Goal: Task Accomplishment & Management: Complete application form

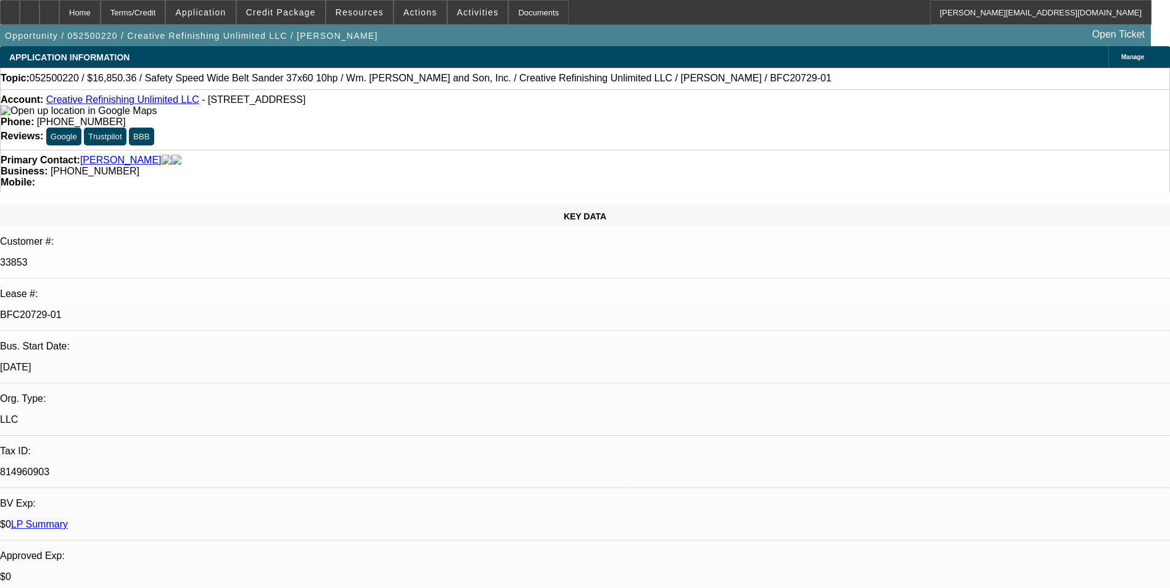
select select "0"
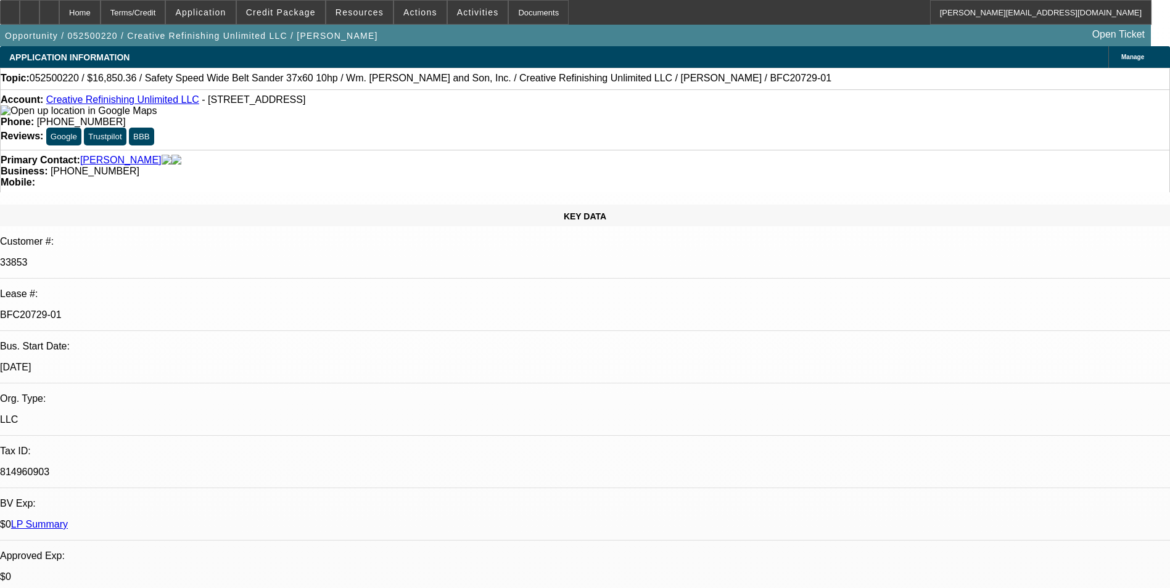
select select "0"
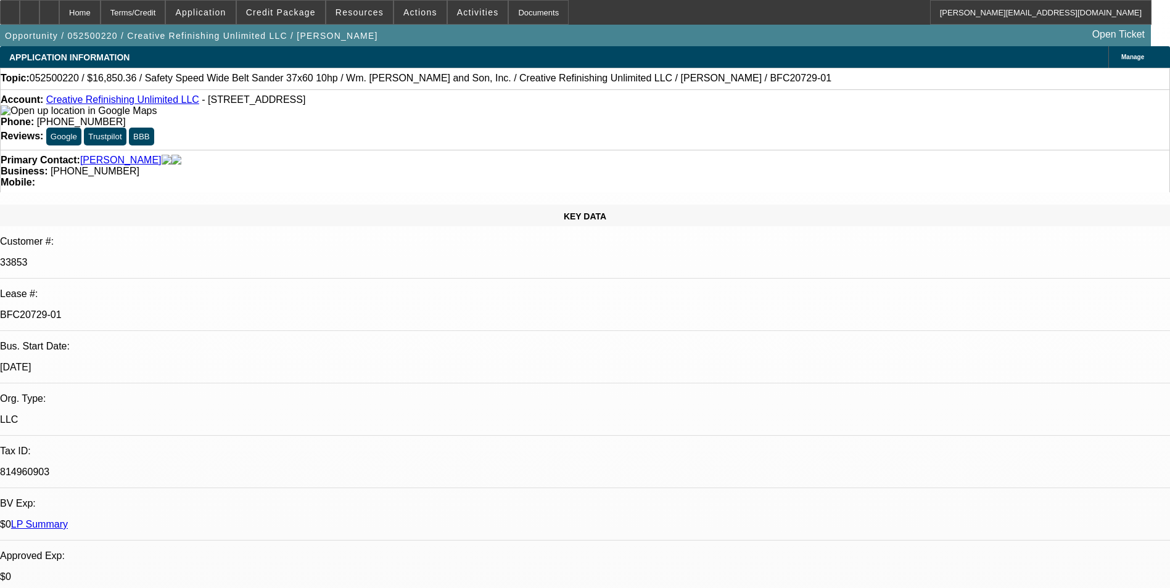
select select "0"
select select "1"
select select "6"
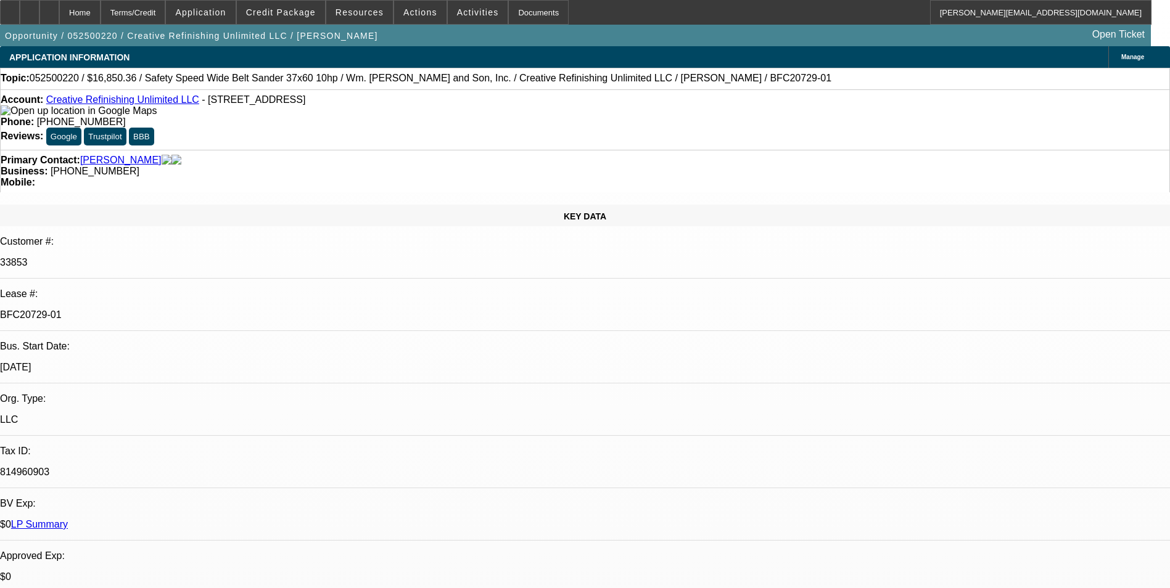
select select "1"
select select "6"
select select "1"
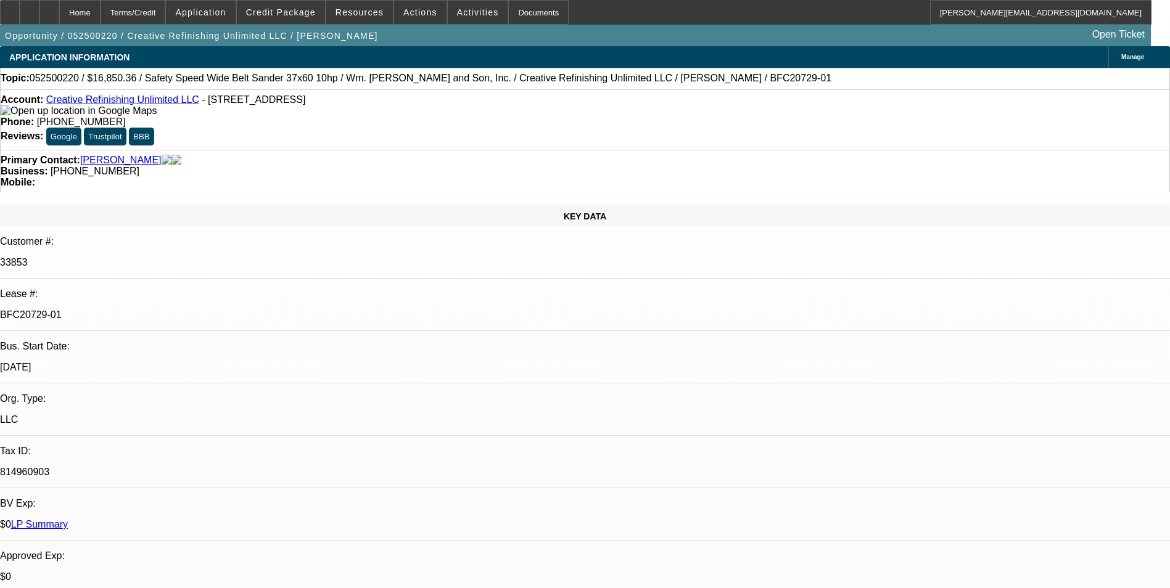
select select "6"
select select "1"
select select "6"
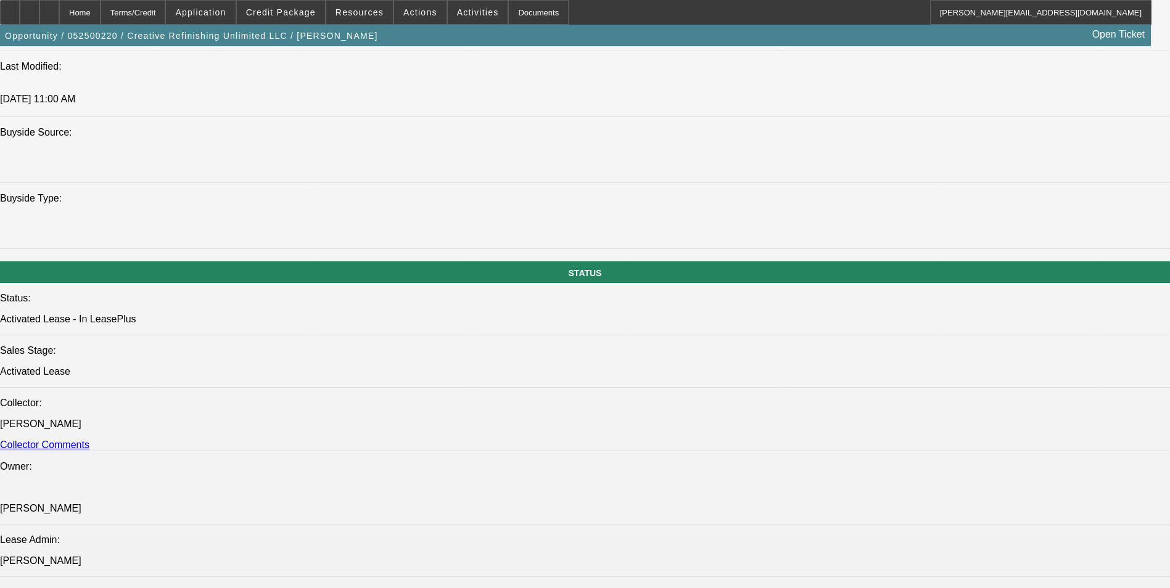
scroll to position [1172, 0]
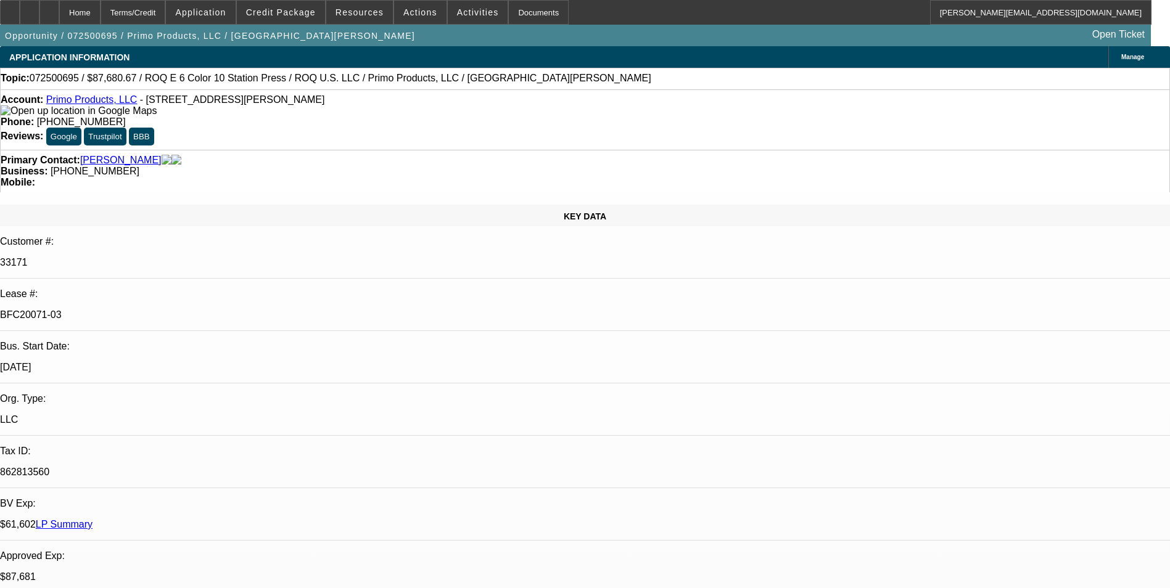
select select "0"
select select "2"
select select "0.1"
select select "4"
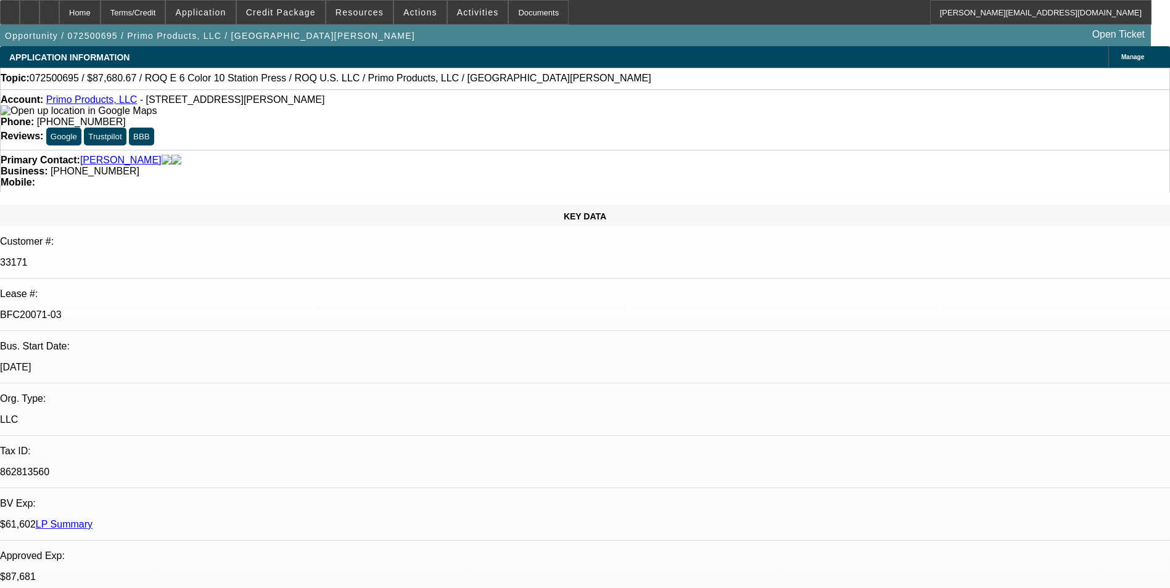
select select "0"
select select "2"
select select "0.1"
select select "4"
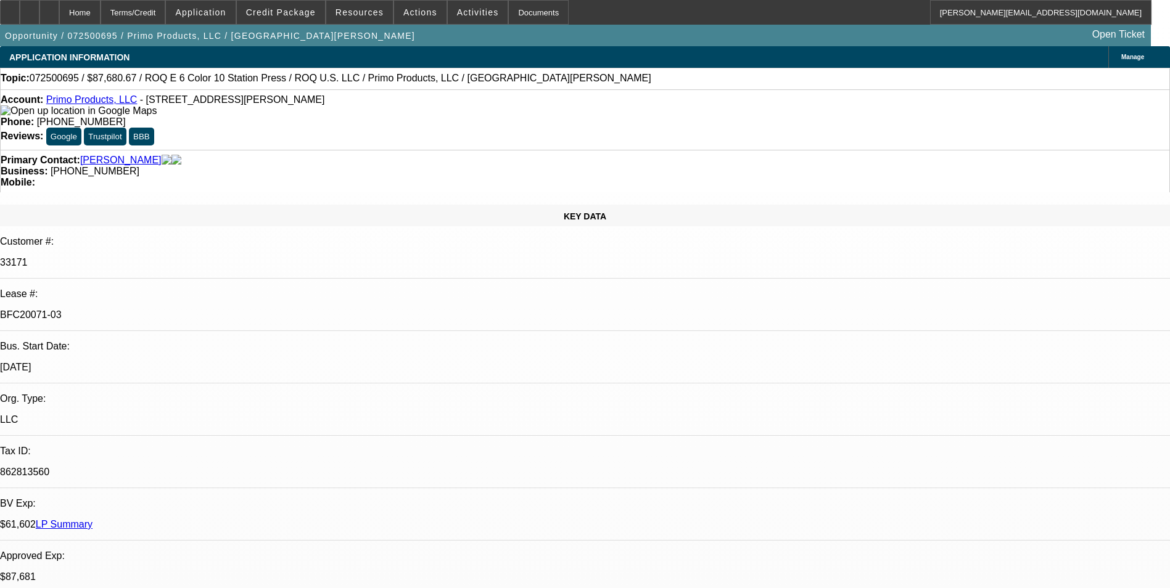
select select "0"
select select "2"
select select "0.1"
select select "4"
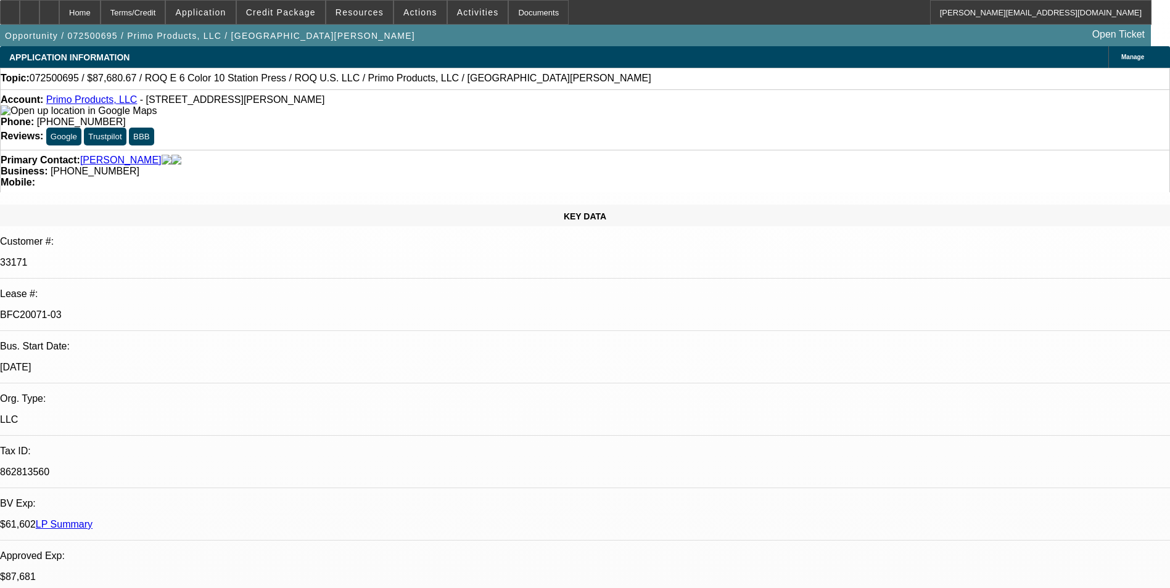
select select "0"
select select "2"
select select "0.1"
select select "4"
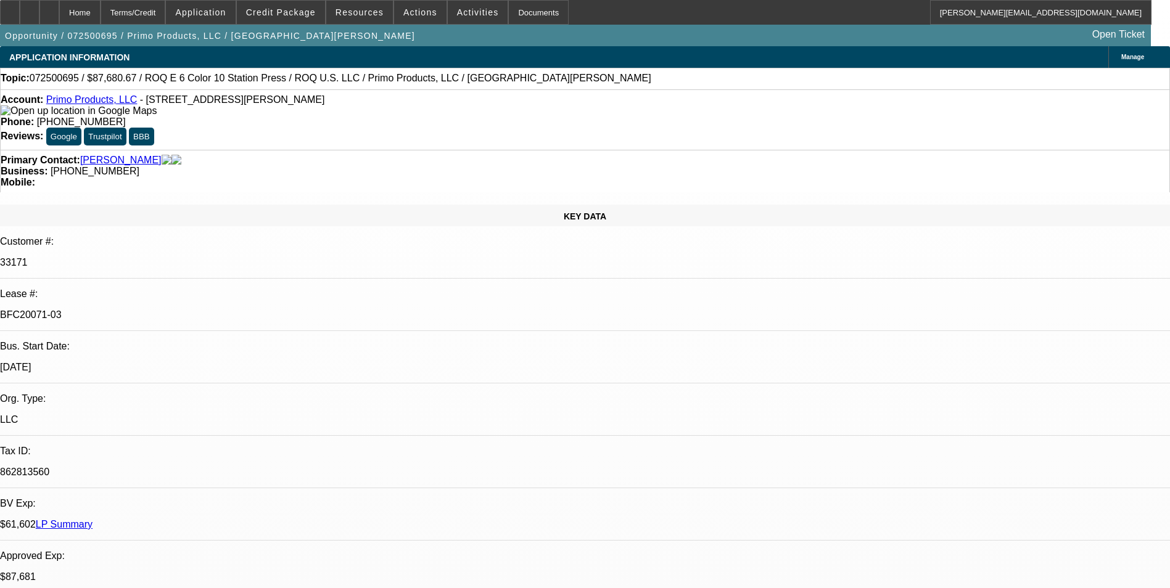
scroll to position [2159, 0]
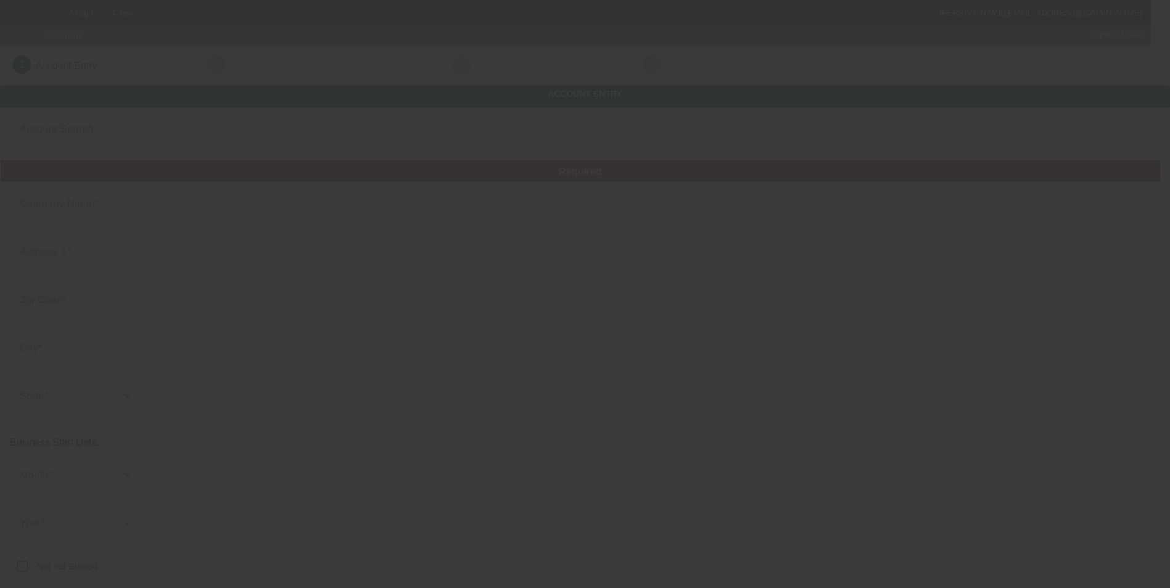
type input "Outlaw Signs, Graphics and Apparel, LLC"
type input "1618 E 10th St"
type input "51401"
type input "Carroll"
type input "(712) 830-3049"
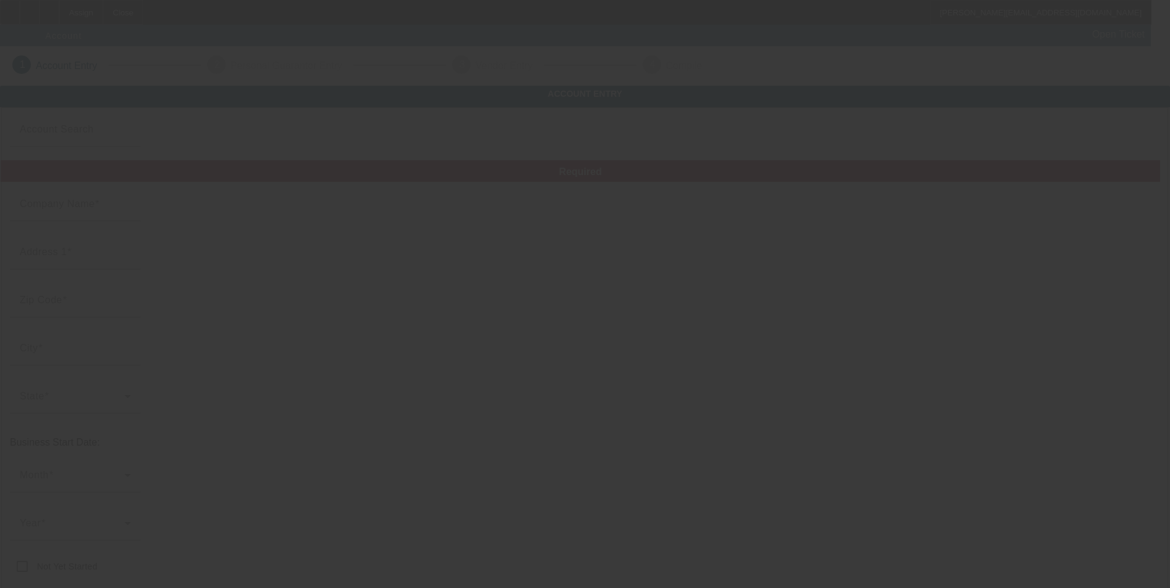
type input "jayheuton@hotmail.com"
type input "822781549"
type input "Screen printing and signs"
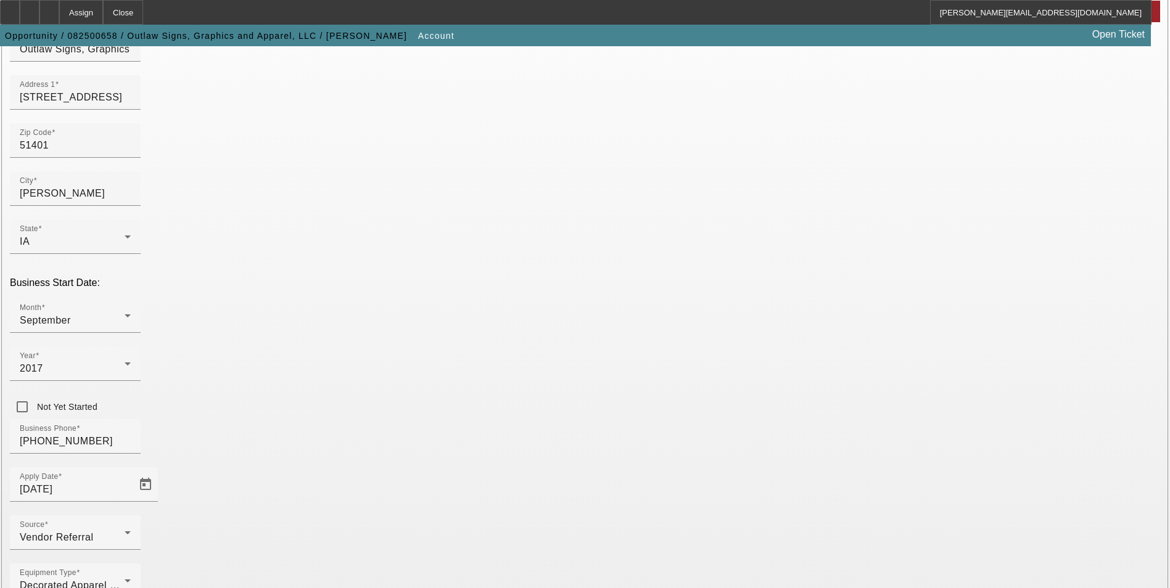
scroll to position [185, 0]
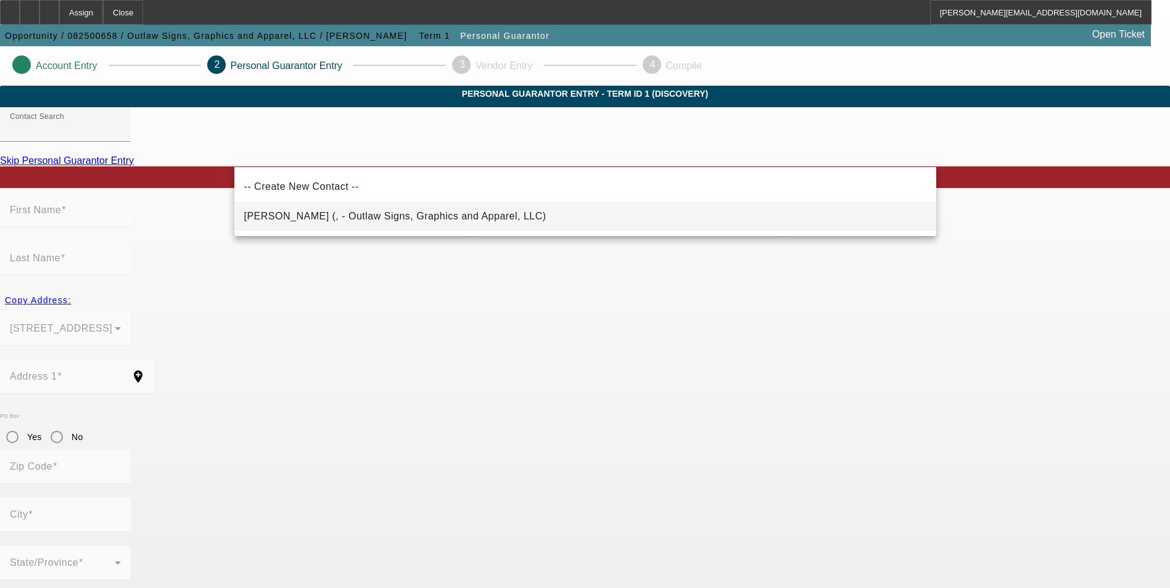
click at [440, 215] on span "Heuton, Jason (, - Outlaw Signs, Graphics and Apparel, LLC)" at bounding box center [395, 216] width 302 height 10
type input "Heuton, Jason (, - Outlaw Signs, Graphics and Apparel, LLC)"
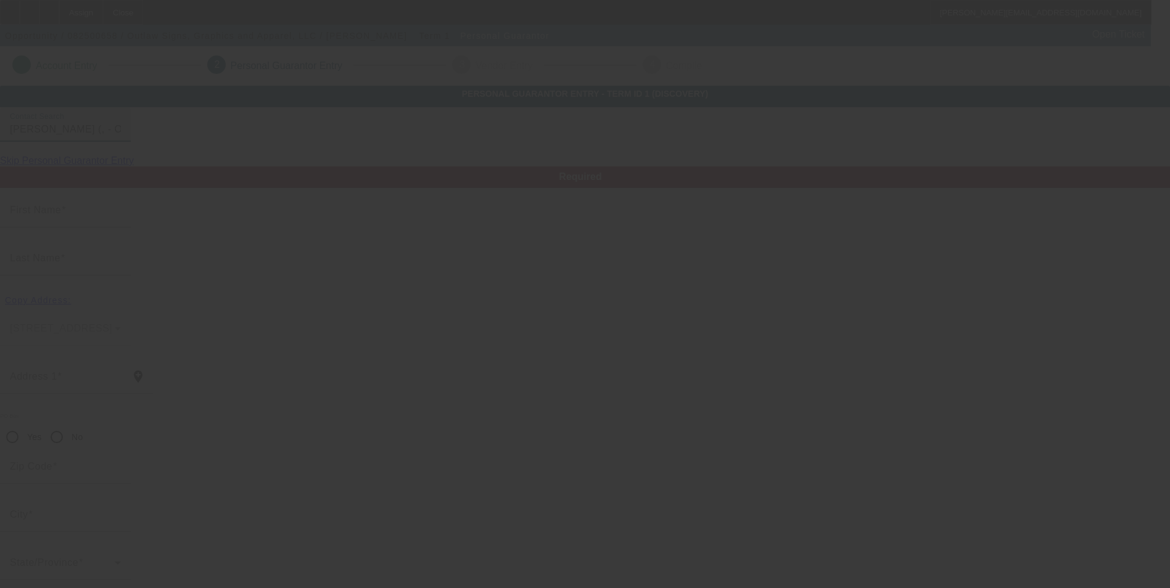
type input "Jason"
type input "Heuton"
radio input "true"
type input "(712) 830-3049"
type input "jayheuton@hotmail.com"
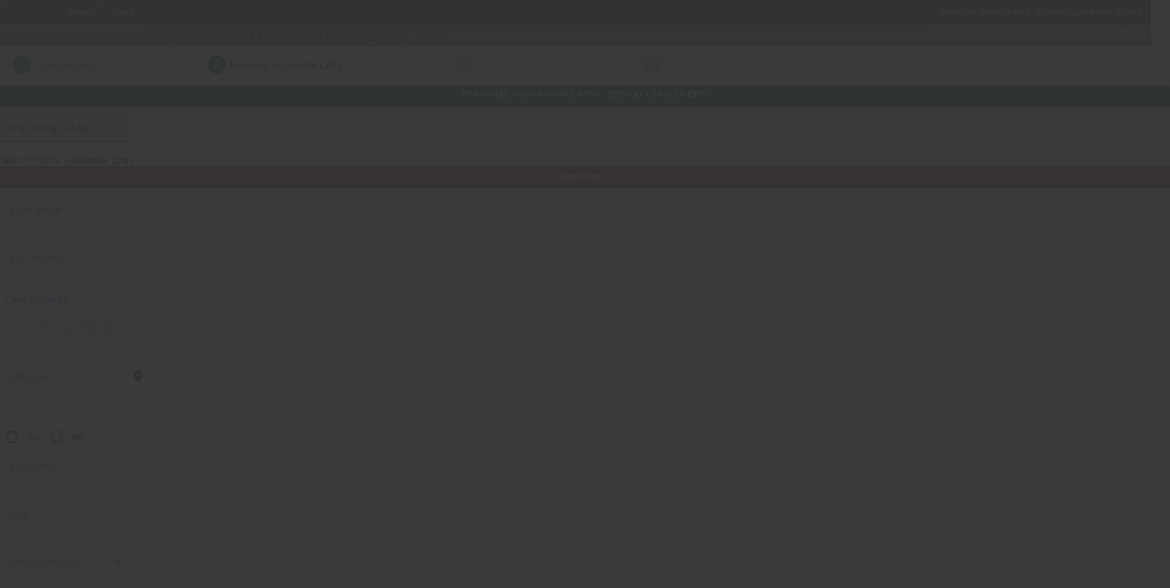
type input "(712) 830-3049"
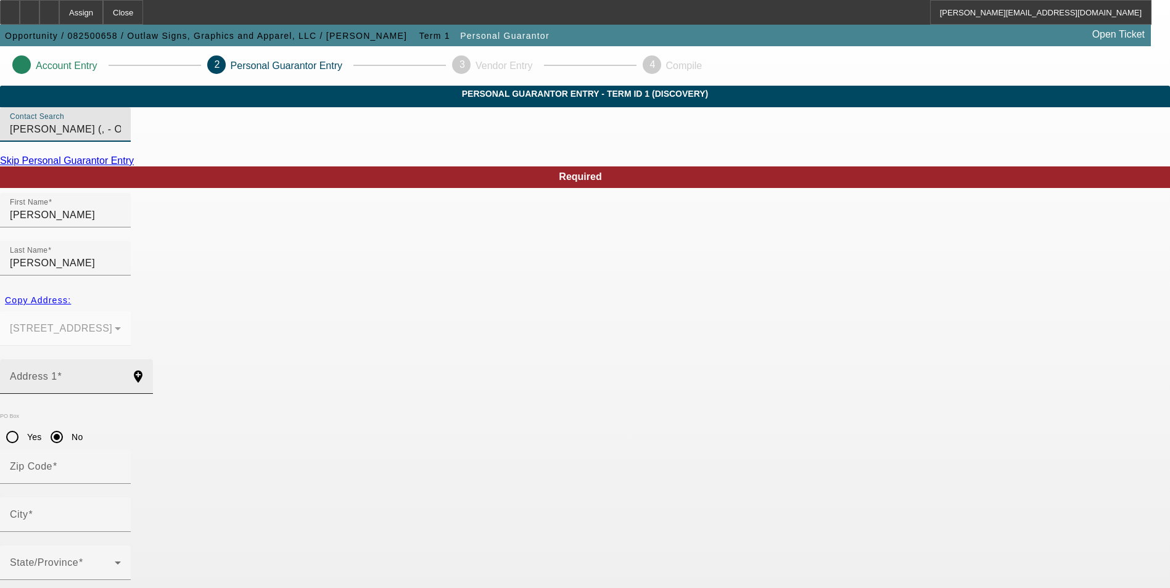
click at [121, 374] on input "Address 1" at bounding box center [65, 381] width 111 height 15
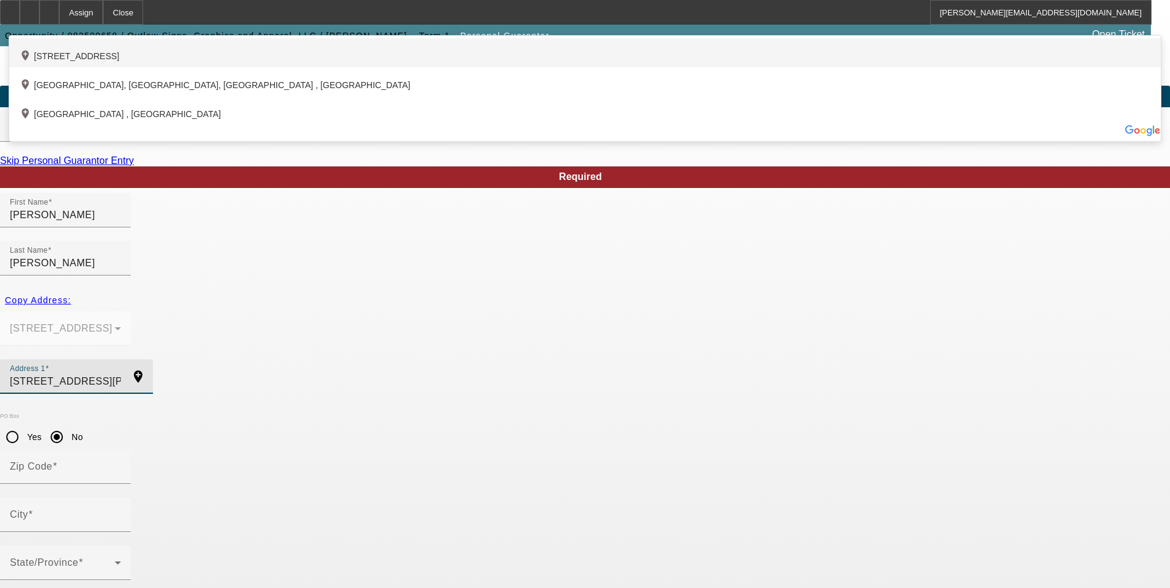
click at [351, 67] on div "add_location 13913 Phoenix Avenue, Carroll, IA 51401, US" at bounding box center [585, 52] width 1152 height 29
type input "13913 Phoenix Avenue"
type input "51401"
type input "Carroll"
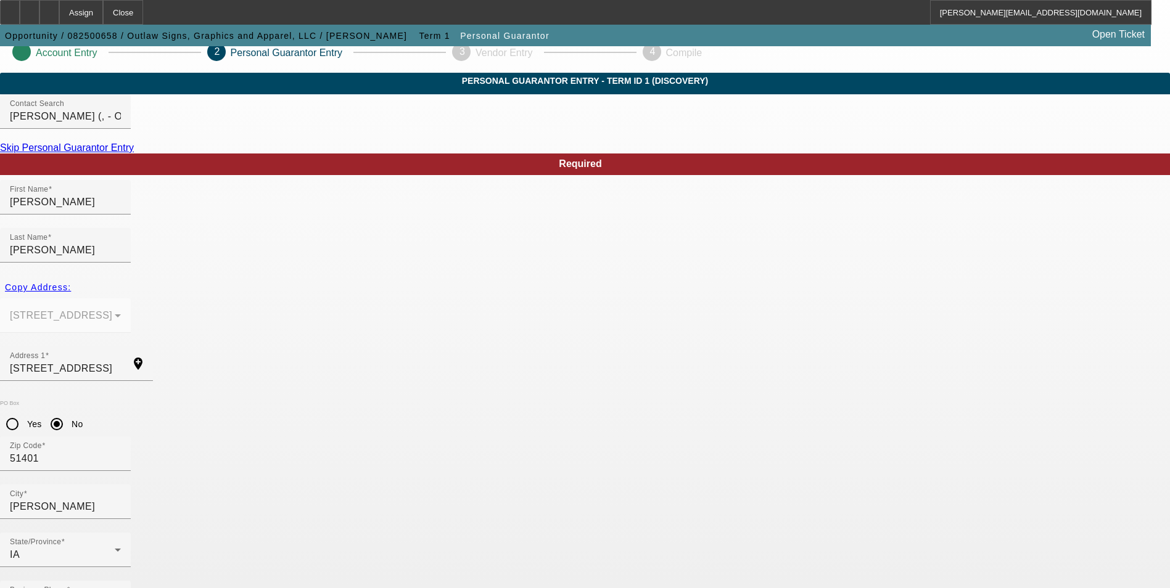
scroll to position [15, 0]
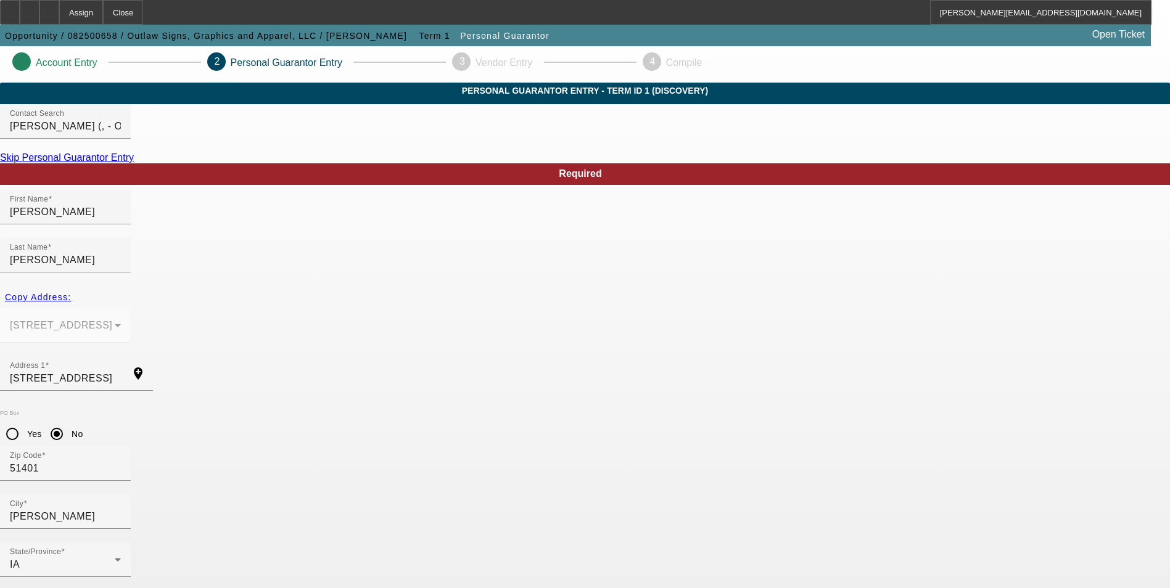
scroll to position [0, 0]
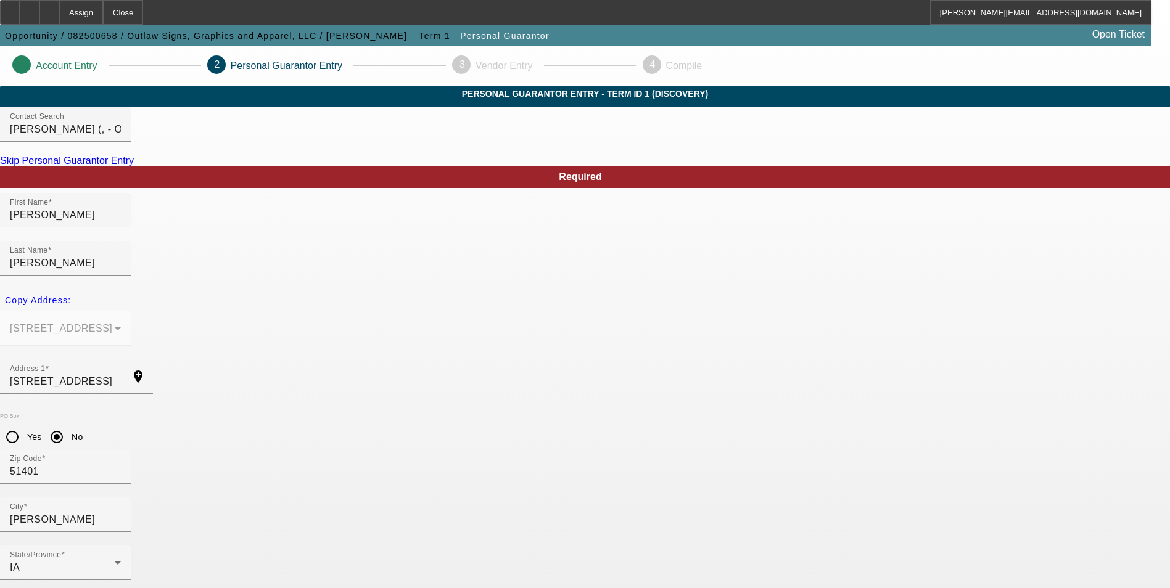
type input "100"
type input "483-02-7837"
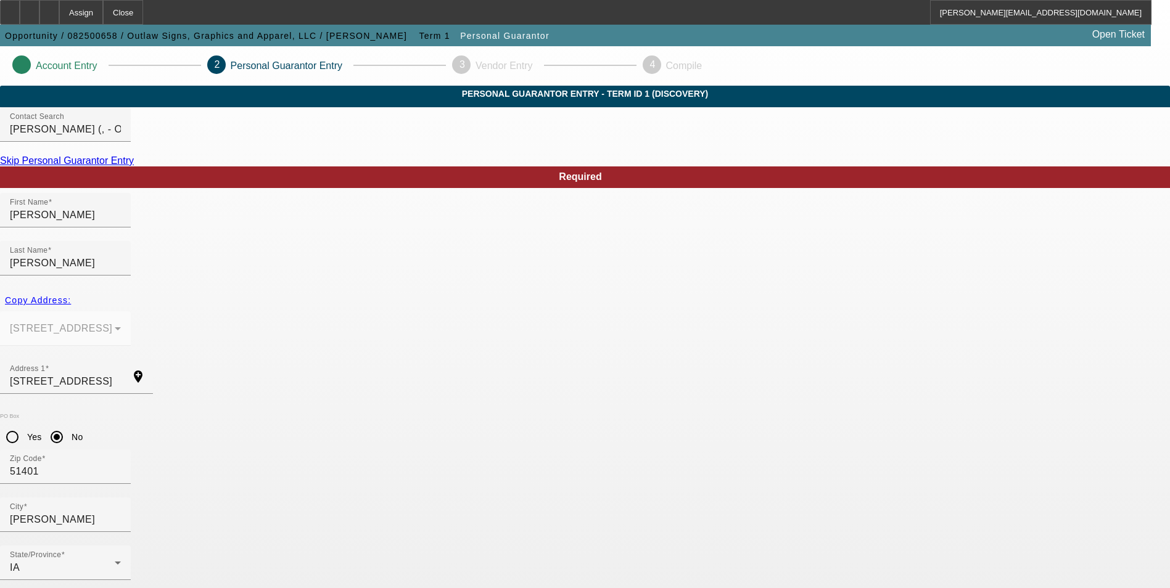
click at [661, 422] on mat-option "Yes" at bounding box center [646, 426] width 102 height 30
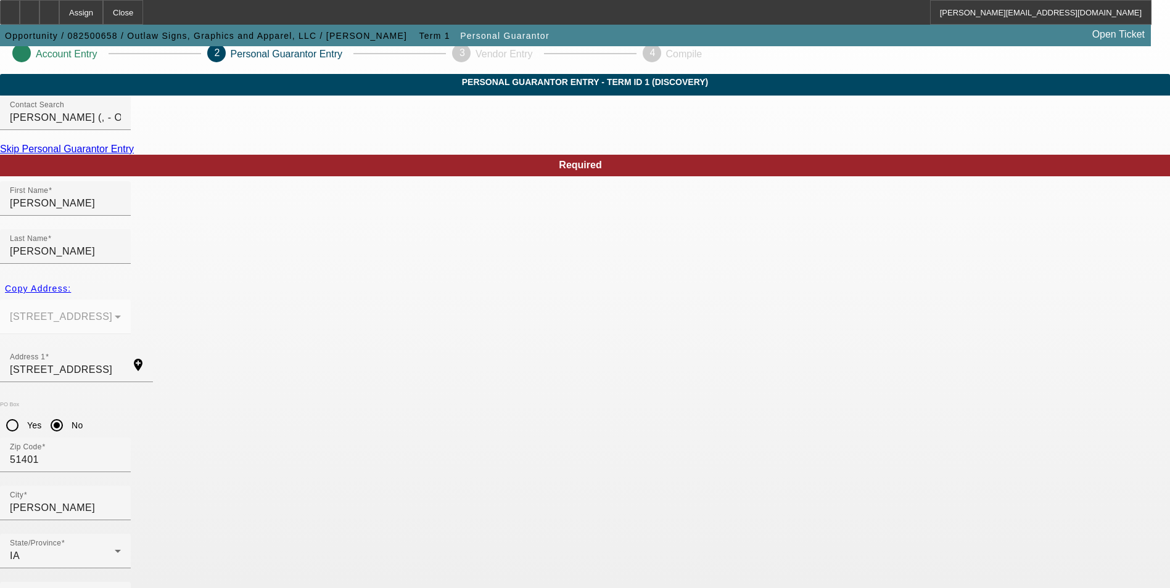
scroll to position [15, 0]
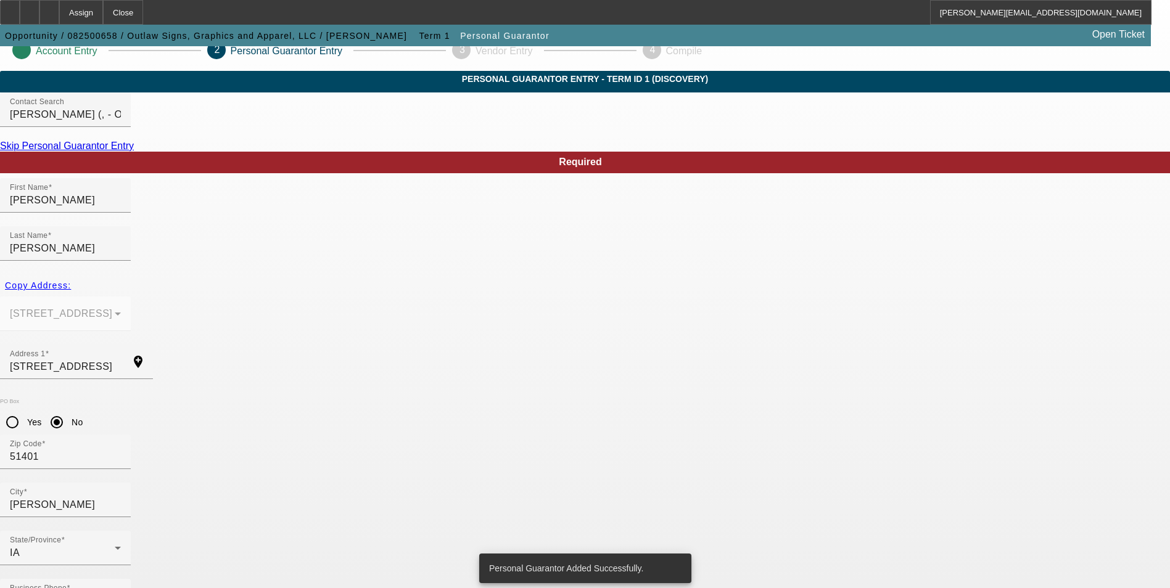
scroll to position [0, 0]
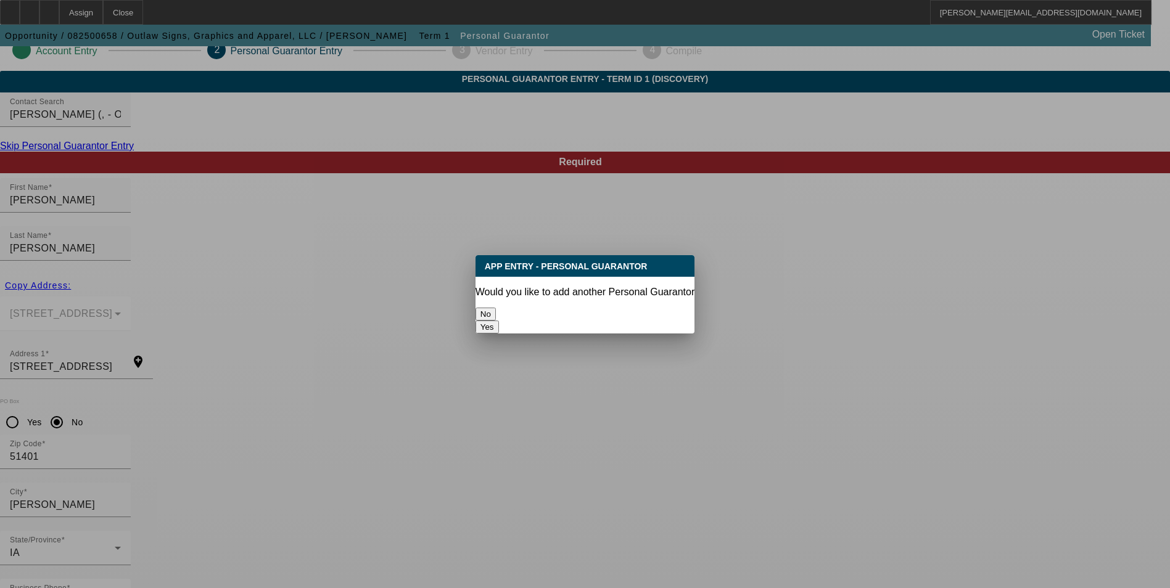
click at [496, 311] on button "No" at bounding box center [486, 314] width 20 height 13
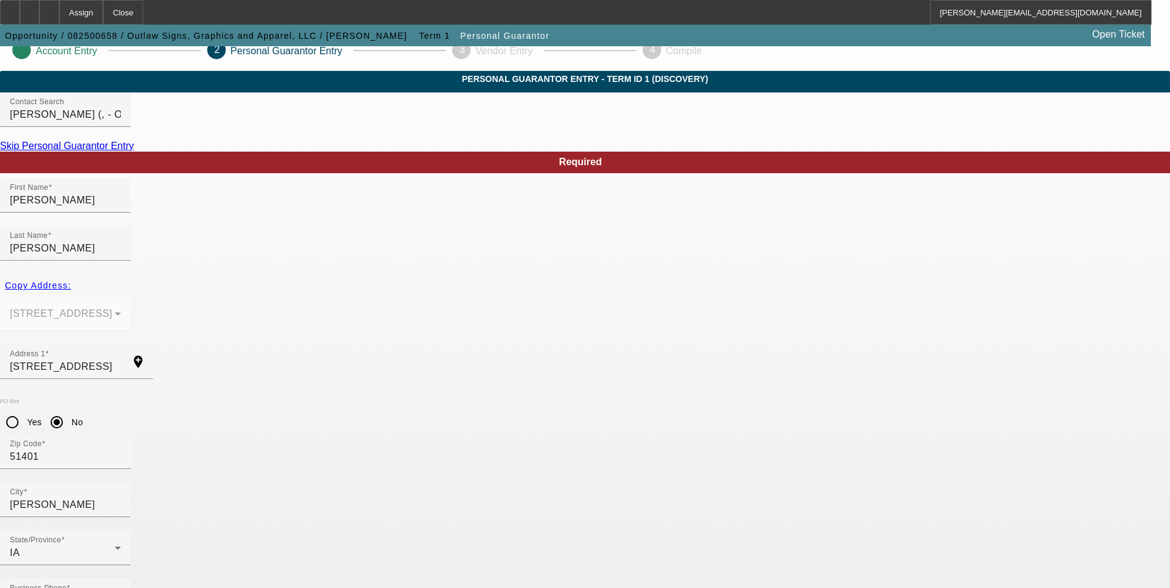
scroll to position [15, 0]
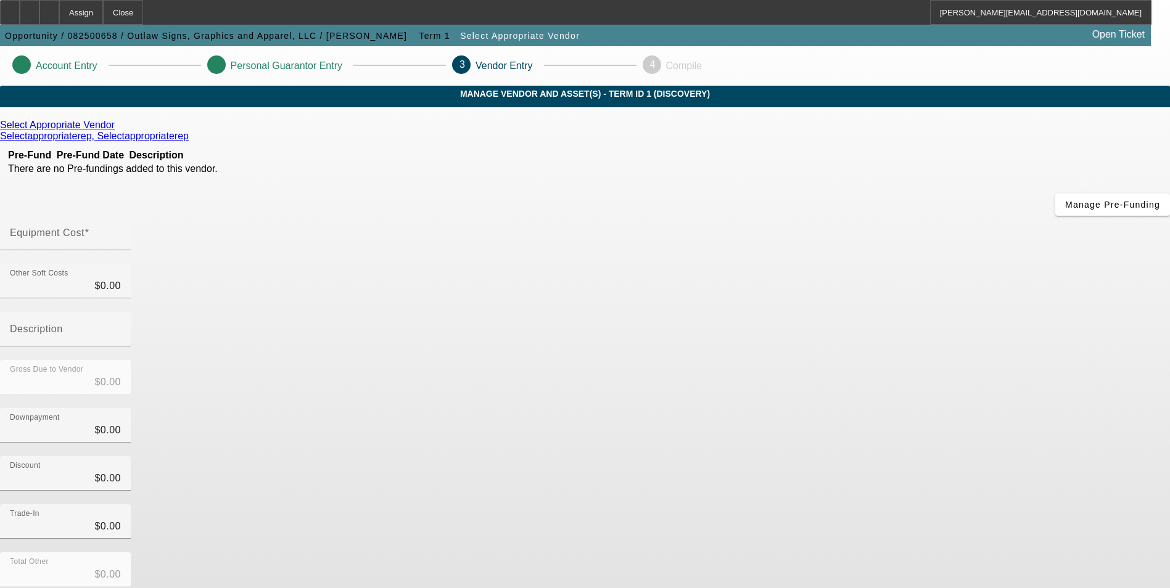
click at [118, 130] on icon at bounding box center [118, 125] width 0 height 10
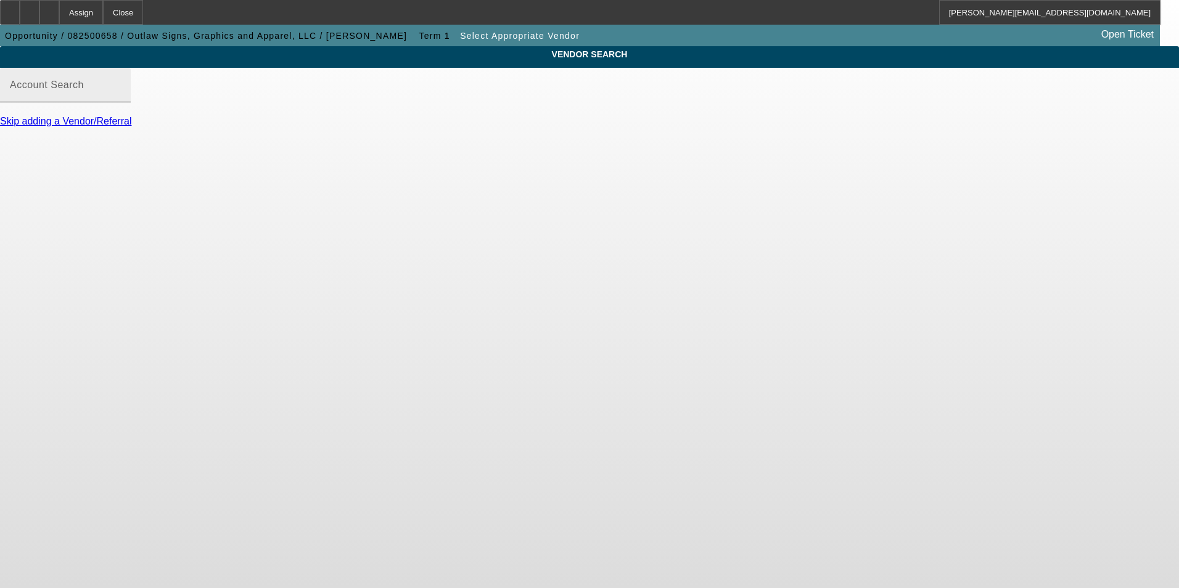
click at [121, 97] on input "Account Search" at bounding box center [65, 90] width 111 height 15
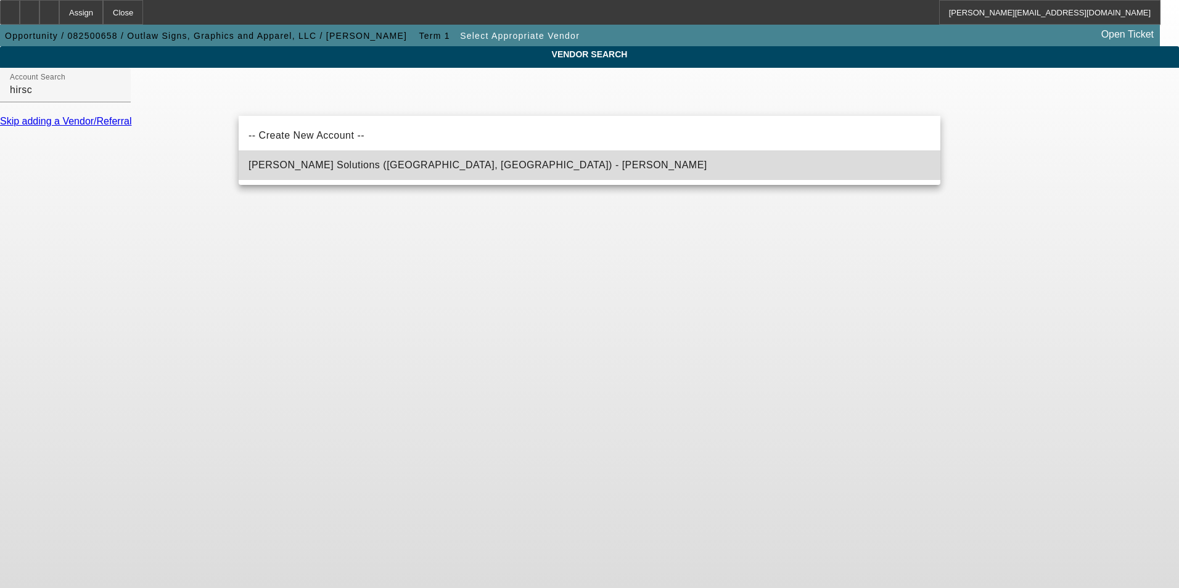
click at [378, 160] on span "Hirsch Solutions (Huntersville, NC) - Janowski, Kristof" at bounding box center [478, 165] width 459 height 15
type input "Hirsch Solutions (Huntersville, NC) - Janowski, Kristof"
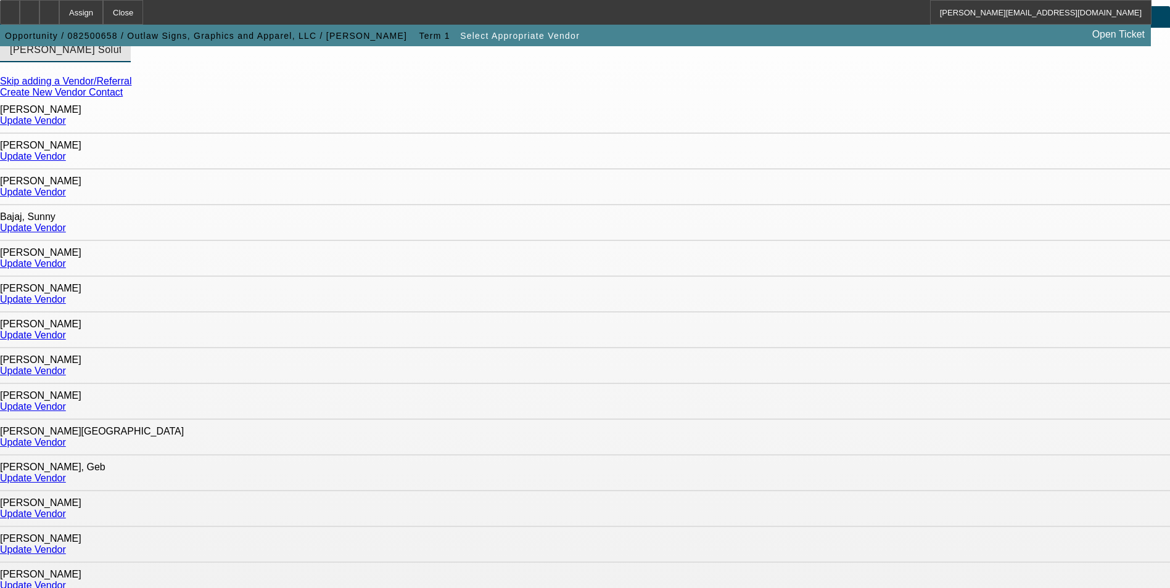
scroll to position [123, 0]
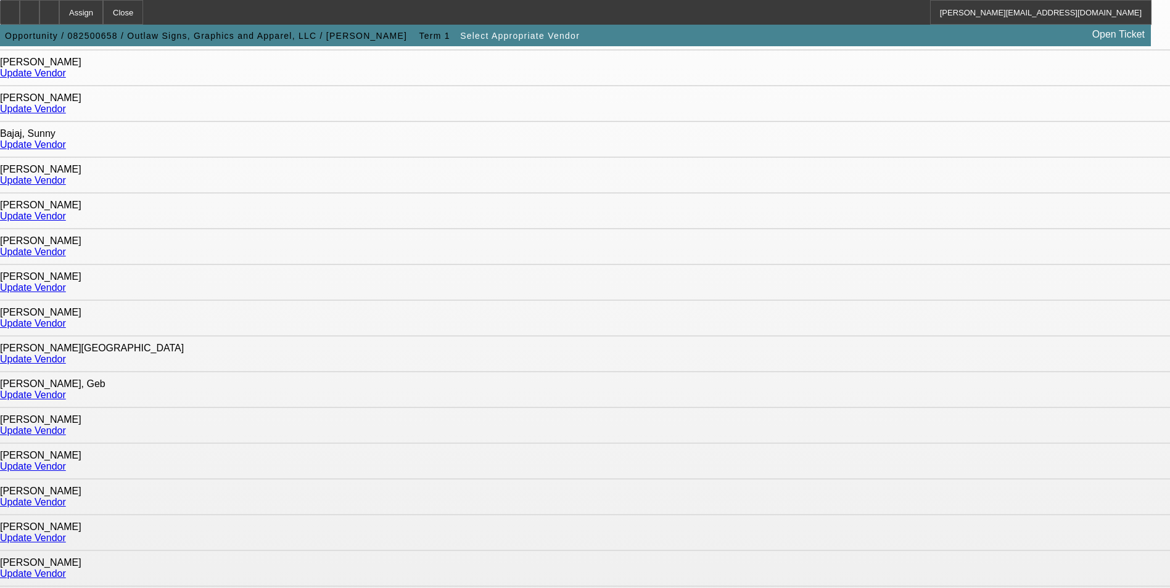
click at [66, 283] on link "Update Vendor" at bounding box center [33, 288] width 66 height 10
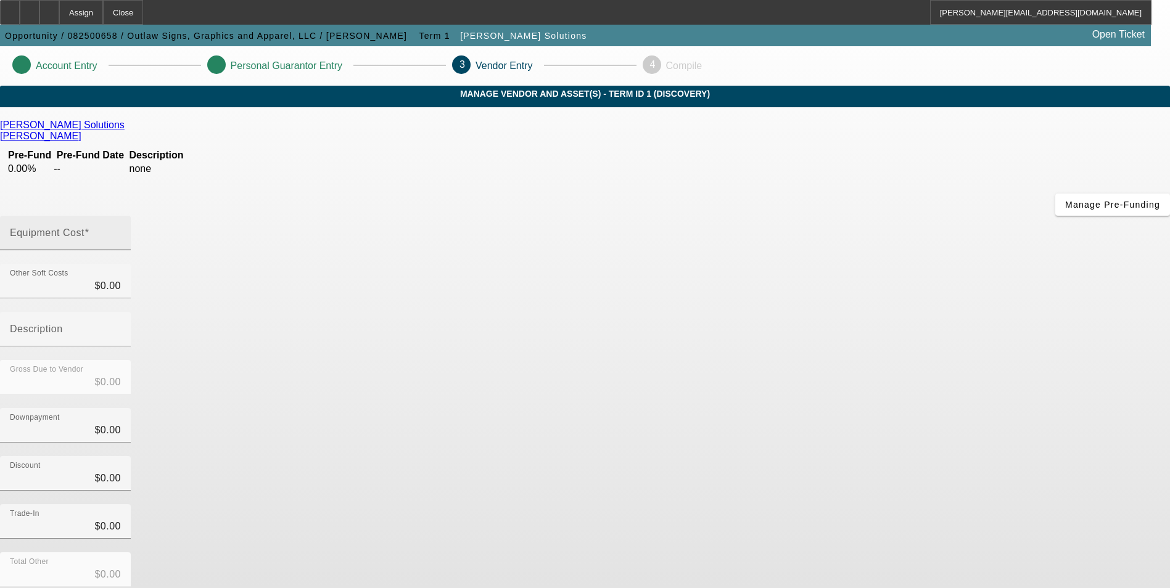
click at [121, 216] on div "Equipment Cost" at bounding box center [65, 233] width 111 height 35
type input "9"
type input "$9.00"
type input "91"
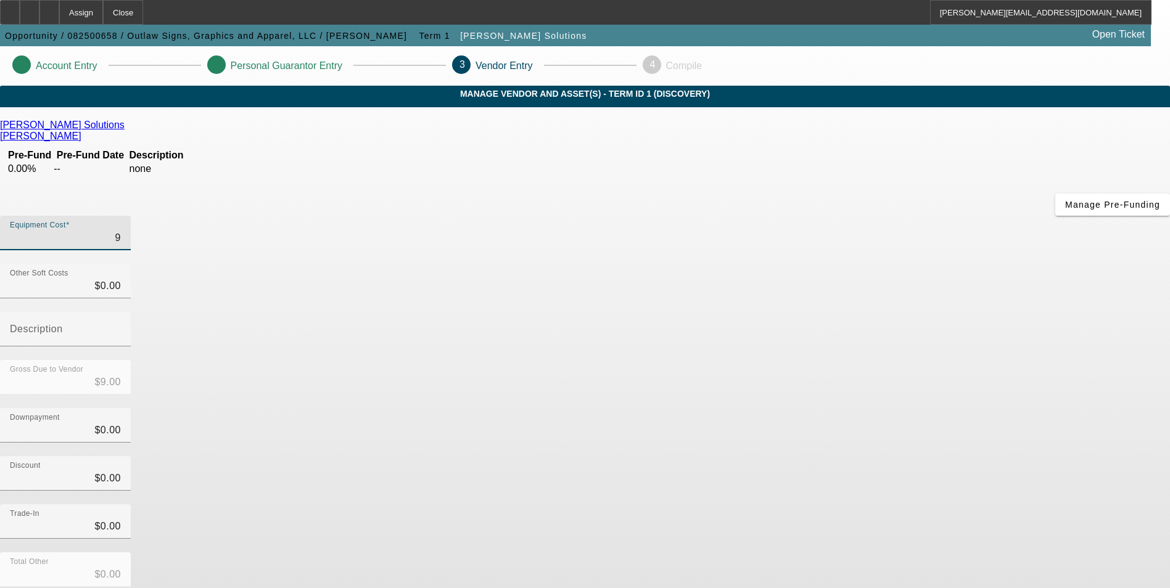
type input "$91.00"
type input "910"
type input "$910.00"
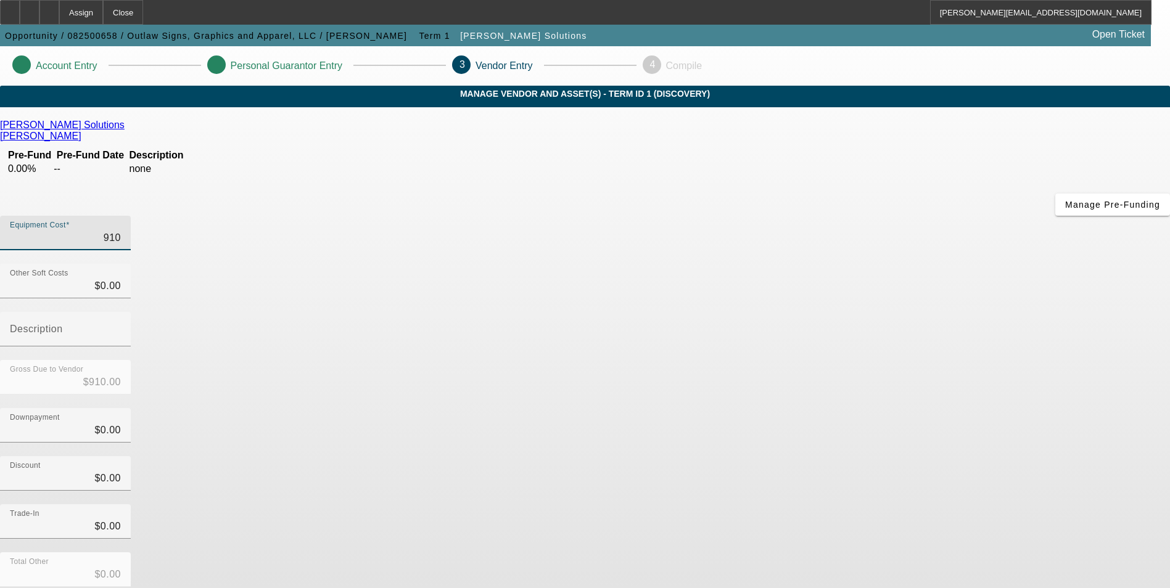
type input "9100"
type input "$9,100.00"
type input "91000"
type input "$91,000.00"
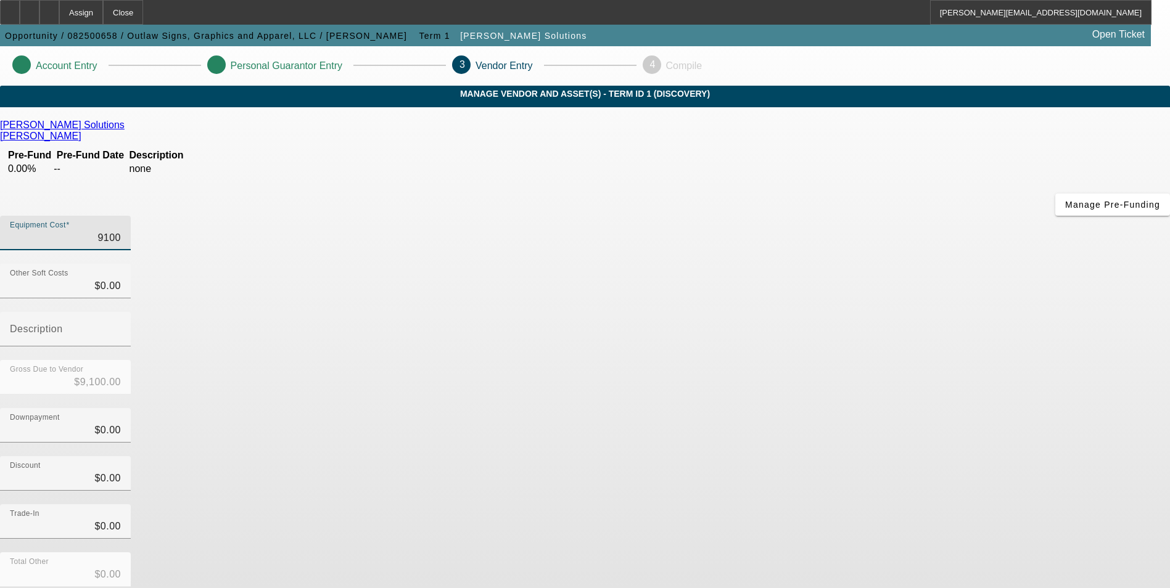
type input "$91,000.00"
click at [830, 456] on div "Discount $0.00" at bounding box center [585, 480] width 1170 height 48
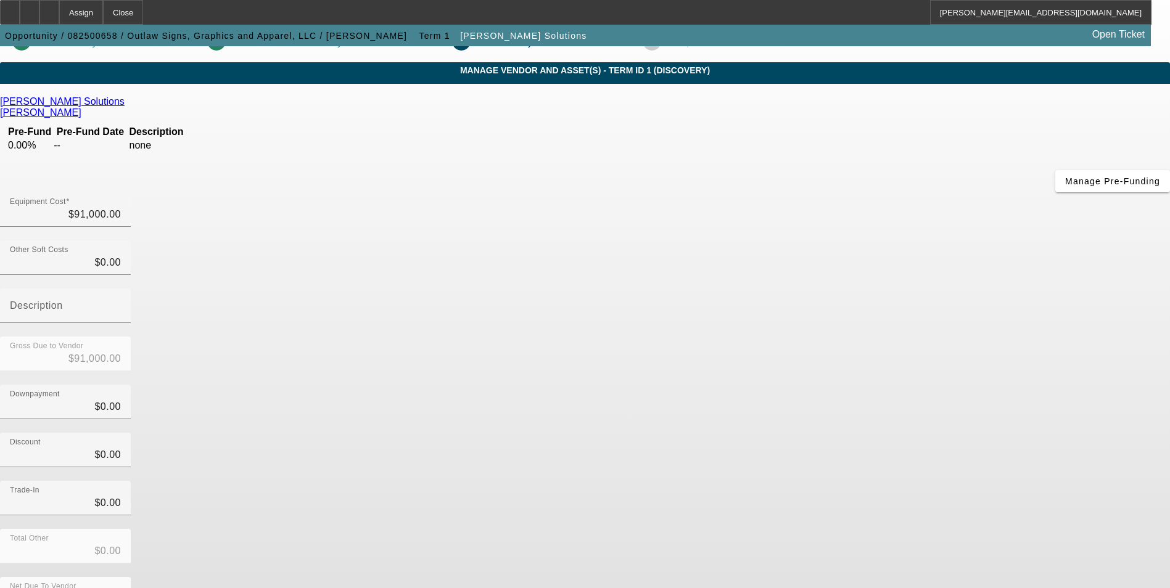
scroll to position [36, 0]
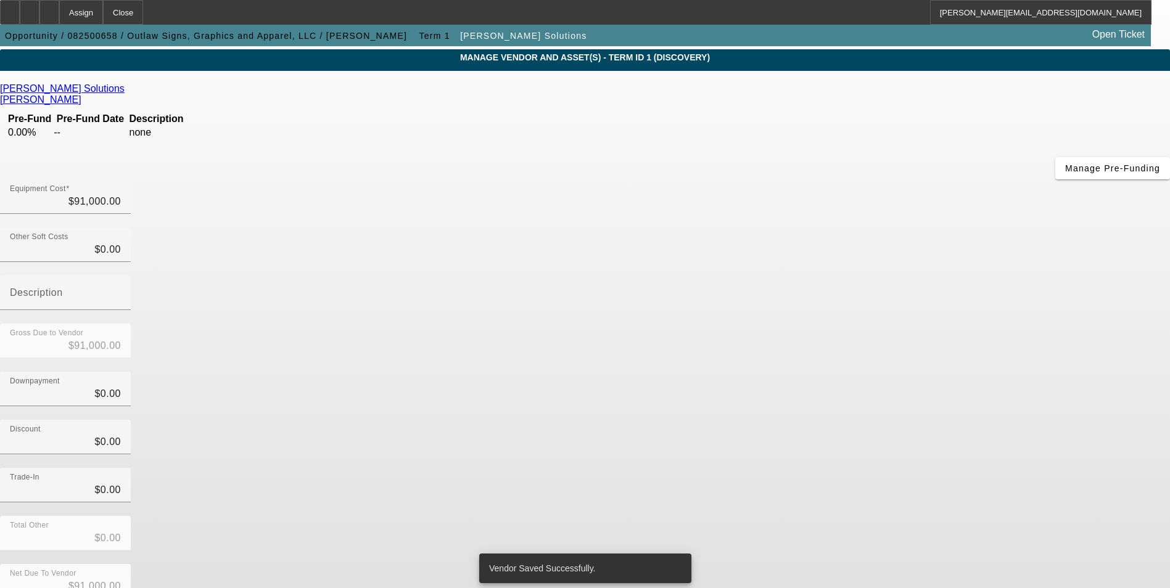
scroll to position [0, 0]
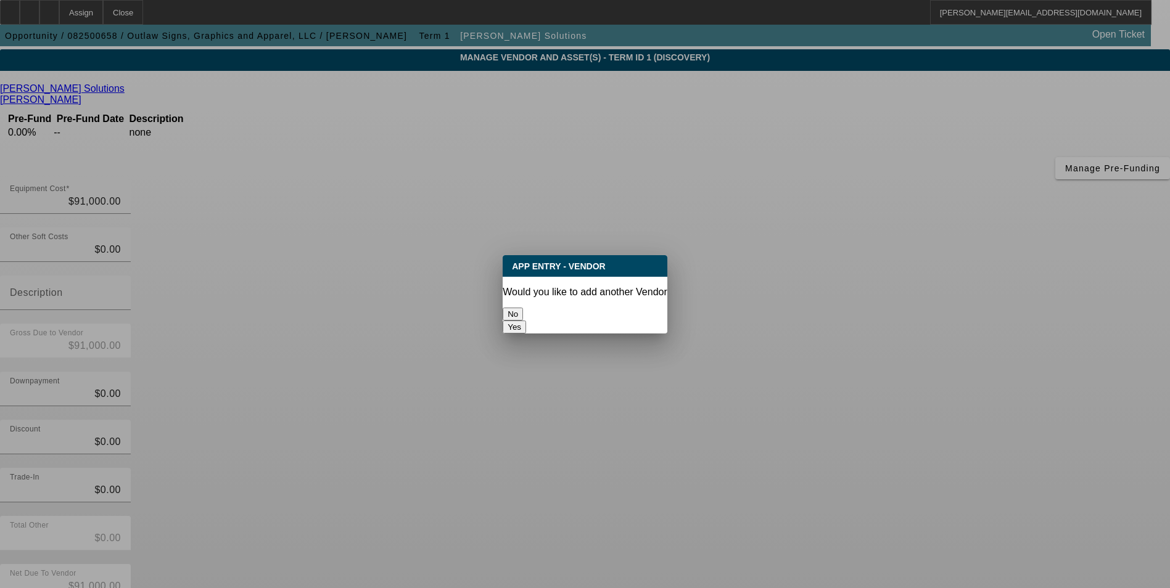
click at [523, 308] on button "No" at bounding box center [513, 314] width 20 height 13
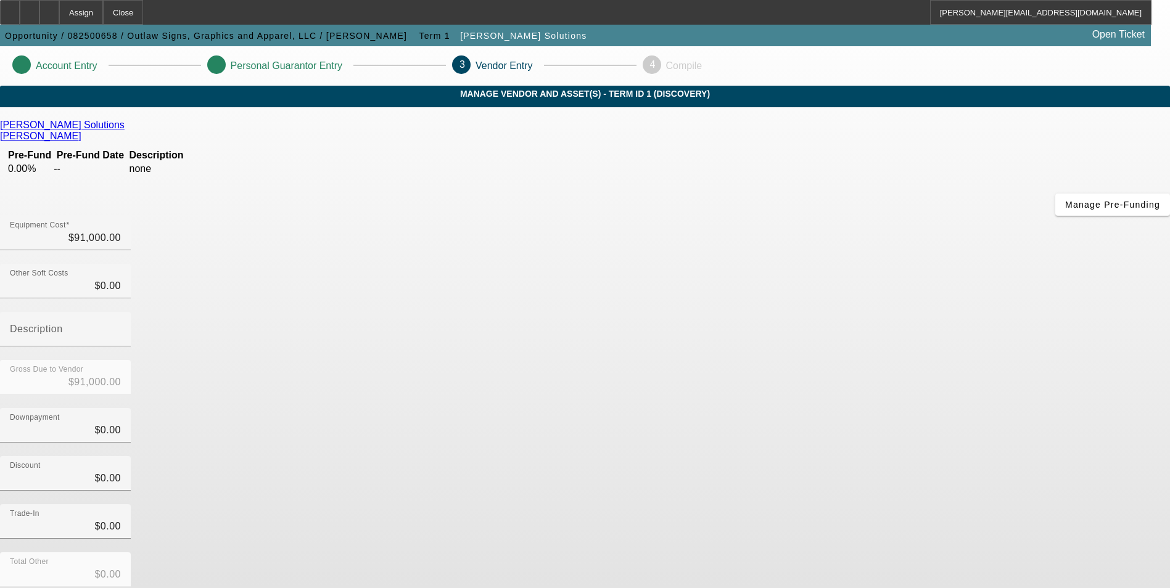
scroll to position [36, 0]
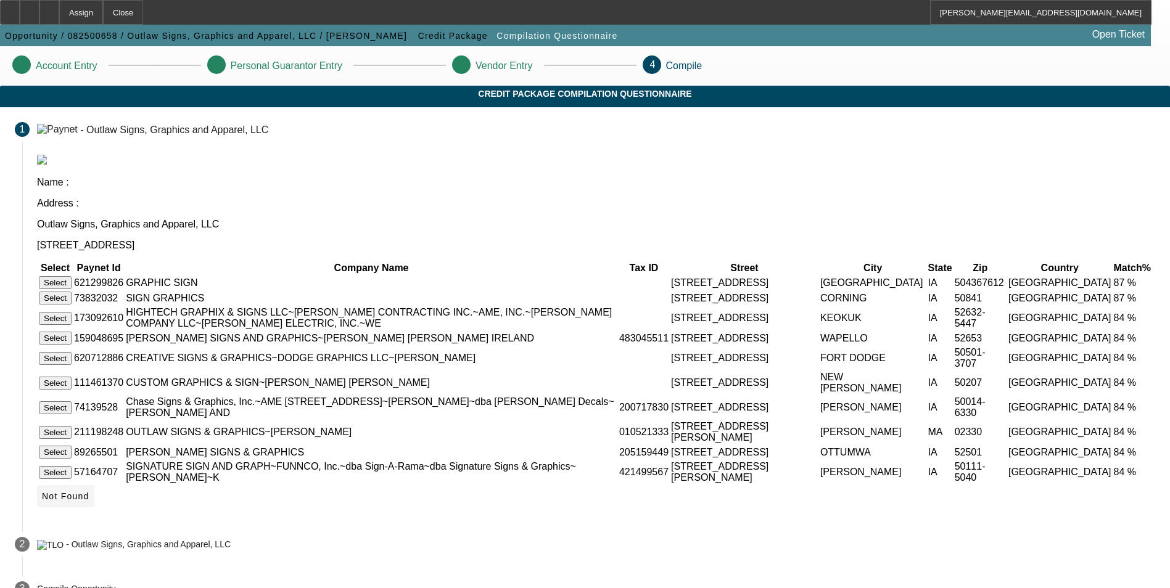
click at [89, 501] on span "Not Found" at bounding box center [65, 497] width 47 height 10
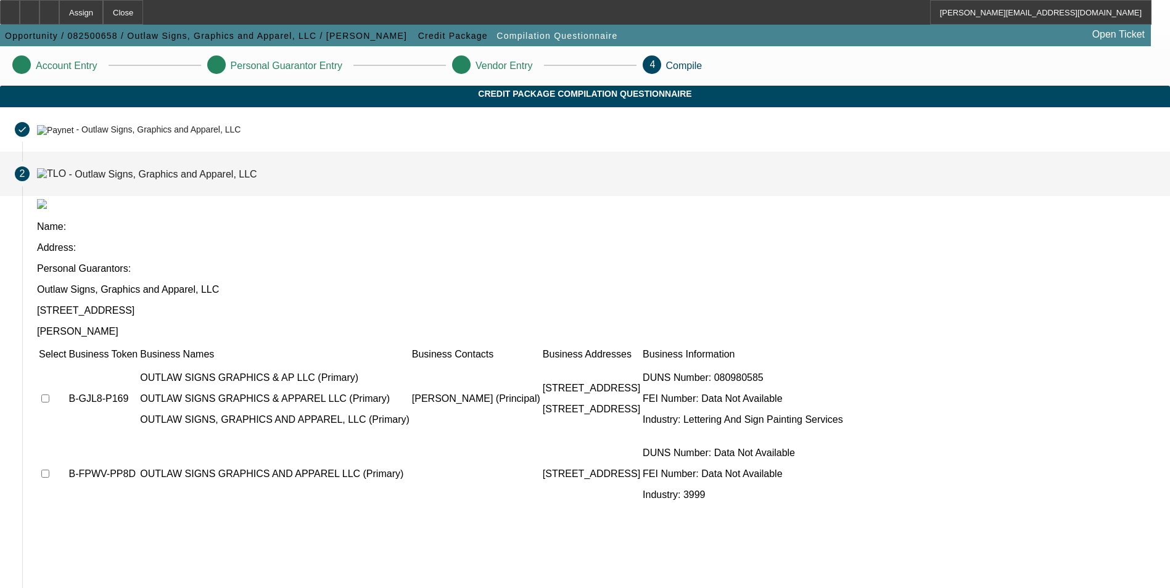
click at [49, 395] on input "checkbox" at bounding box center [45, 399] width 8 height 8
checkbox input "true"
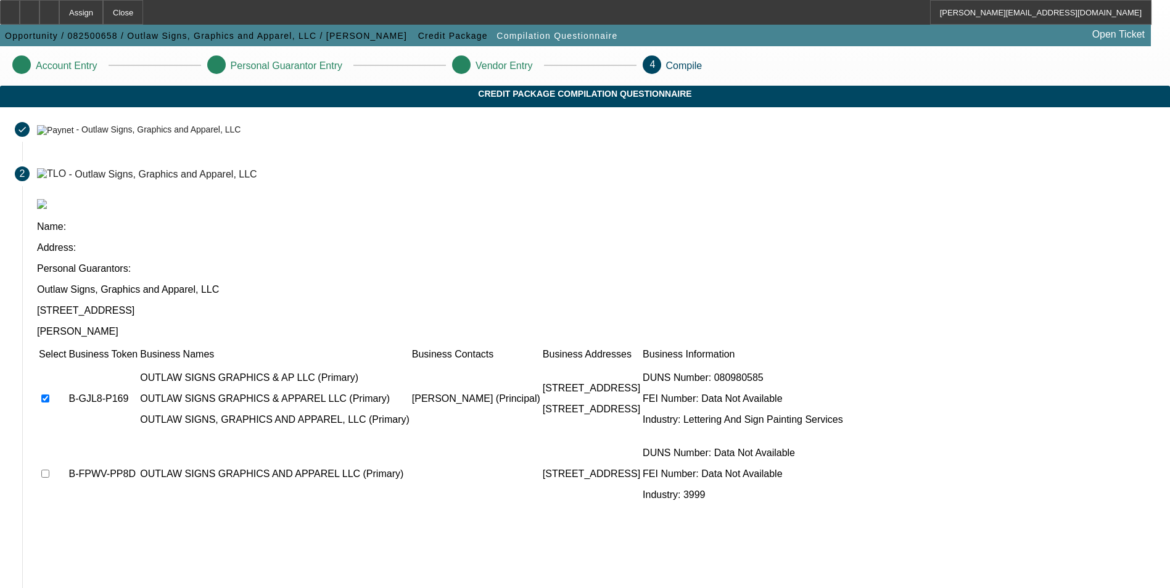
click at [49, 470] on input "checkbox" at bounding box center [45, 474] width 8 height 8
checkbox input "true"
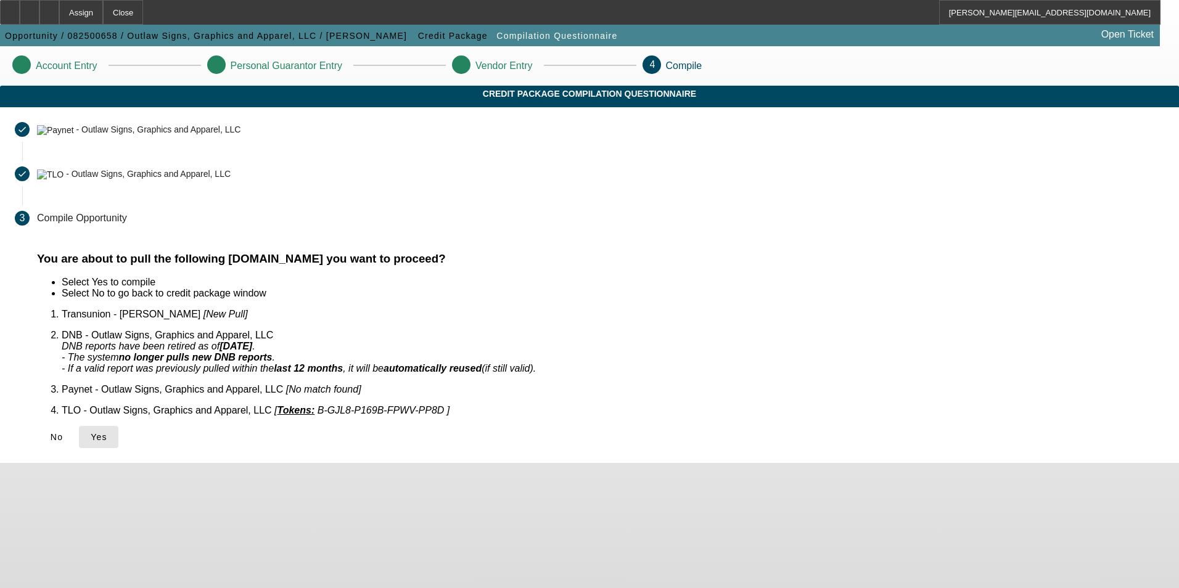
click at [107, 432] on span "Yes" at bounding box center [99, 437] width 17 height 10
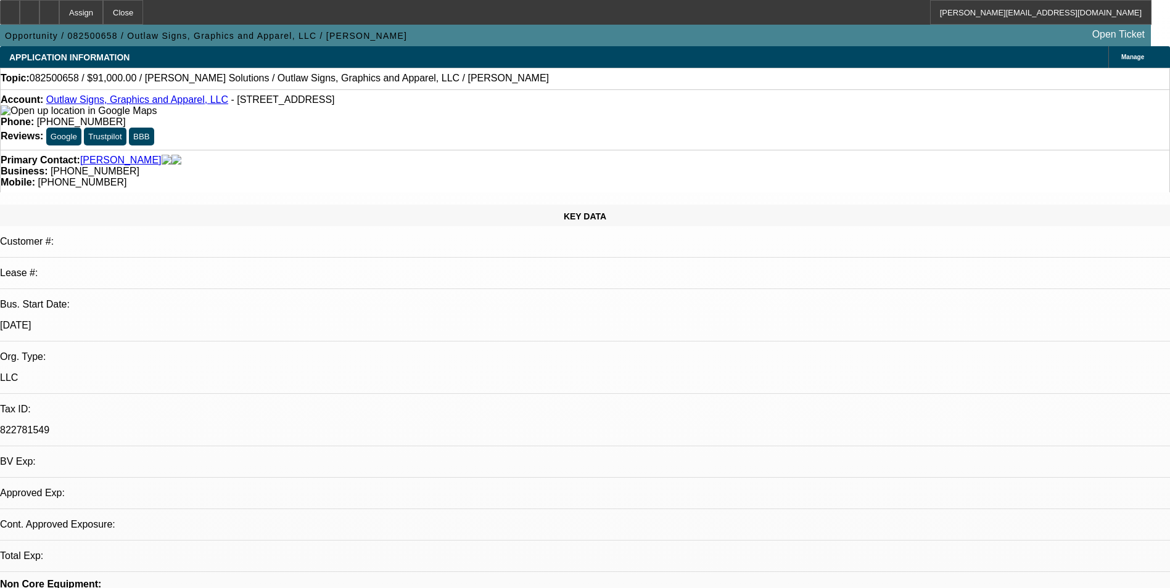
select select "0"
select select "2"
select select "0.1"
select select "1"
select select "2"
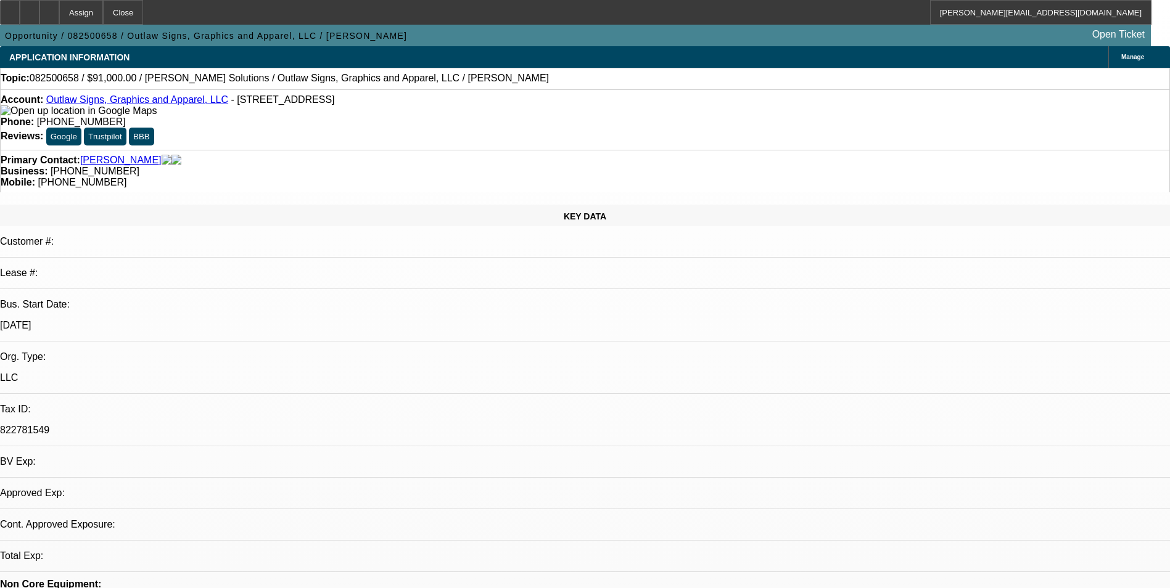
select select "4"
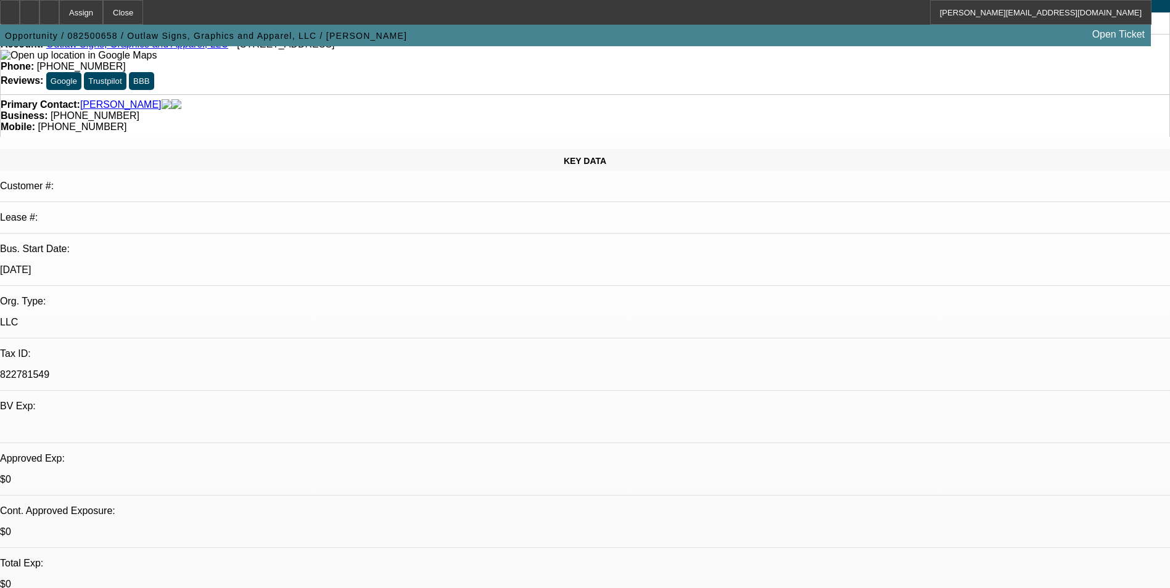
scroll to position [123, 0]
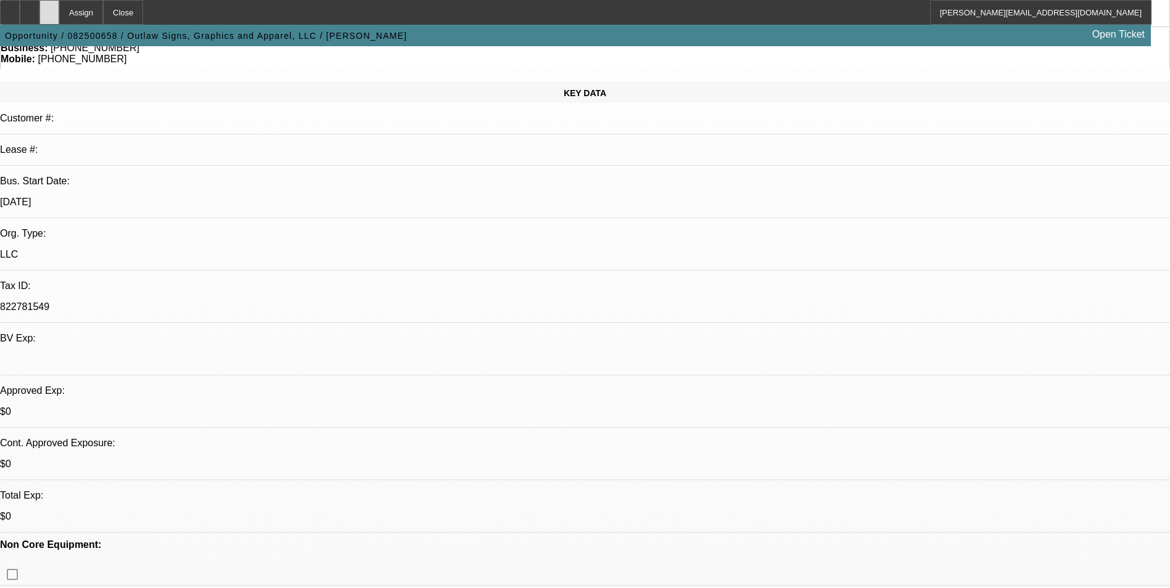
click at [59, 16] on div at bounding box center [49, 12] width 20 height 25
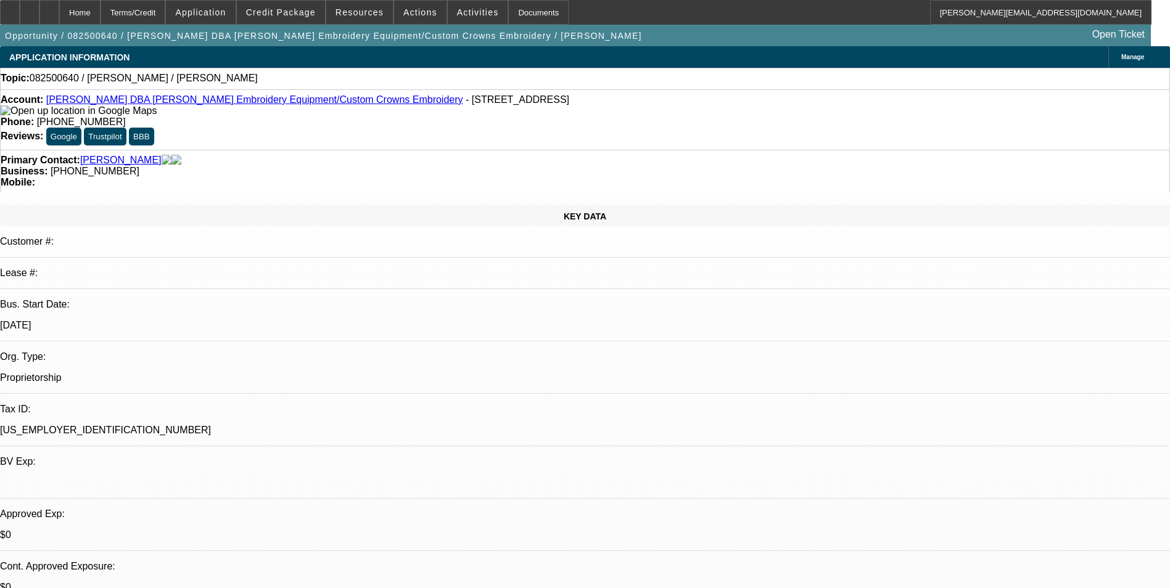
select select "0"
select select "2"
select select "0.1"
select select "4"
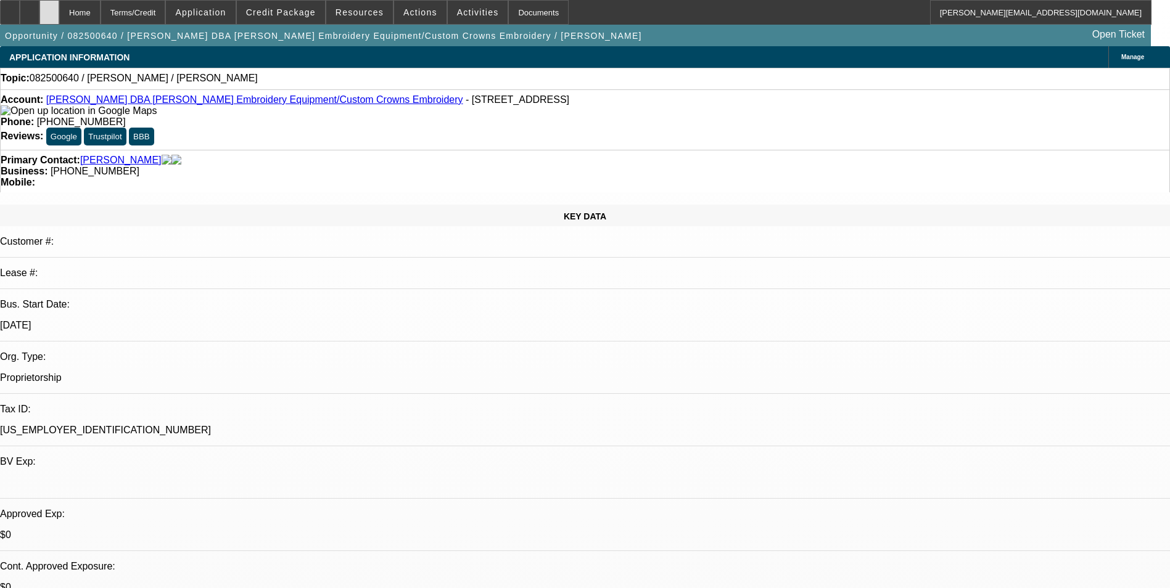
click at [49, 8] on icon at bounding box center [49, 8] width 0 height 0
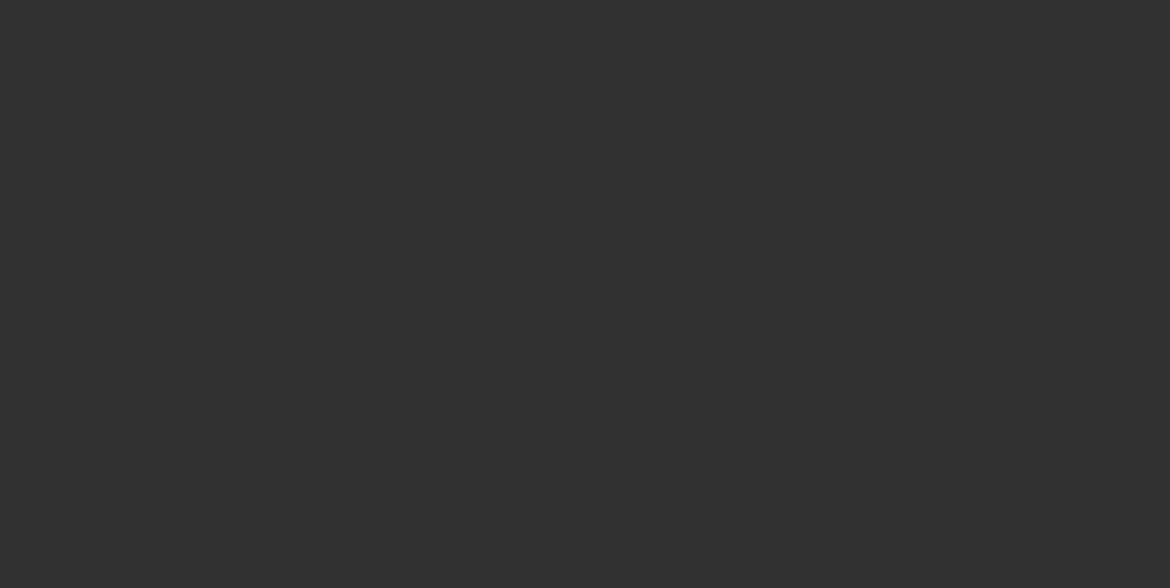
select select "0"
select select "2"
select select "0.1"
select select "4"
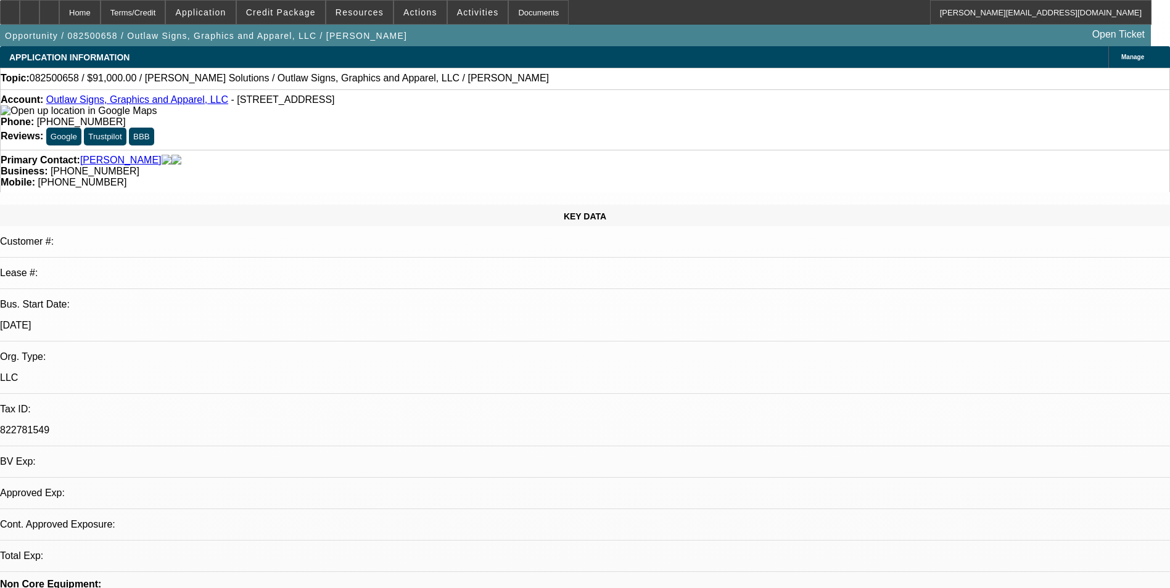
select select "0"
select select "2"
select select "0.1"
select select "4"
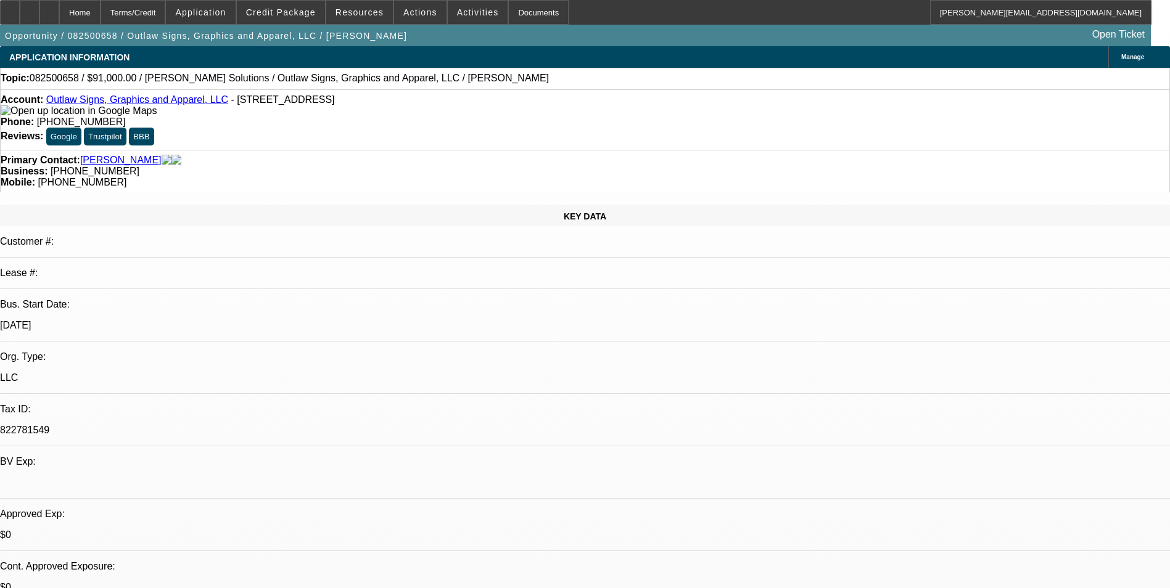
scroll to position [185, 0]
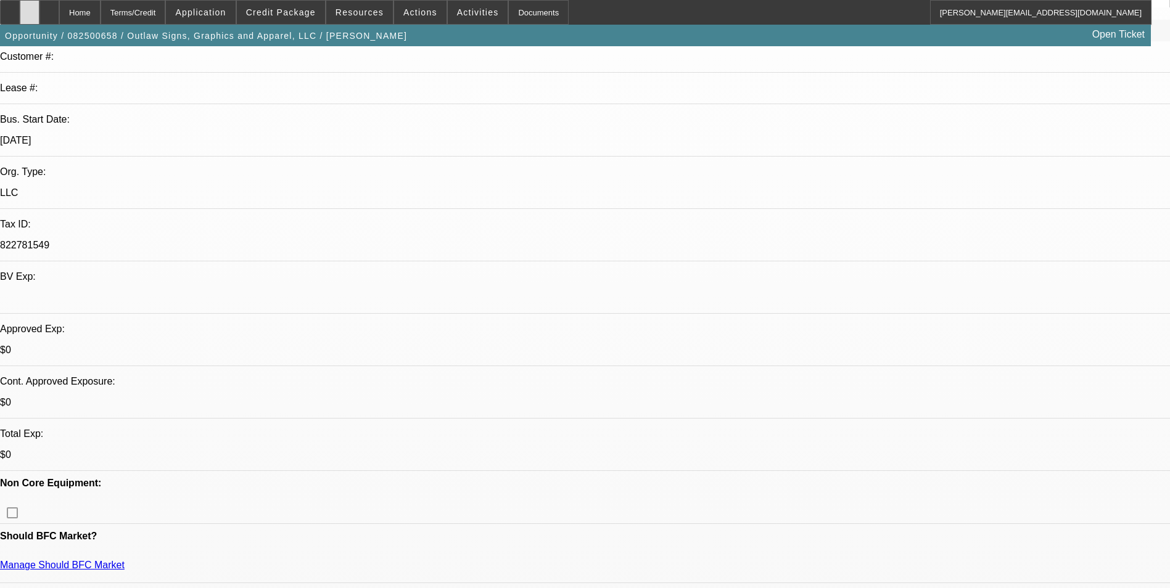
click at [30, 8] on icon at bounding box center [30, 8] width 0 height 0
click at [286, 16] on span "Credit Package" at bounding box center [281, 12] width 70 height 10
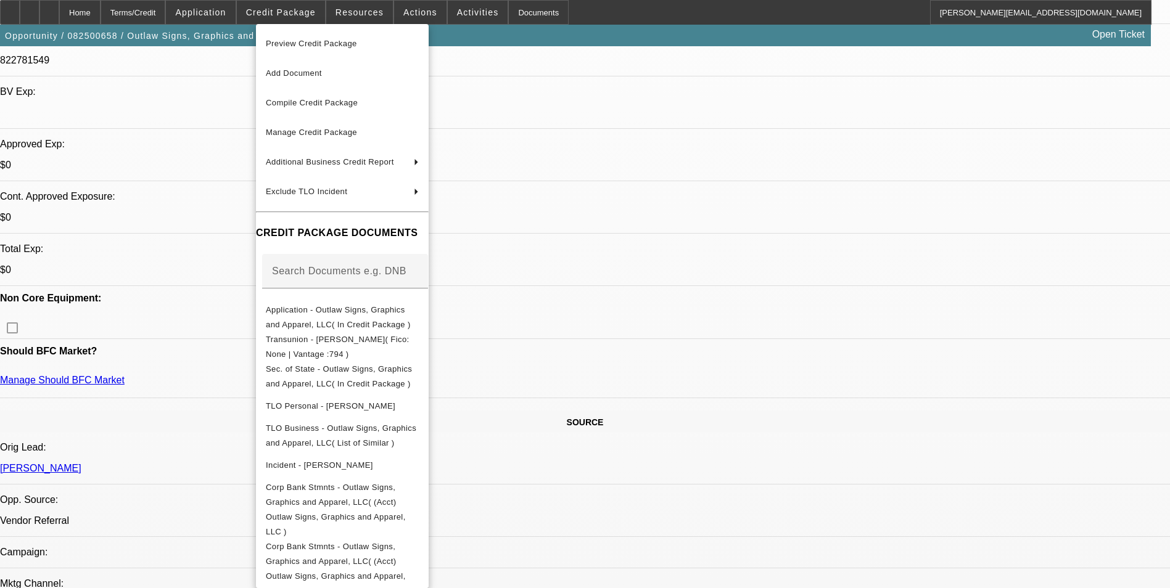
drag, startPoint x: 914, startPoint y: 445, endPoint x: 871, endPoint y: 440, distance: 43.5
click at [901, 445] on div at bounding box center [585, 294] width 1170 height 588
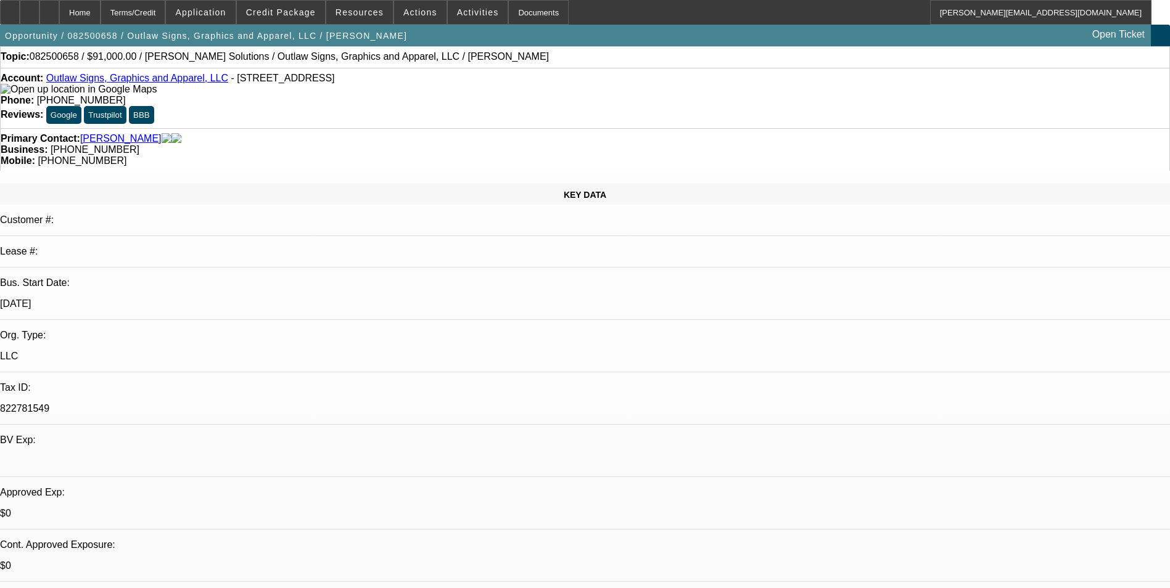
scroll to position [0, 0]
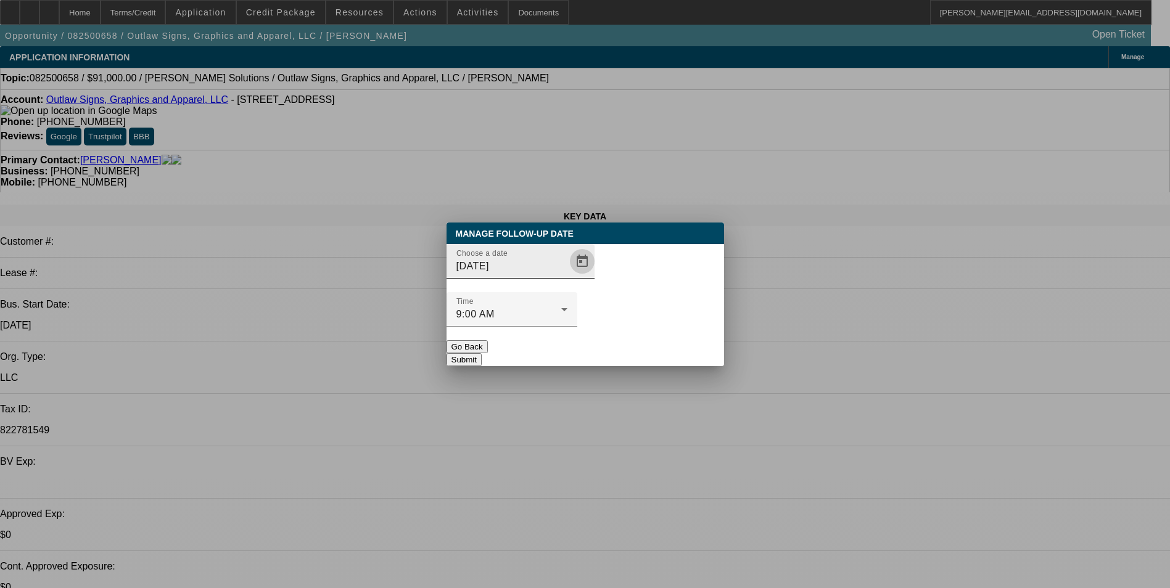
click at [567, 276] on span "Open calendar" at bounding box center [582, 262] width 30 height 30
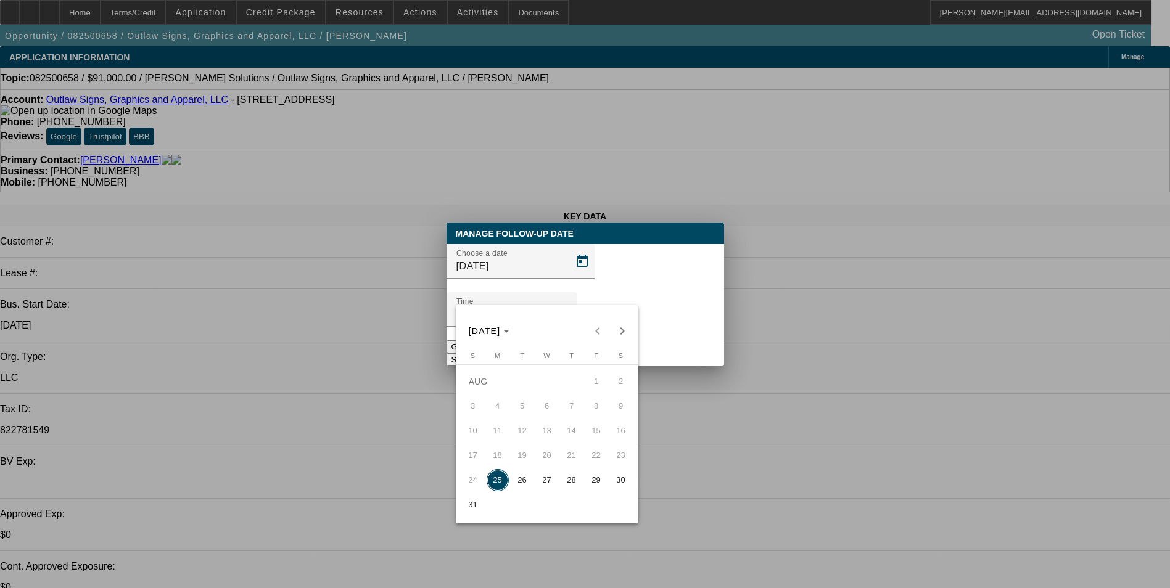
drag, startPoint x: 528, startPoint y: 484, endPoint x: 661, endPoint y: 393, distance: 161.2
click at [529, 482] on span "26" at bounding box center [522, 480] width 22 height 22
type input "8/26/2025"
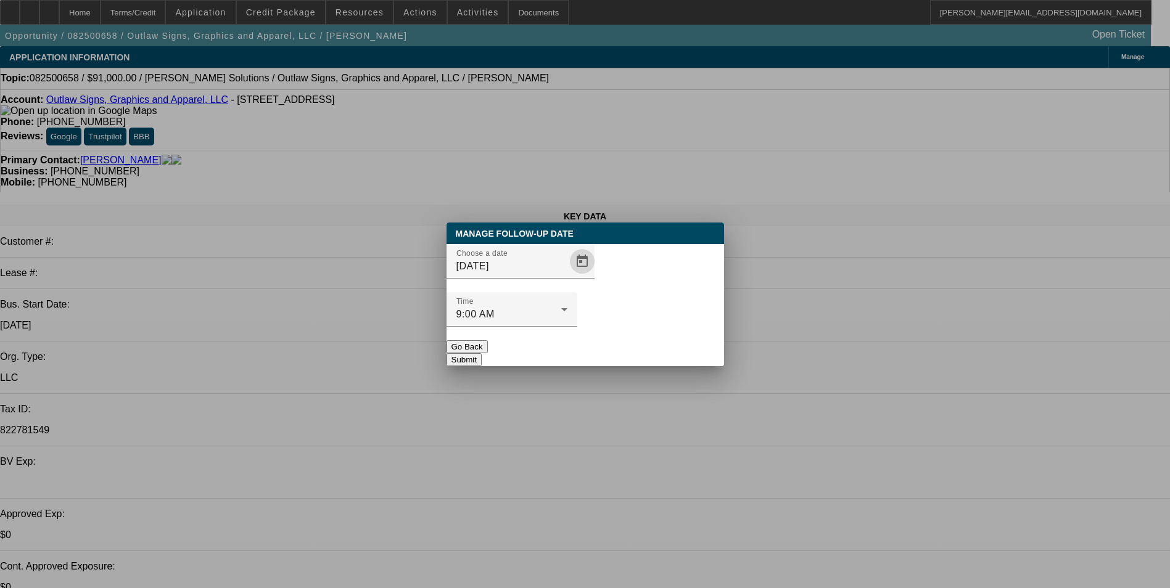
click at [482, 353] on button "Submit" at bounding box center [464, 359] width 35 height 13
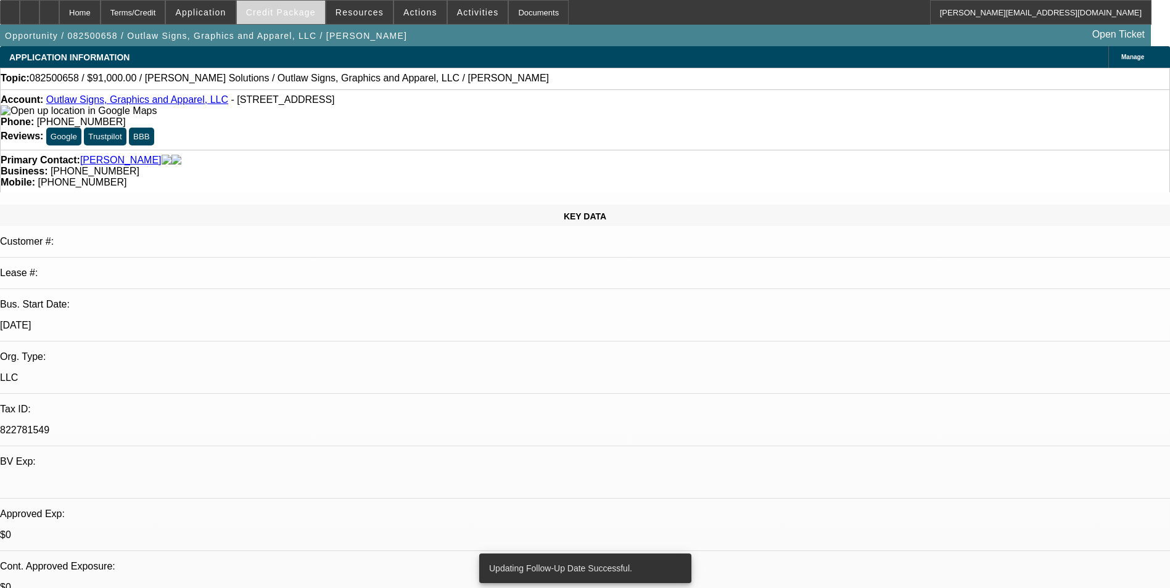
click at [303, 9] on span "Credit Package" at bounding box center [281, 12] width 70 height 10
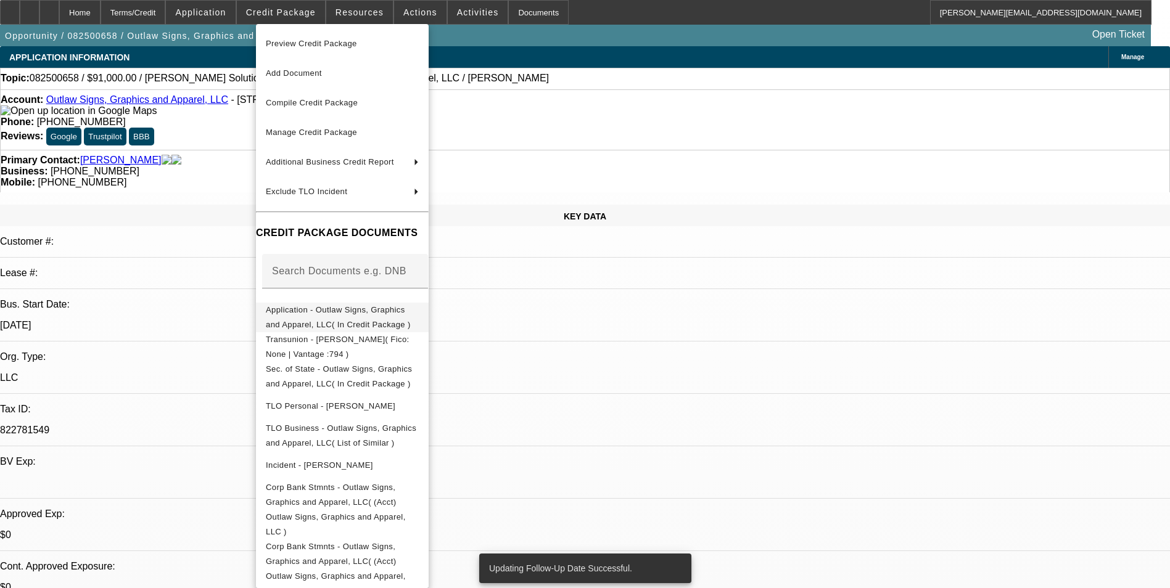
click at [378, 311] on span "Application - Outlaw Signs, Graphics and Apparel, LLC( In Credit Package )" at bounding box center [338, 317] width 145 height 24
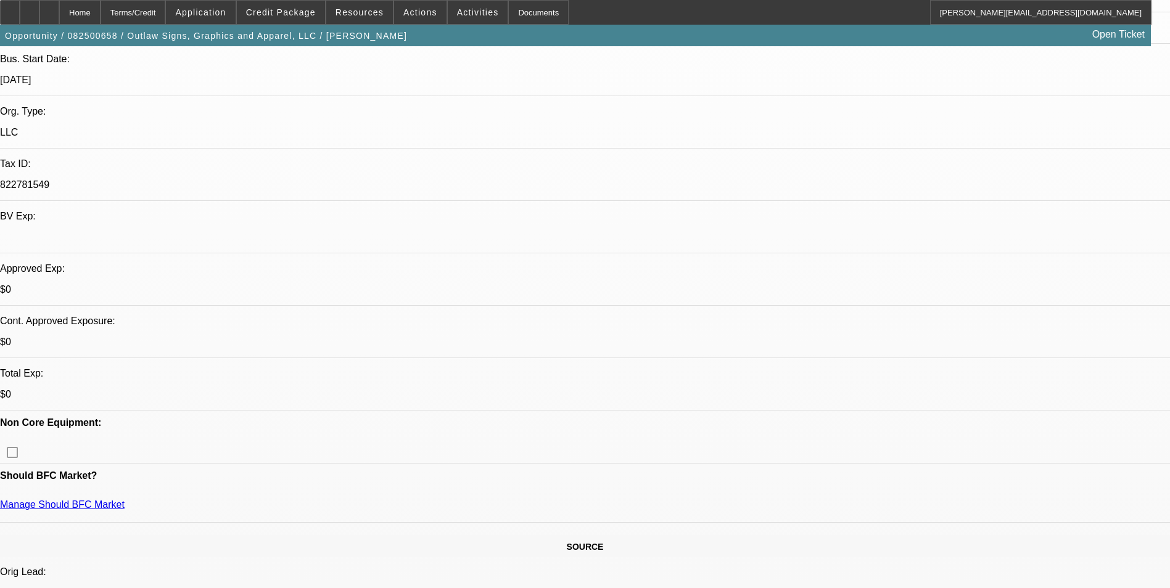
scroll to position [247, 0]
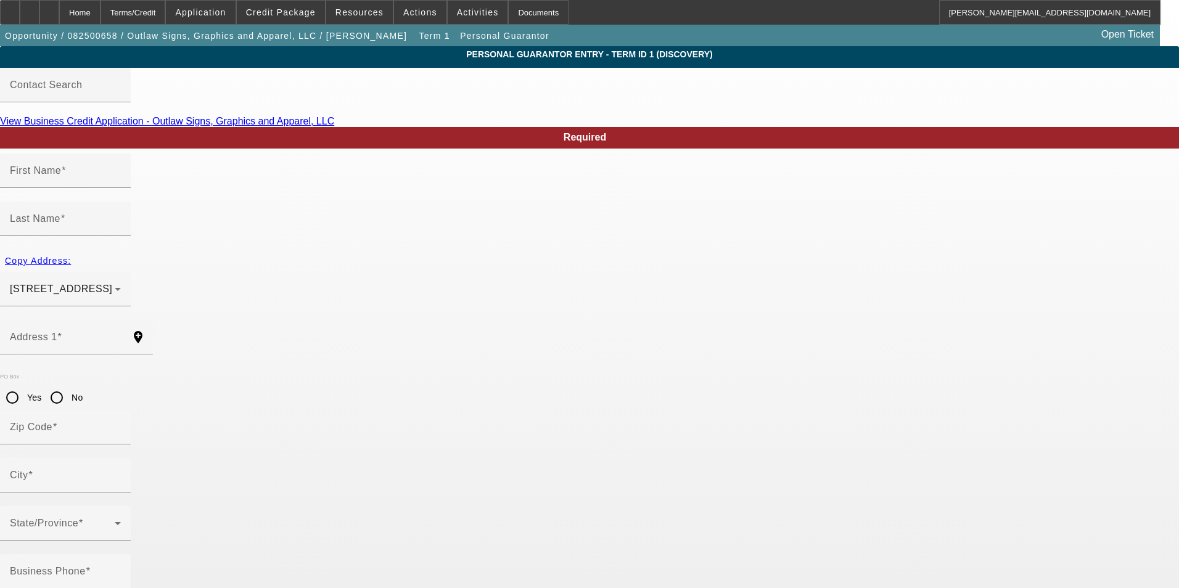
type input "Jason"
type input "Heuton"
type input "13913 Phoenix Avenue"
radio input "true"
type input "51401"
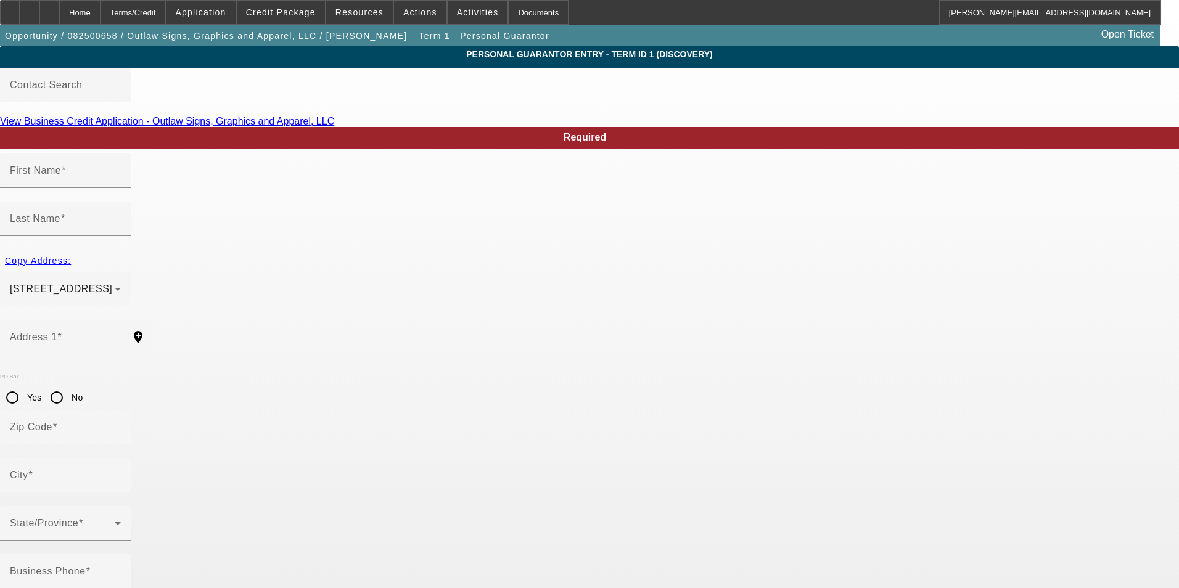
type input "Carroll"
type input "(712) 830-3049"
type input "100"
type input "483-02-7837"
type input "jayheuton@hotmail.com"
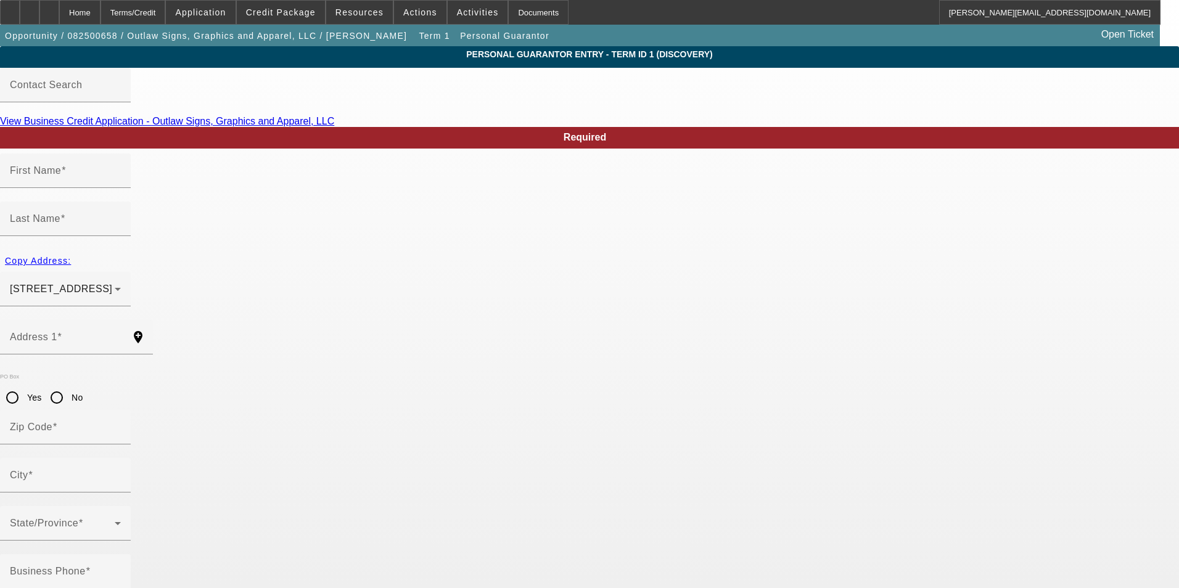
type input "(712) 830-3049"
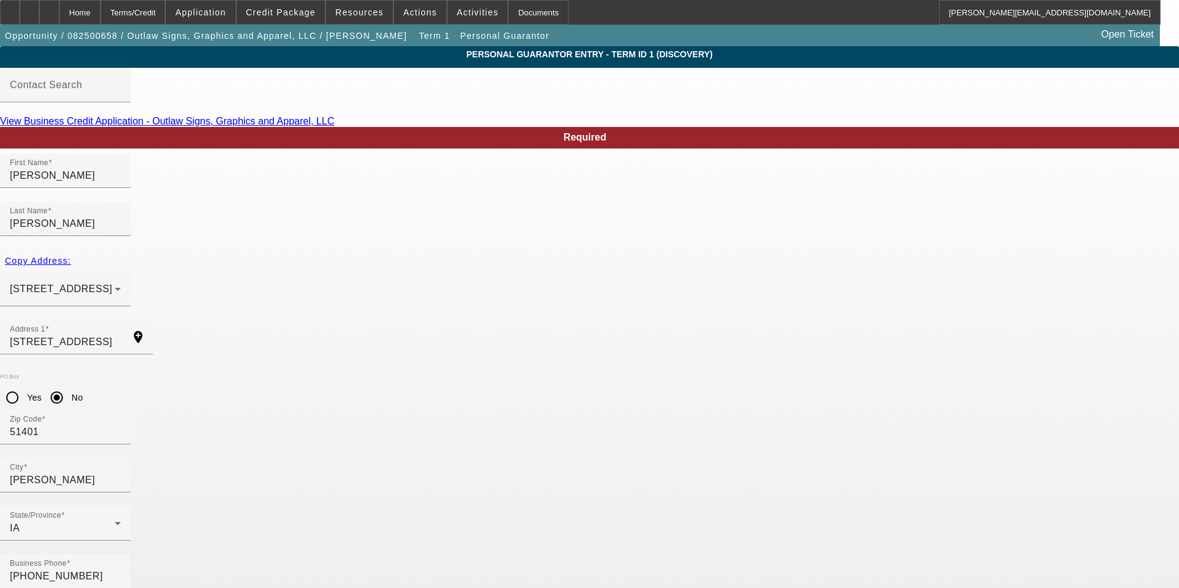
type input "483-02-7897"
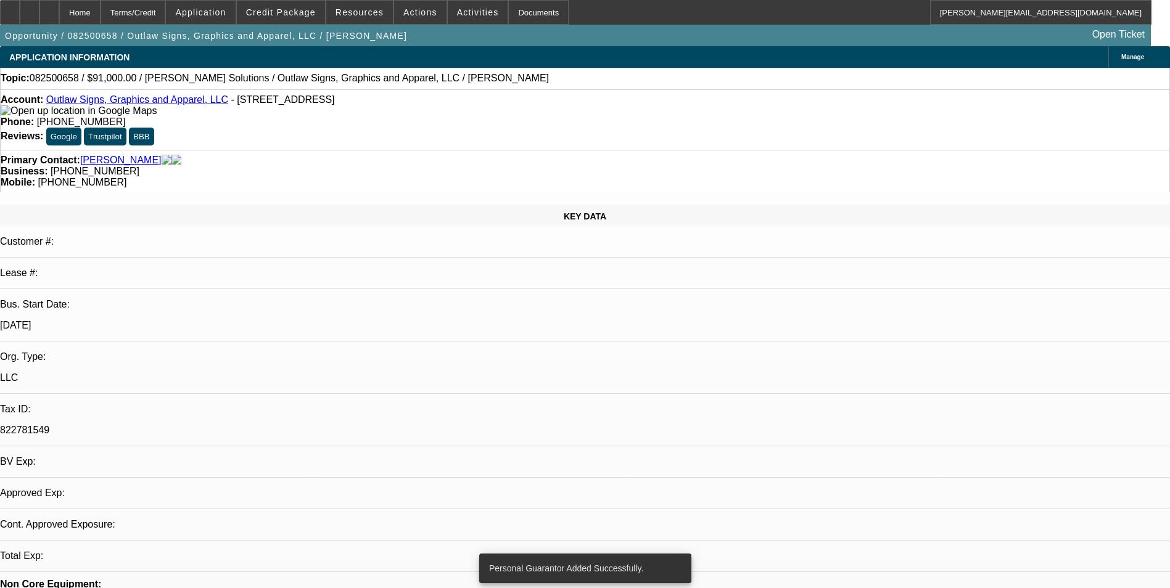
select select "0"
select select "2"
select select "0.1"
select select "4"
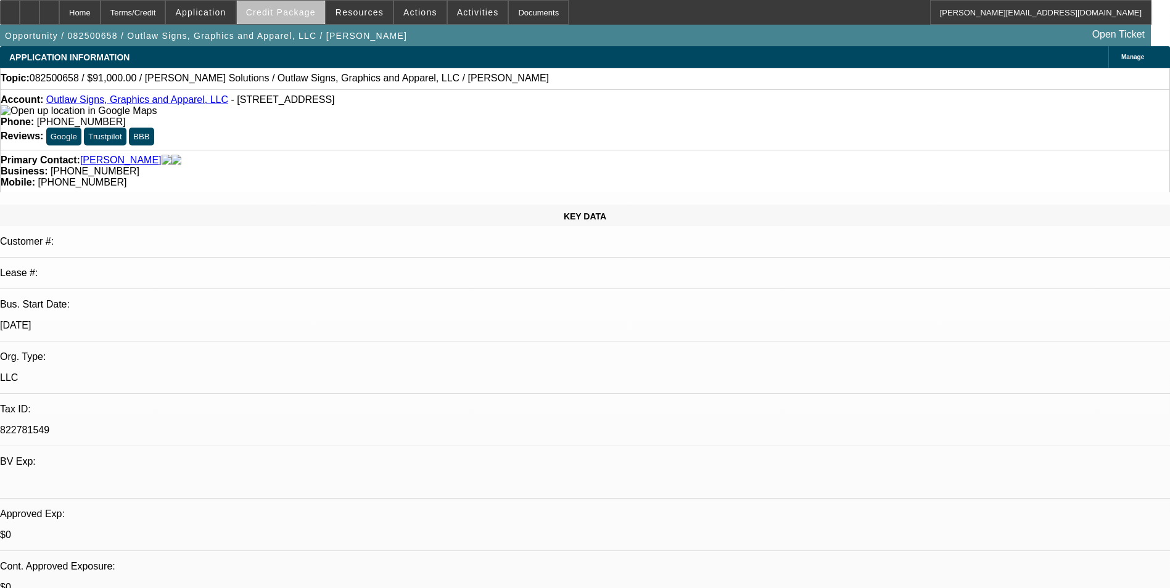
click at [312, 12] on span "Credit Package" at bounding box center [281, 12] width 70 height 10
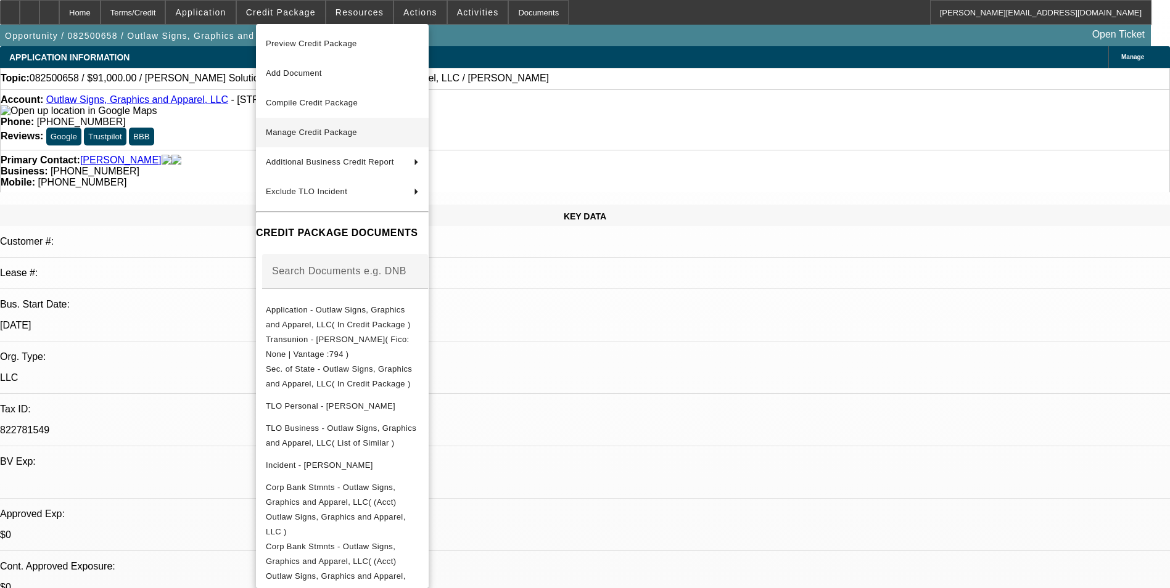
click at [328, 133] on span "Manage Credit Package" at bounding box center [311, 132] width 91 height 9
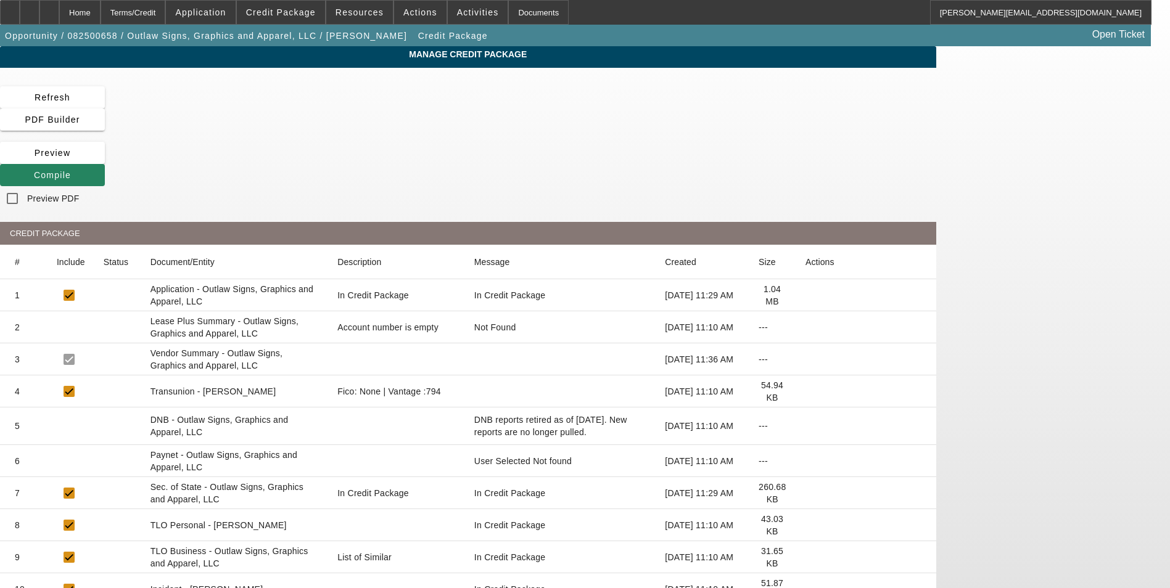
click at [806, 392] on icon at bounding box center [806, 392] width 0 height 0
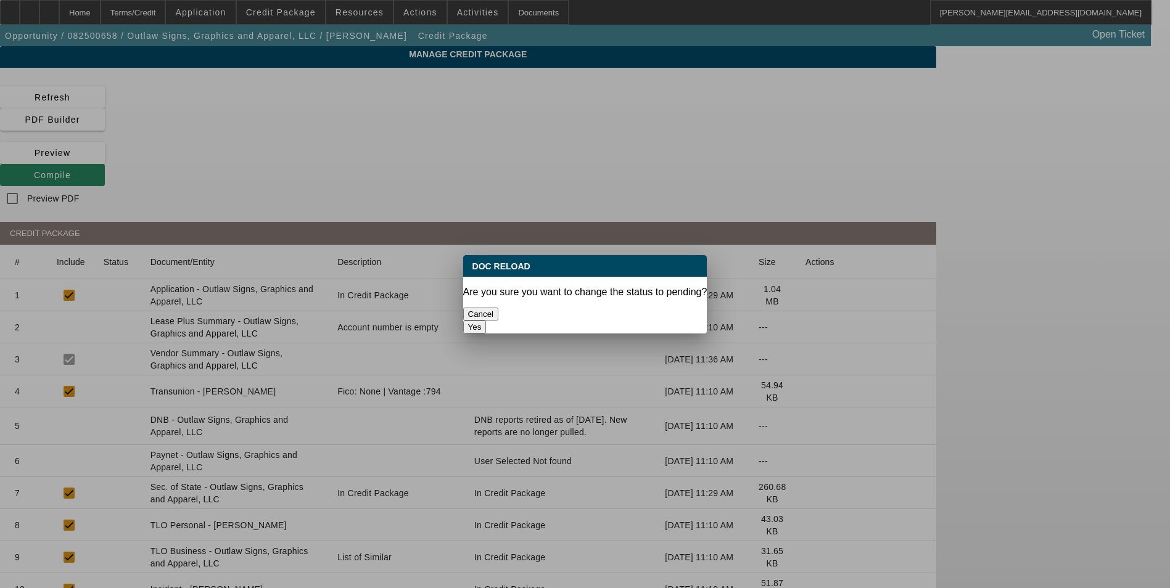
click at [487, 321] on button "Yes" at bounding box center [474, 327] width 23 height 13
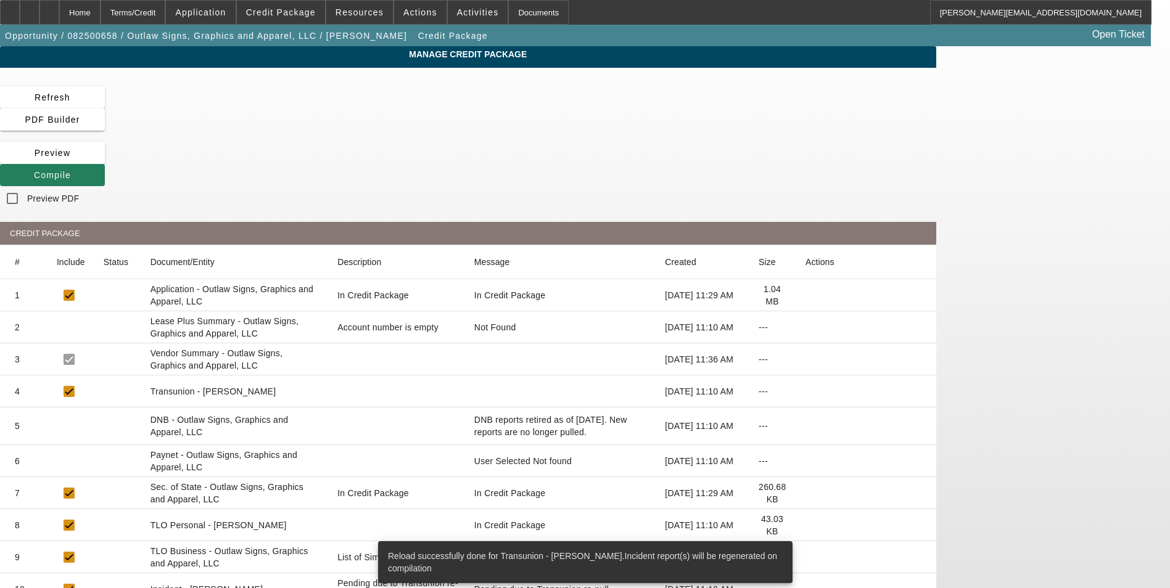
click at [71, 170] on span "Compile" at bounding box center [52, 175] width 37 height 10
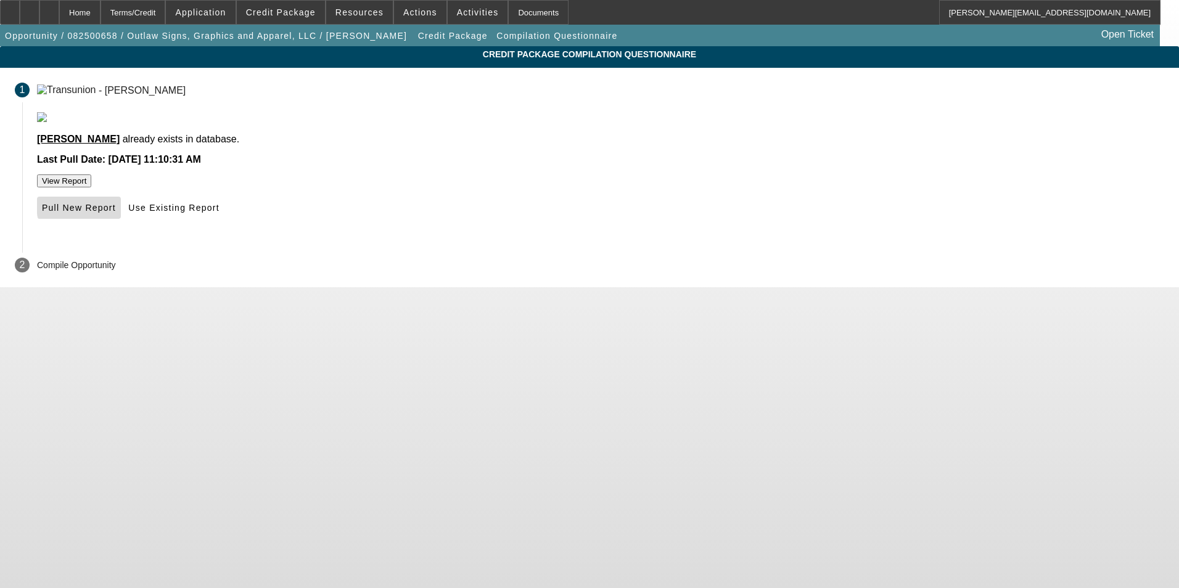
click at [116, 213] on span "Pull New Report" at bounding box center [79, 208] width 74 height 10
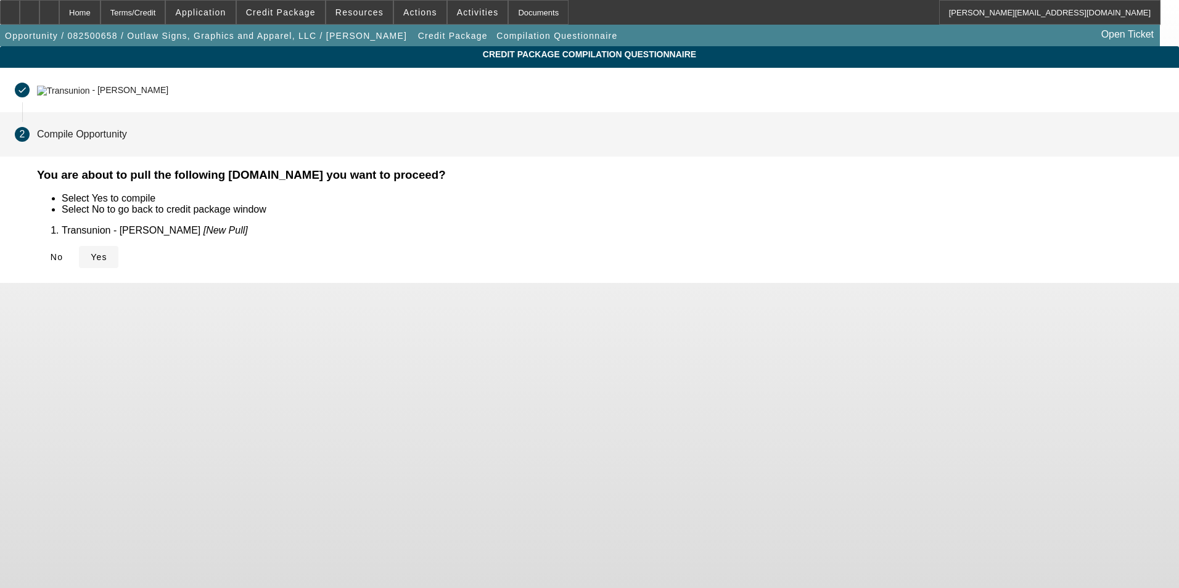
click at [107, 252] on span "Yes" at bounding box center [99, 257] width 17 height 10
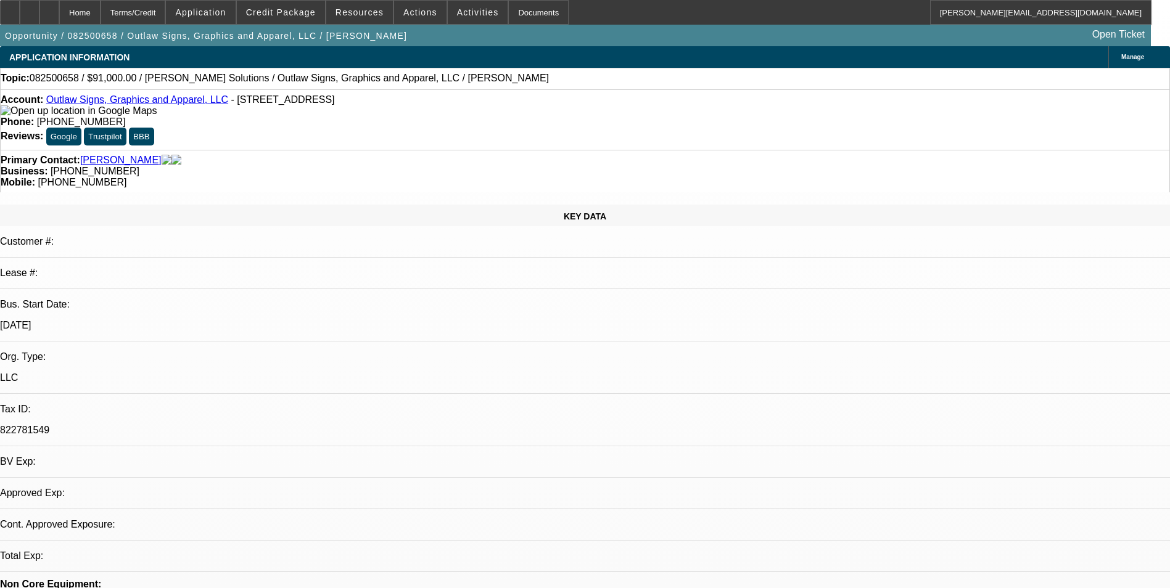
select select "0"
select select "2"
select select "0.1"
select select "4"
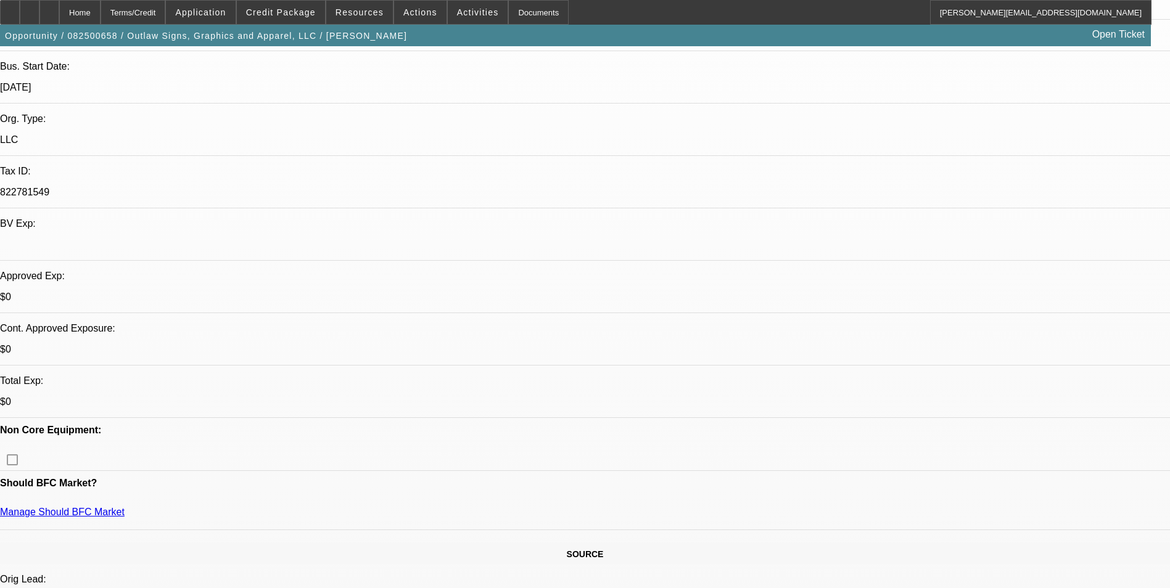
scroll to position [185, 0]
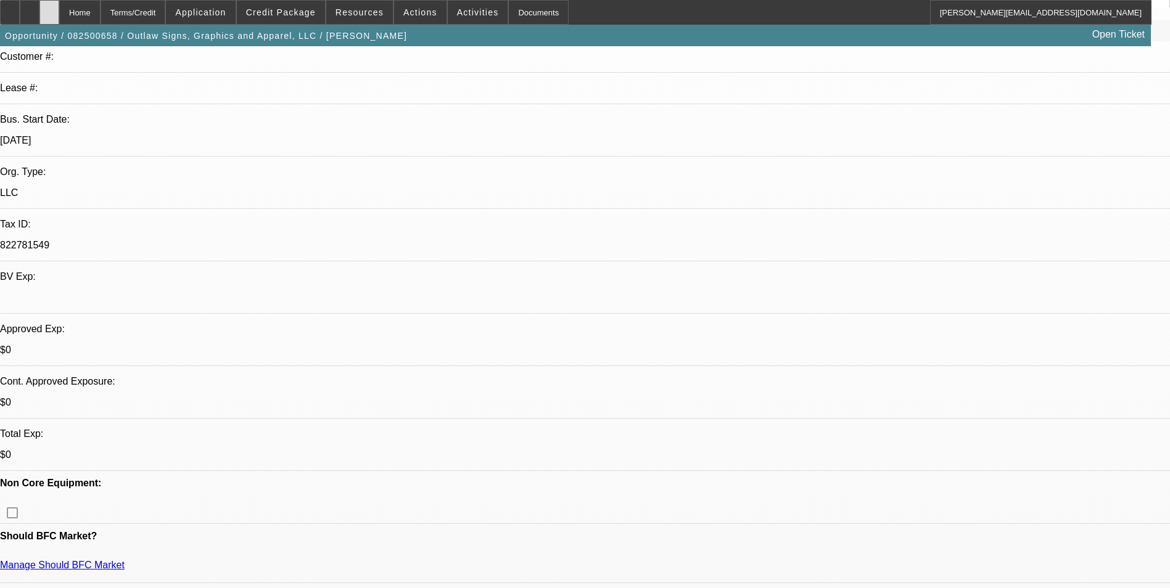
click at [59, 7] on div at bounding box center [49, 12] width 20 height 25
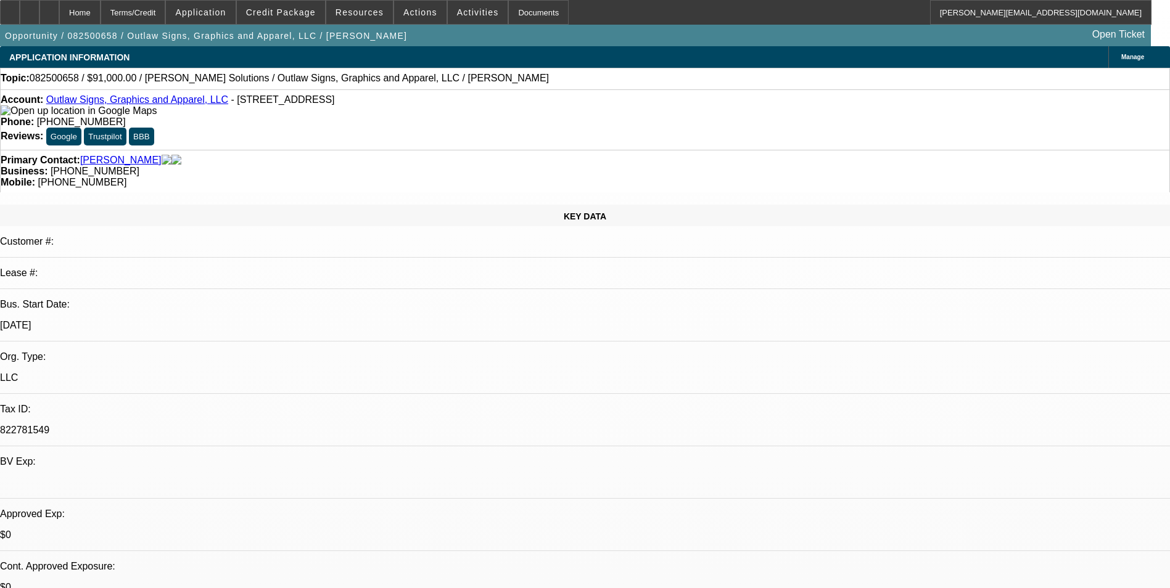
select select "0"
select select "2"
select select "0.1"
select select "4"
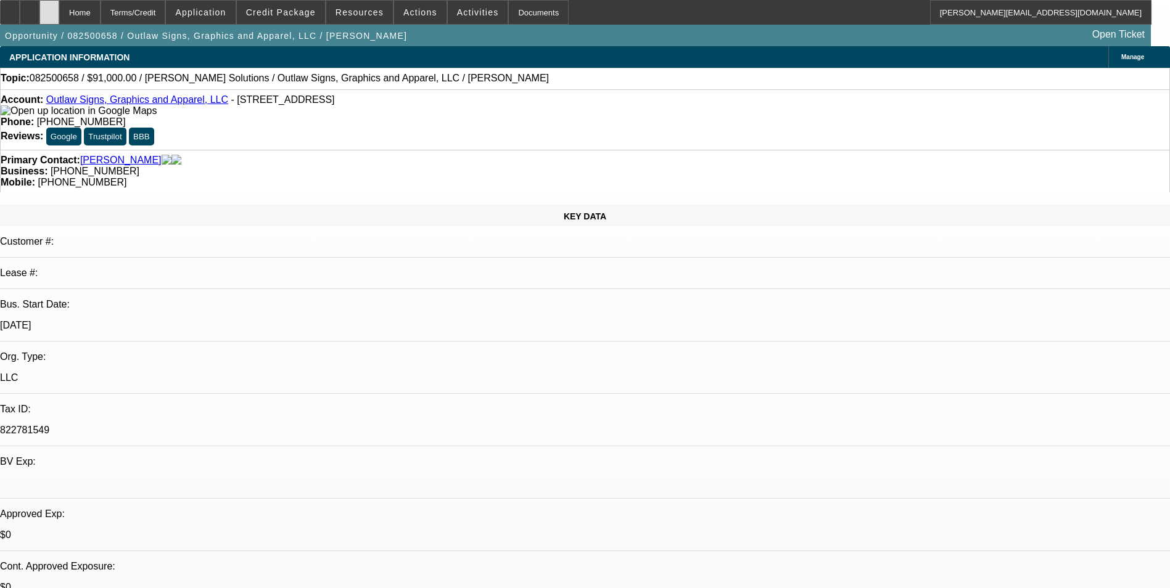
click at [59, 13] on div at bounding box center [49, 12] width 20 height 25
select select "0"
select select "2"
select select "0.1"
select select "1"
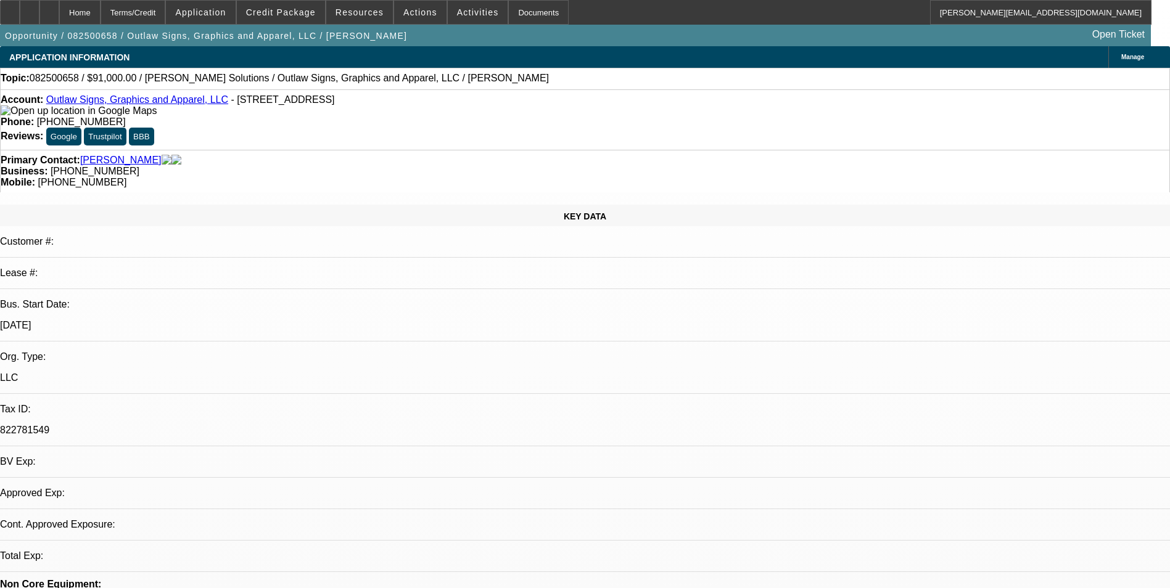
select select "2"
select select "4"
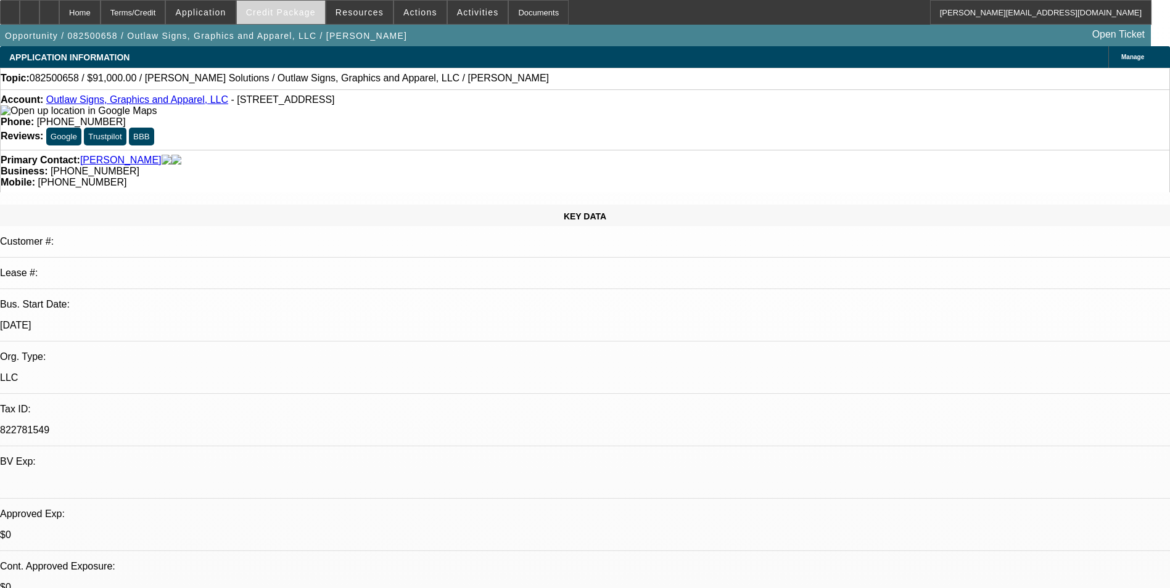
click at [301, 17] on span "Credit Package" at bounding box center [281, 12] width 70 height 10
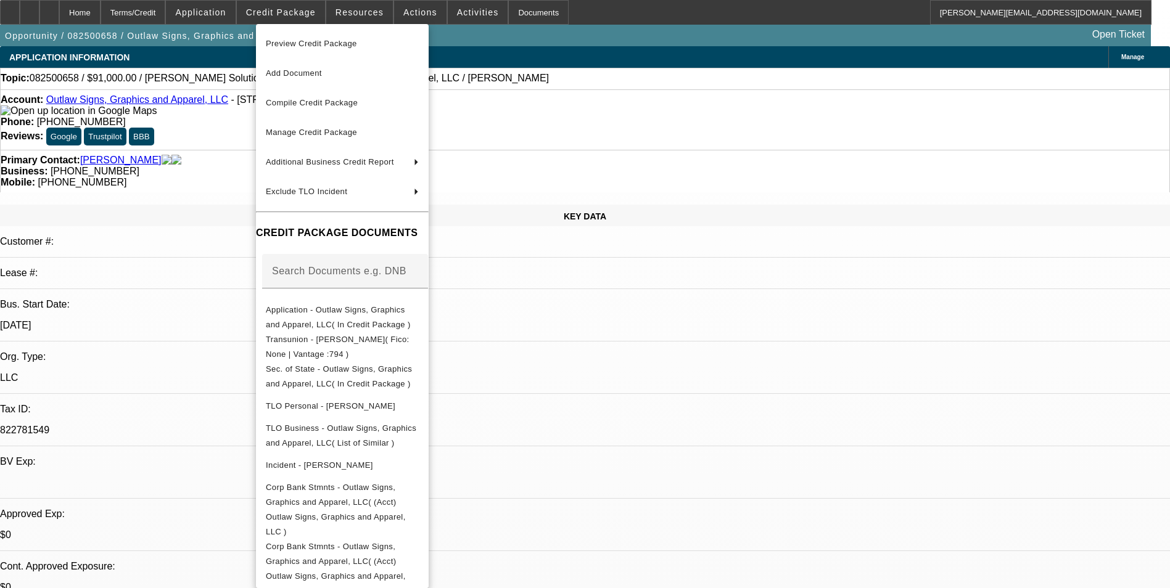
click at [643, 366] on div at bounding box center [585, 294] width 1170 height 588
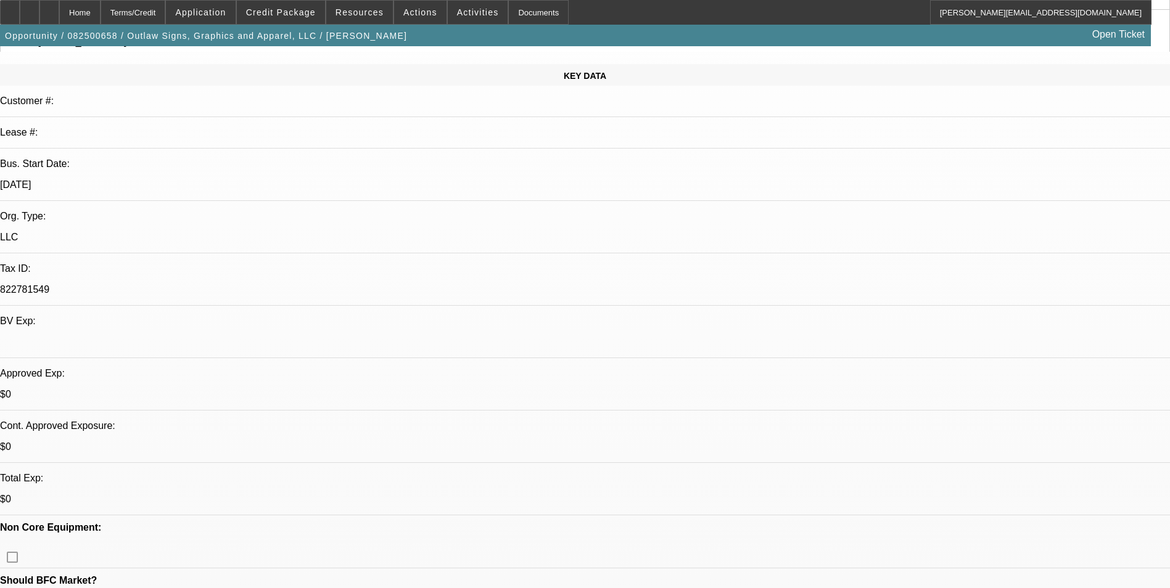
scroll to position [62, 0]
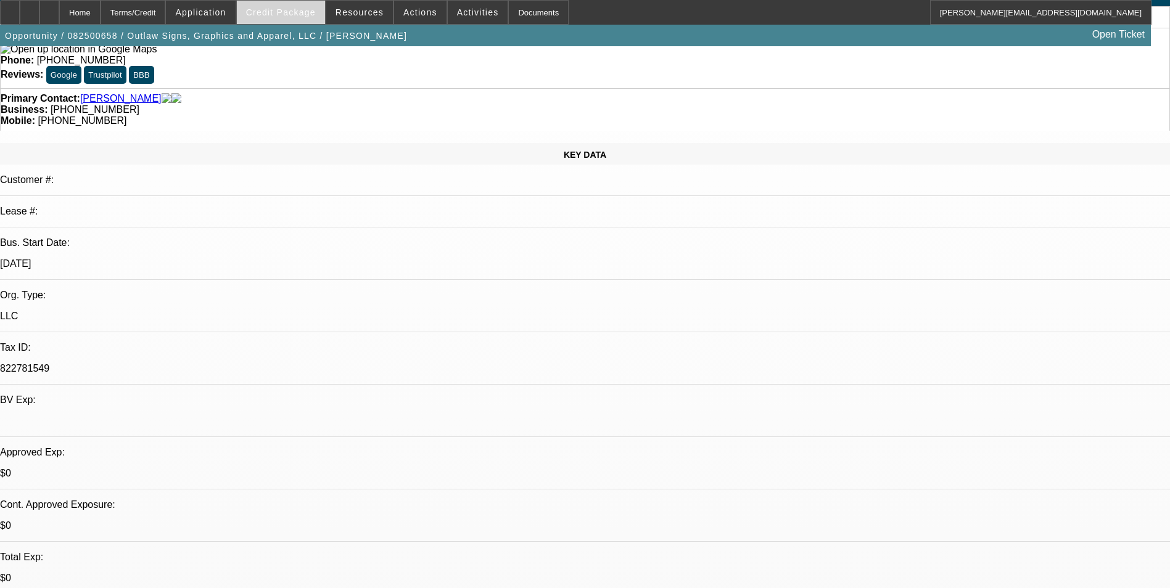
click at [297, 11] on span "Credit Package" at bounding box center [281, 12] width 70 height 10
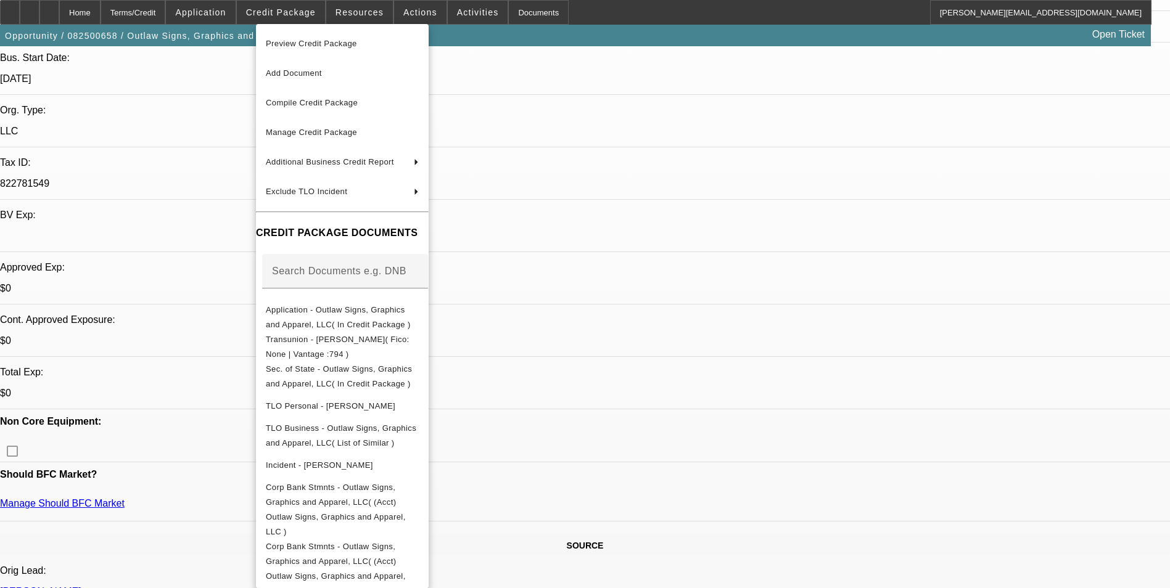
click at [702, 112] on div at bounding box center [585, 294] width 1170 height 588
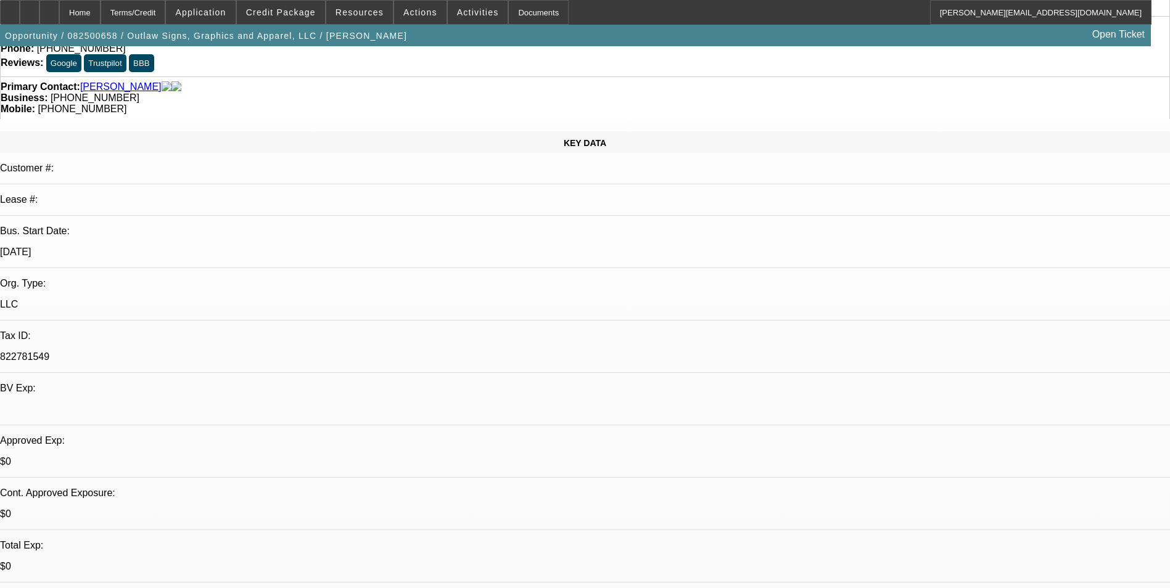
scroll to position [0, 0]
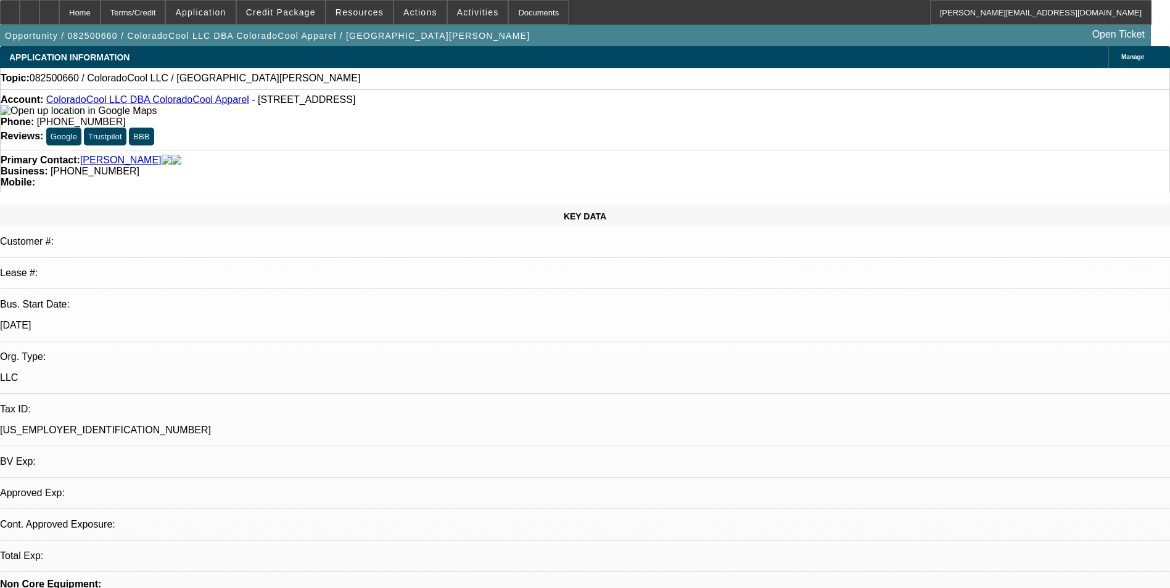
select select "0"
select select "2"
select select "0.1"
select select "4"
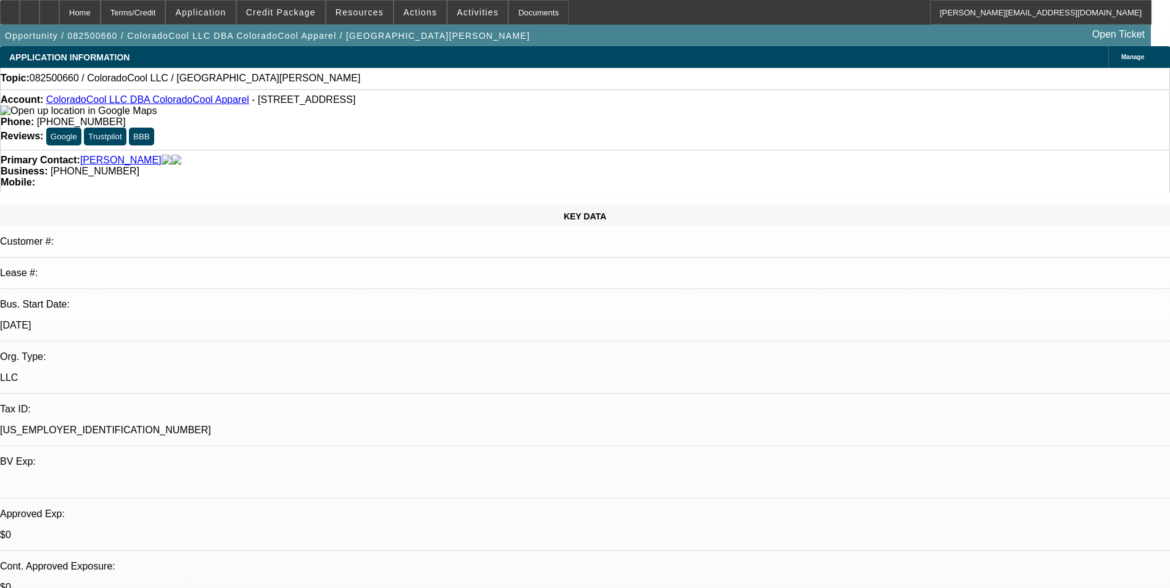
click at [1121, 54] on span "Manage" at bounding box center [1132, 57] width 23 height 7
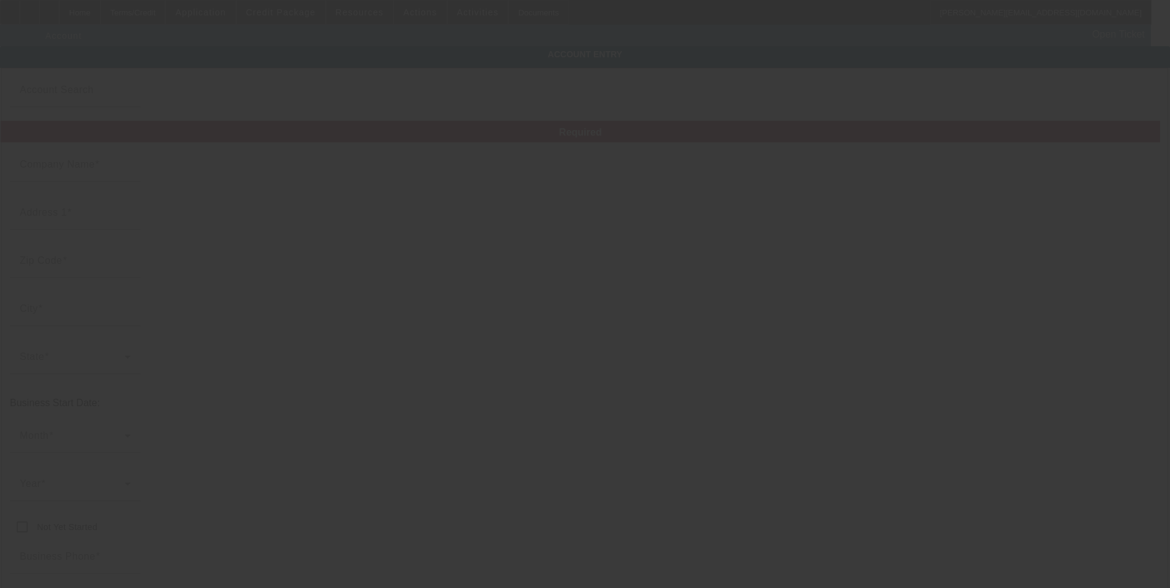
type input "ColoradoCool LLC"
type input "562 W Crete Cir"
type input "81505"
type input "Grand Junction"
type input "(719) 351-6423"
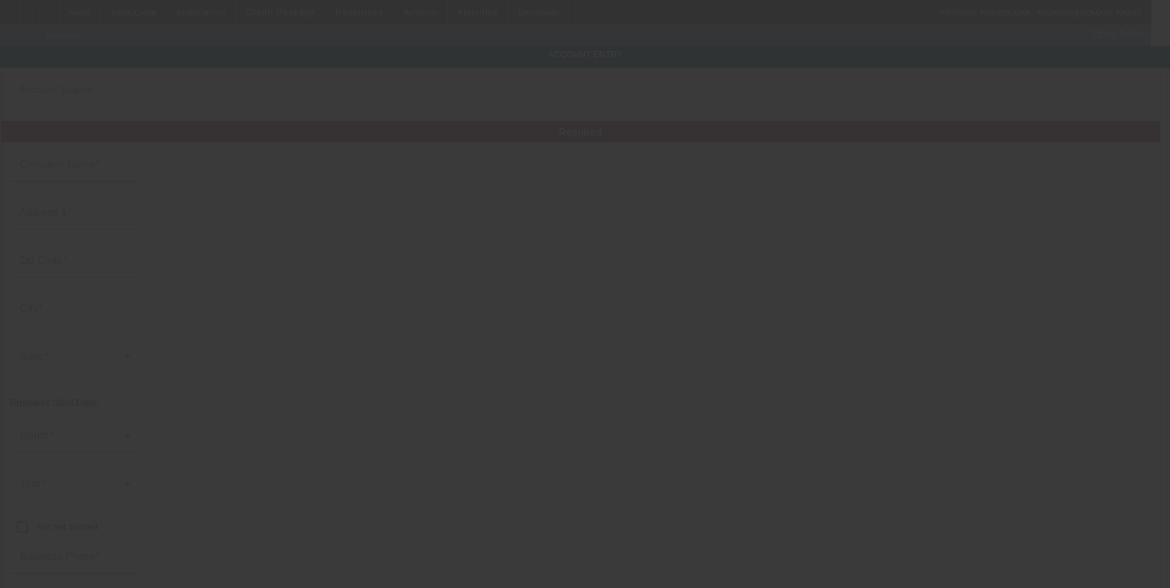
type input "ColoradoCool Apparel"
type input "Unit 103"
type input "cocoolbrand@gmail.com"
type input "47-5583805"
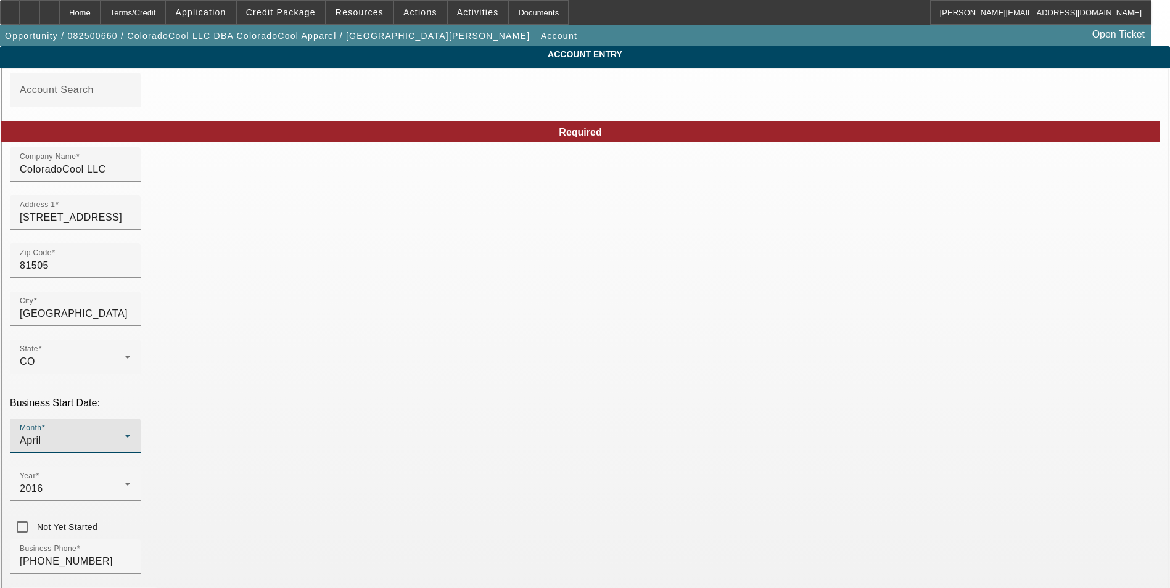
click at [125, 434] on div "April" at bounding box center [72, 441] width 105 height 15
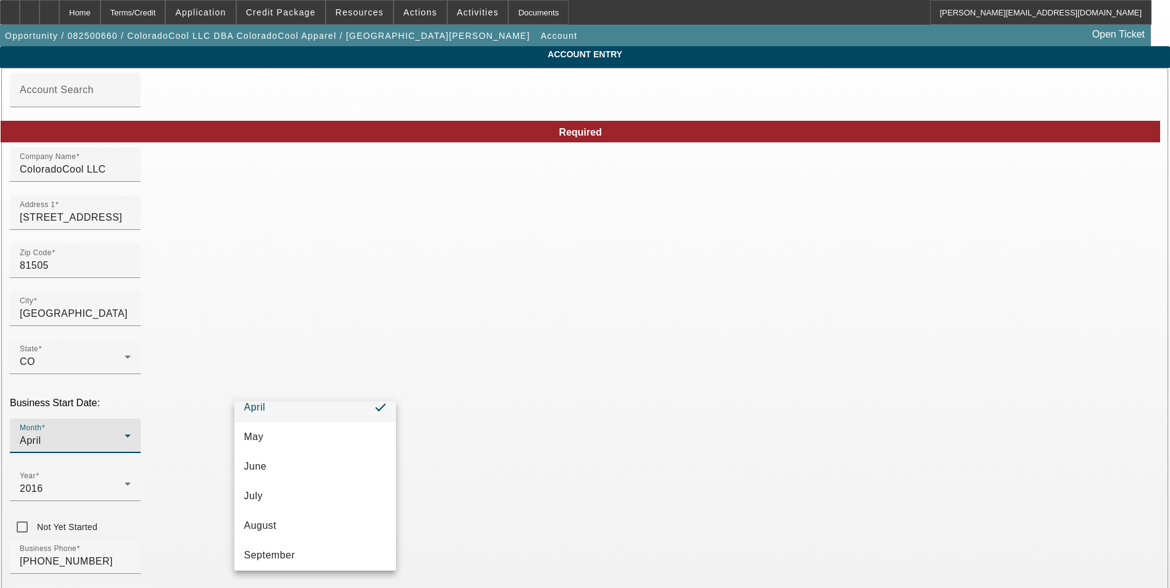
scroll to position [225, 0]
click at [314, 494] on mat-option "October" at bounding box center [315, 492] width 162 height 30
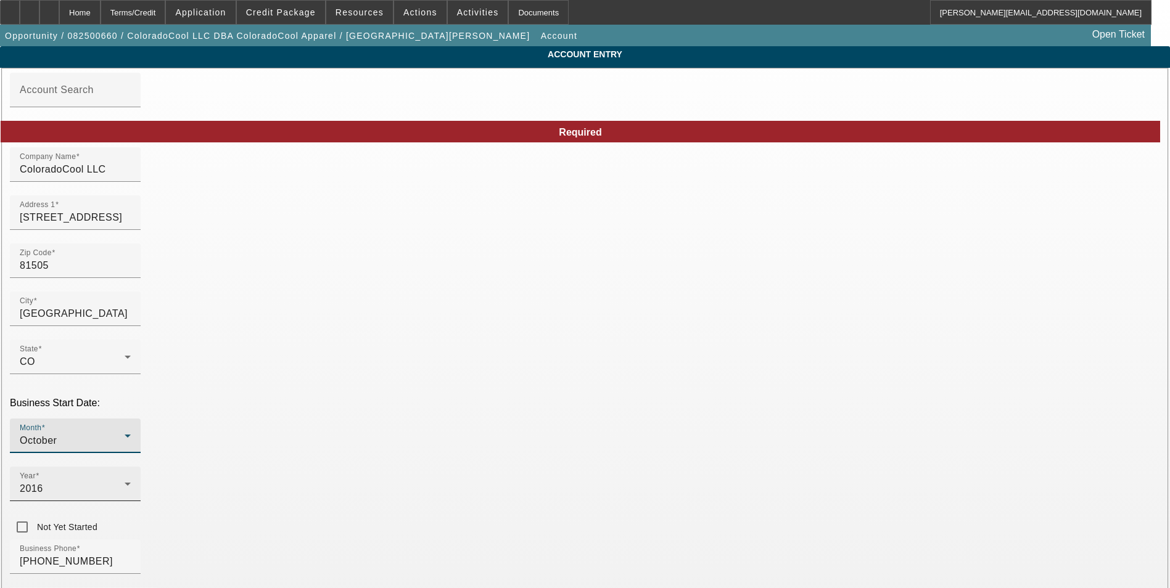
click at [125, 482] on div "2016" at bounding box center [72, 489] width 105 height 15
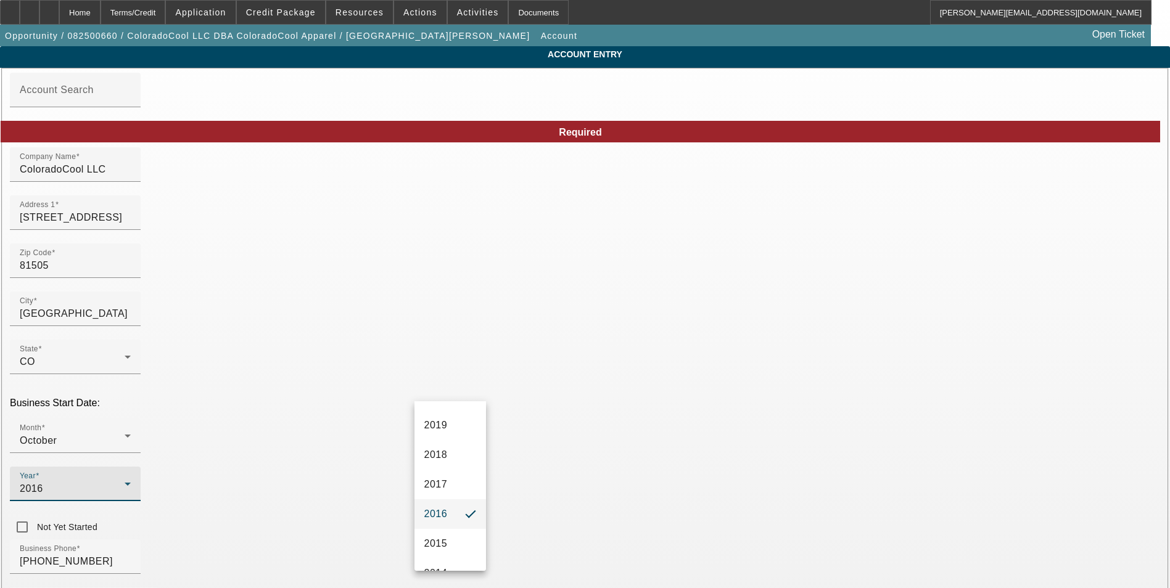
scroll to position [282, 0]
click at [445, 525] on span "2015" at bounding box center [435, 524] width 23 height 15
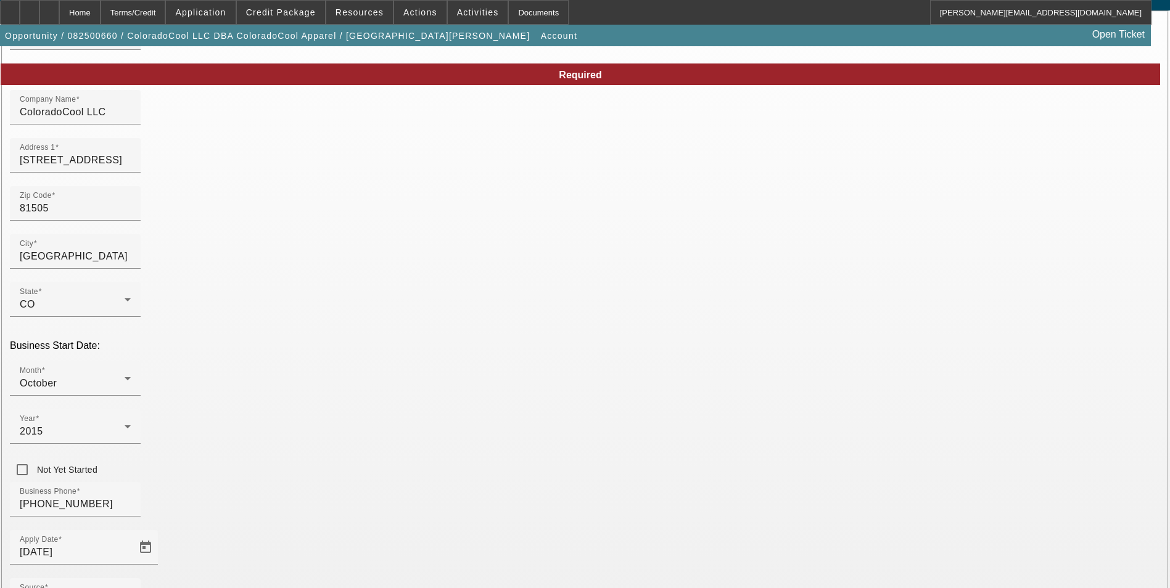
scroll to position [139, 0]
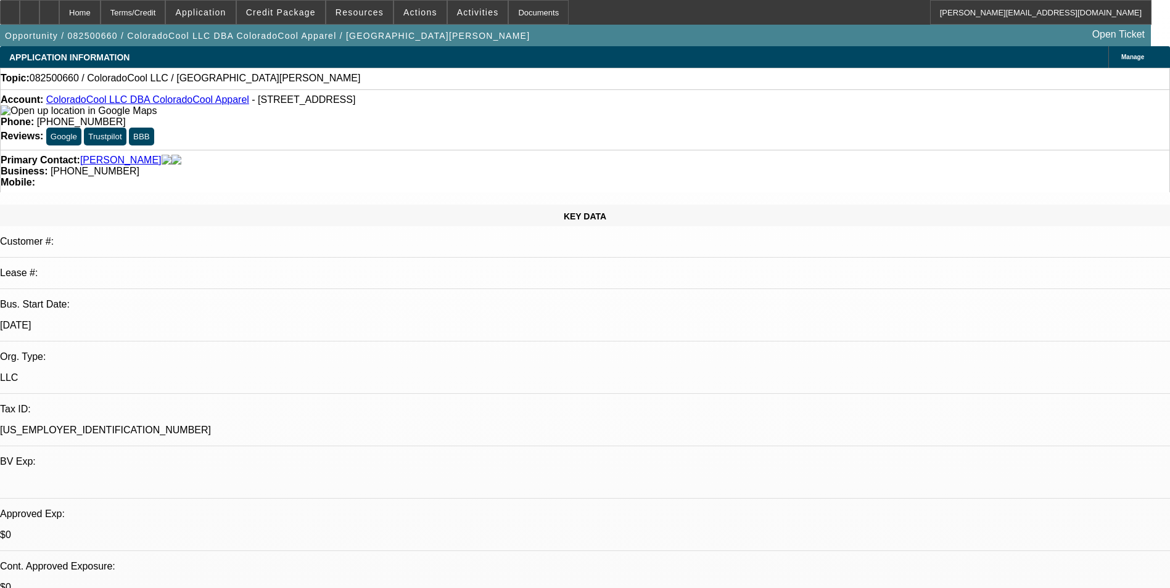
select select "0"
select select "2"
select select "0.1"
select select "4"
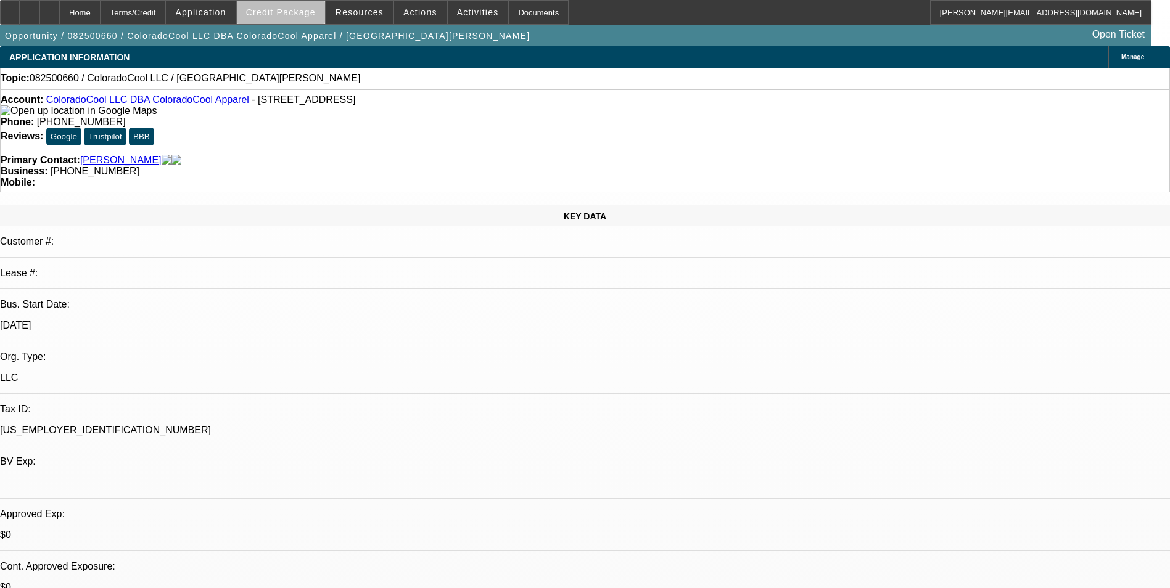
click at [302, 15] on span "Credit Package" at bounding box center [281, 12] width 70 height 10
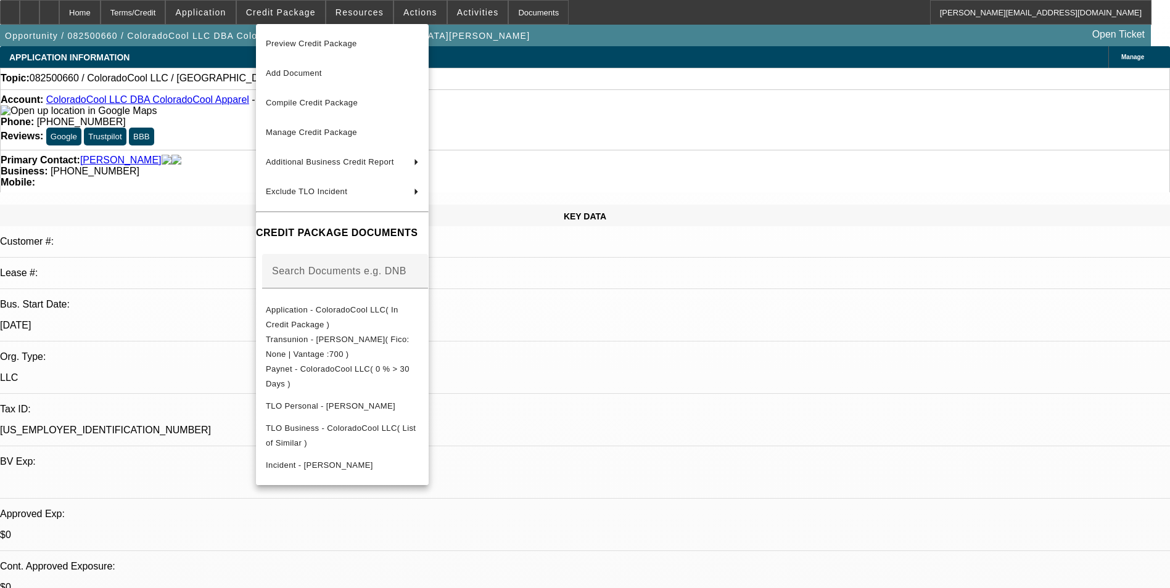
click at [651, 369] on div at bounding box center [585, 294] width 1170 height 588
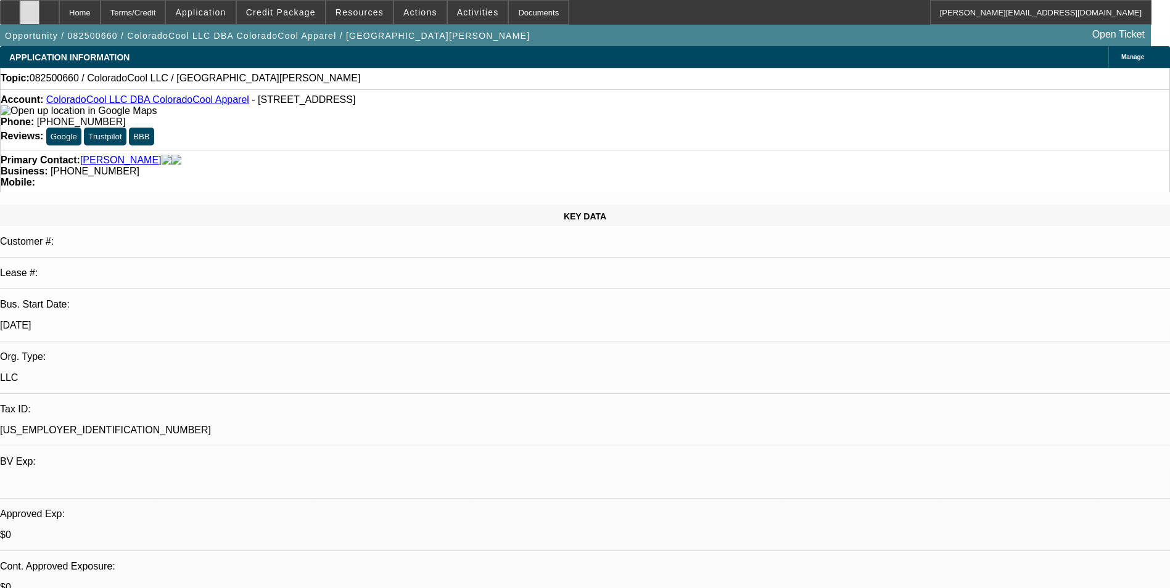
click at [30, 8] on icon at bounding box center [30, 8] width 0 height 0
click at [305, 14] on span "Credit Package" at bounding box center [281, 12] width 70 height 10
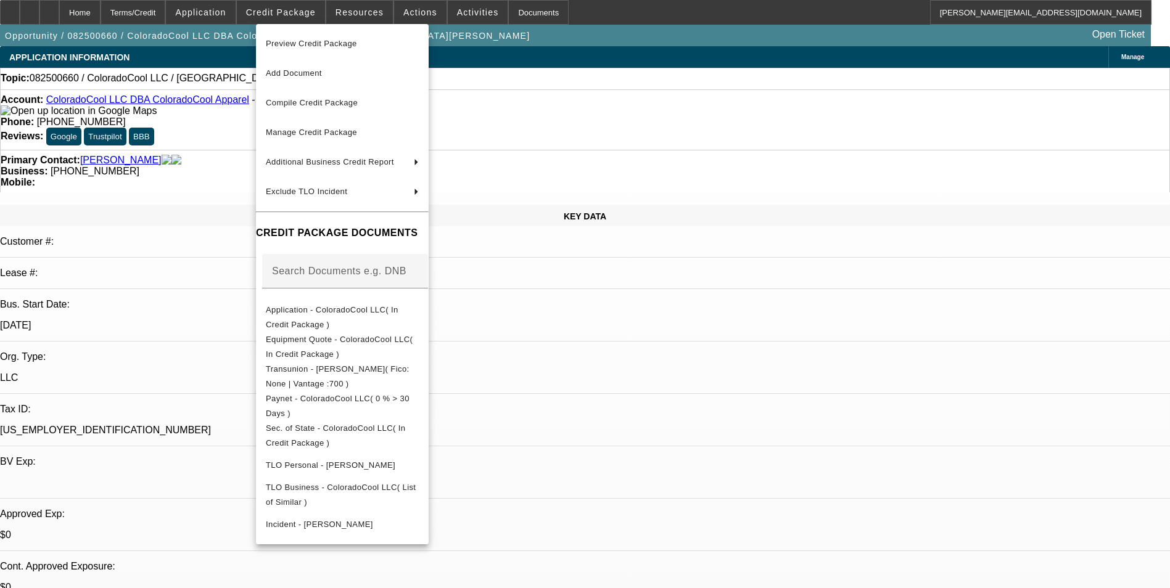
click at [606, 370] on div at bounding box center [585, 294] width 1170 height 588
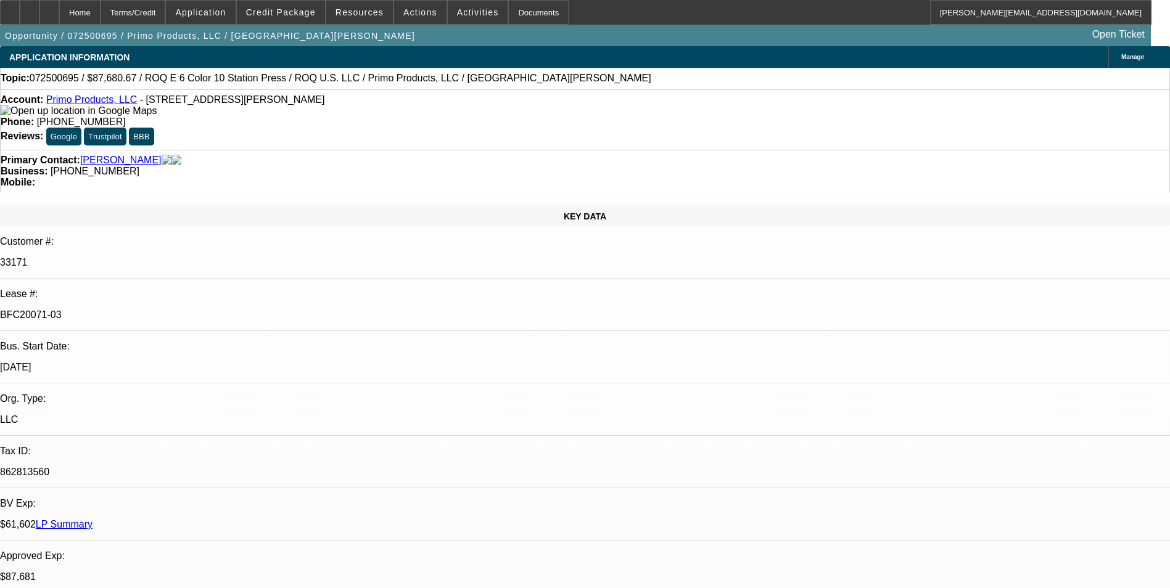
select select "0"
select select "2"
select select "0.1"
select select "4"
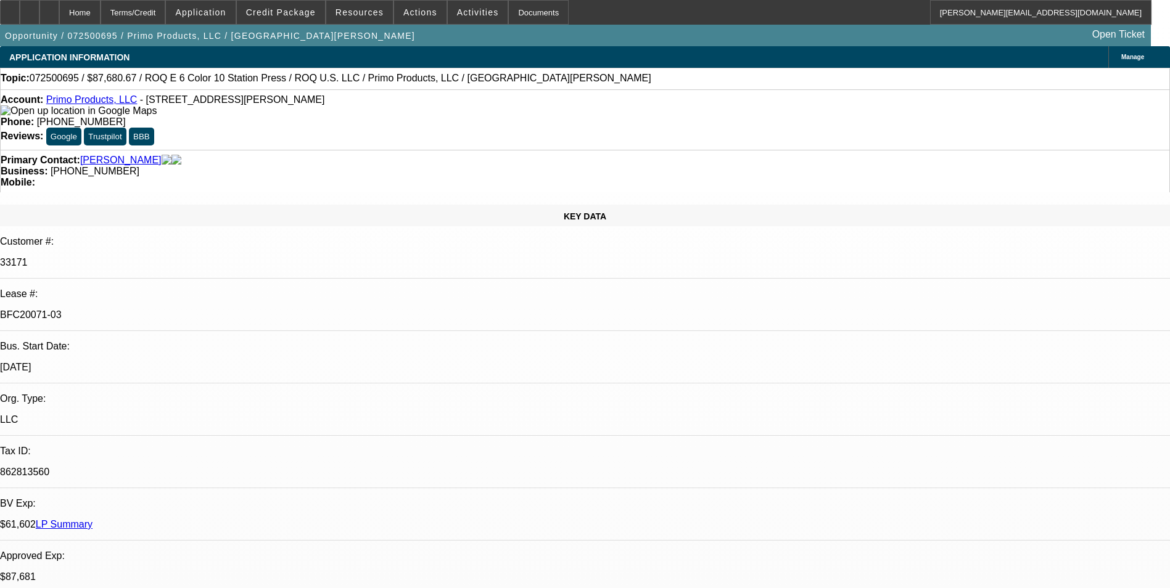
select select "0"
select select "2"
select select "0.1"
select select "4"
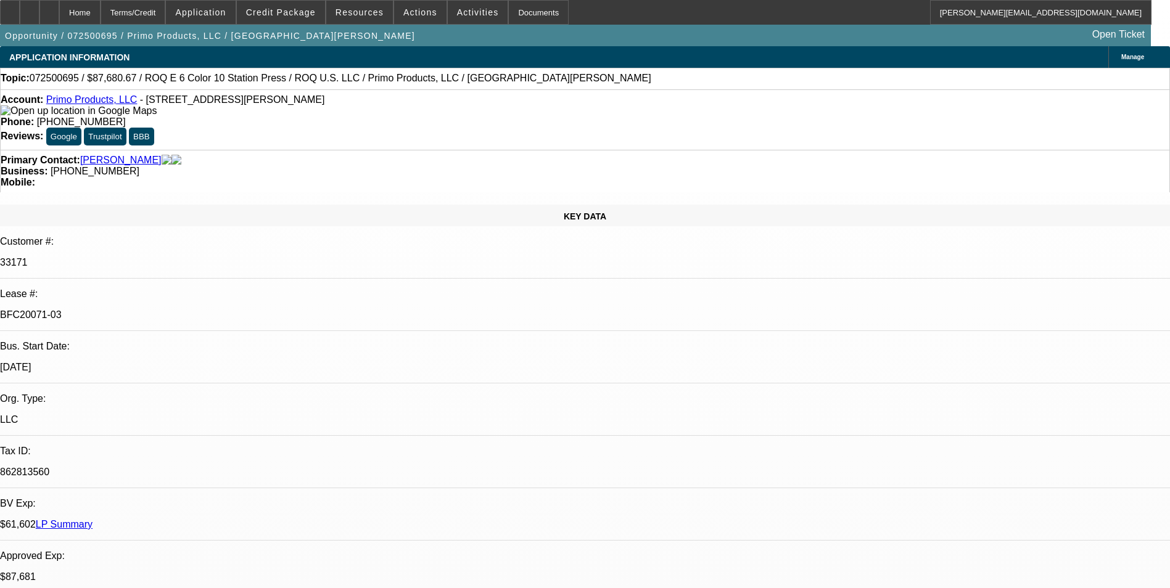
select select "0"
select select "2"
select select "0.1"
select select "4"
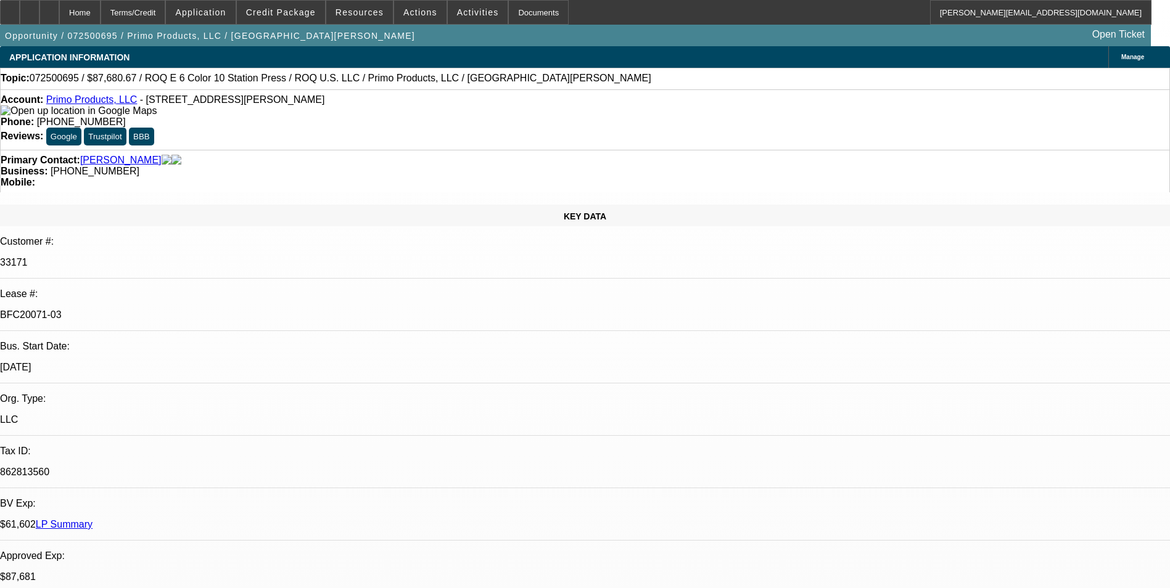
select select "0"
select select "2"
select select "0.1"
select select "4"
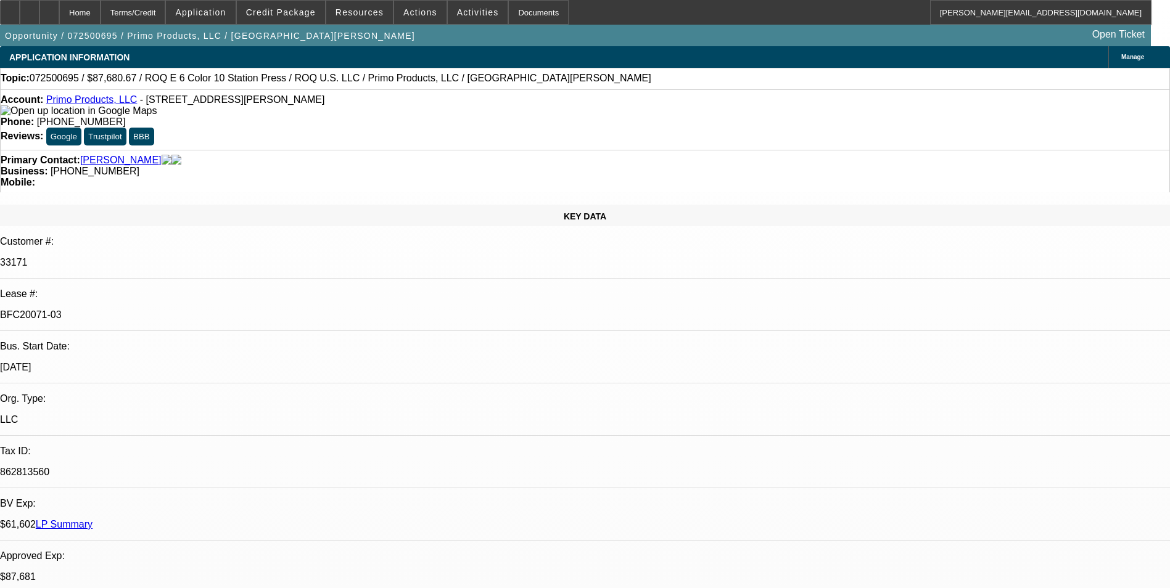
scroll to position [2159, 0]
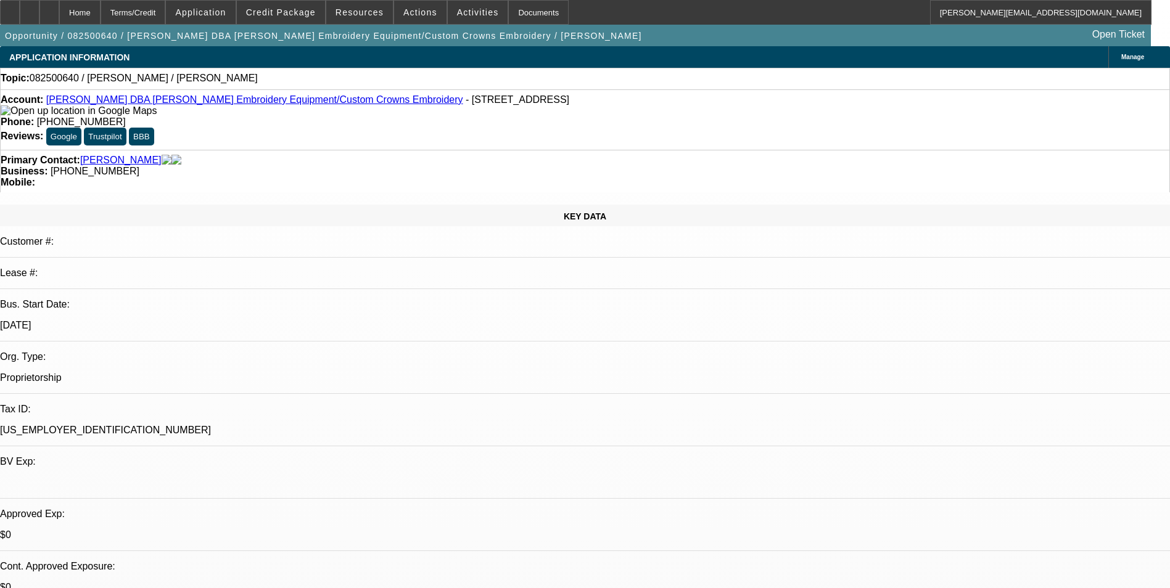
select select "0"
select select "2"
select select "0.1"
select select "4"
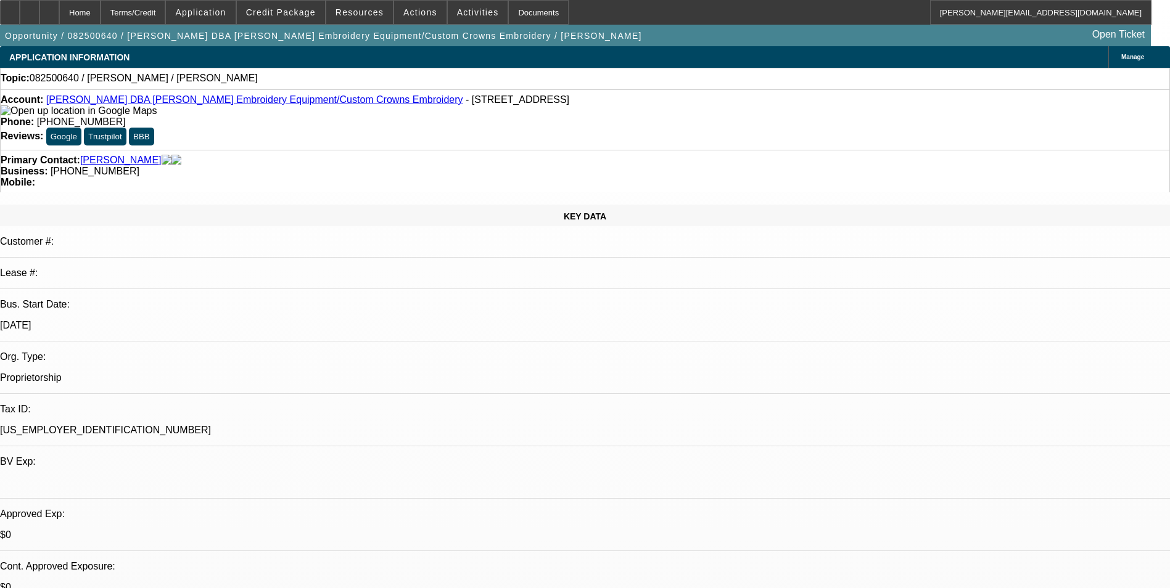
drag, startPoint x: 1004, startPoint y: 166, endPoint x: 994, endPoint y: 128, distance: 39.3
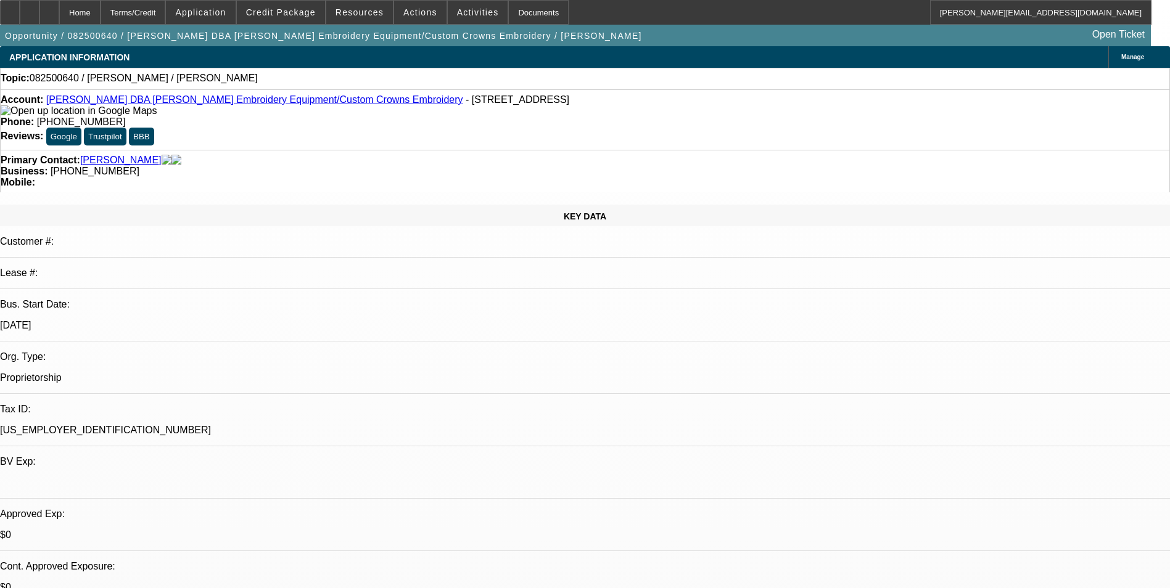
drag, startPoint x: 983, startPoint y: 432, endPoint x: 786, endPoint y: 412, distance: 198.4
copy div "CUSTOM CROWN IS A FULLY RESTRICTED VENDOR DUE TO SELLING POOR NON WORKIGN MACHI…"
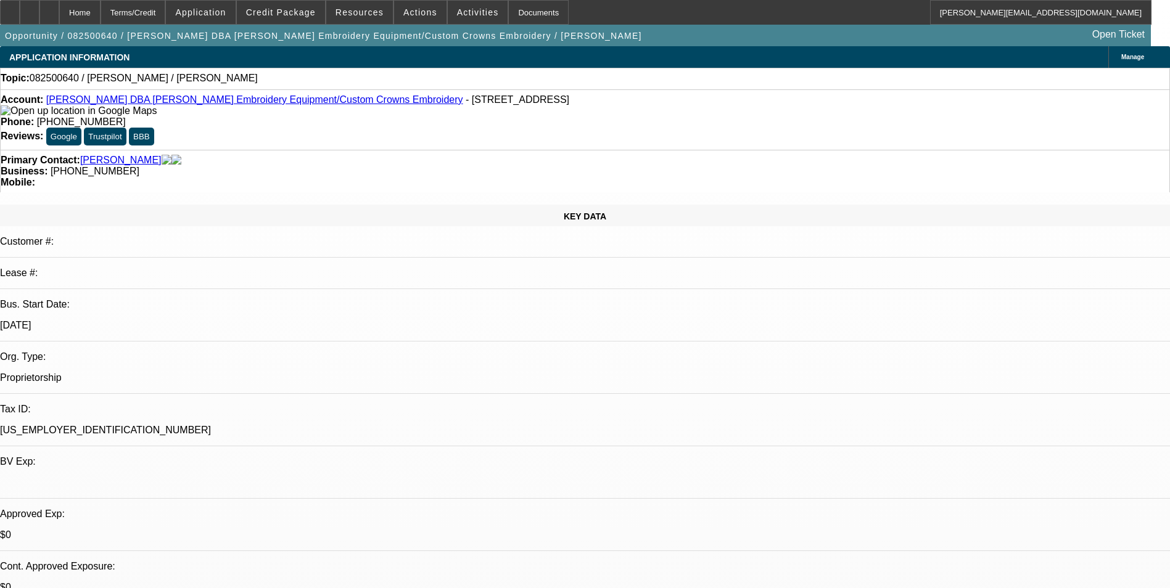
copy div "CUSTOM CROWN IS A FULLY RESTRICTED VENDOR DUE TO SELLING POOR NON WORKIGN MACHI…"
drag, startPoint x: 693, startPoint y: 381, endPoint x: 699, endPoint y: 374, distance: 9.2
click at [283, 102] on link "Wael Shehata DBA Shehata Embroidery Equipment/Custom Crowns Embroidery" at bounding box center [254, 99] width 417 height 10
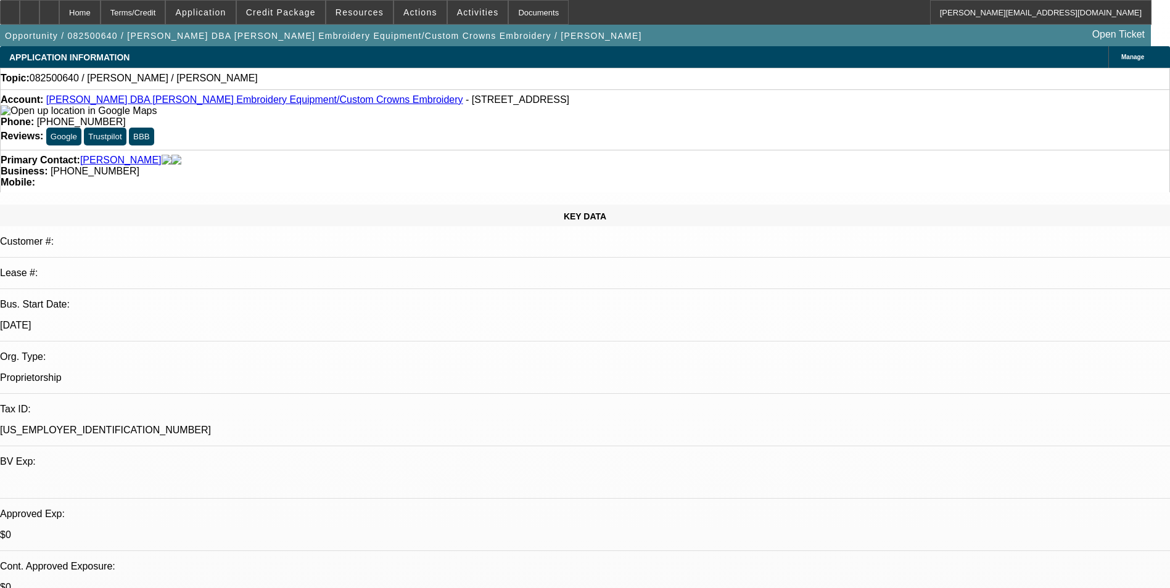
drag, startPoint x: 640, startPoint y: 398, endPoint x: 566, endPoint y: 275, distance: 143.9
click at [420, 15] on span "Actions" at bounding box center [420, 12] width 34 height 10
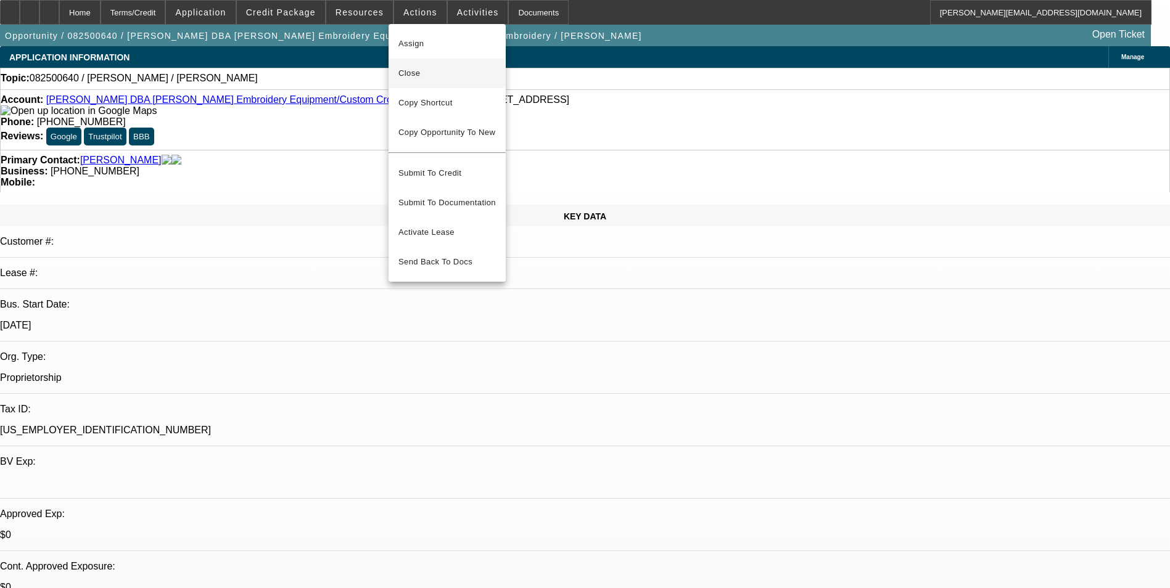
click at [434, 74] on span "Close" at bounding box center [446, 73] width 97 height 15
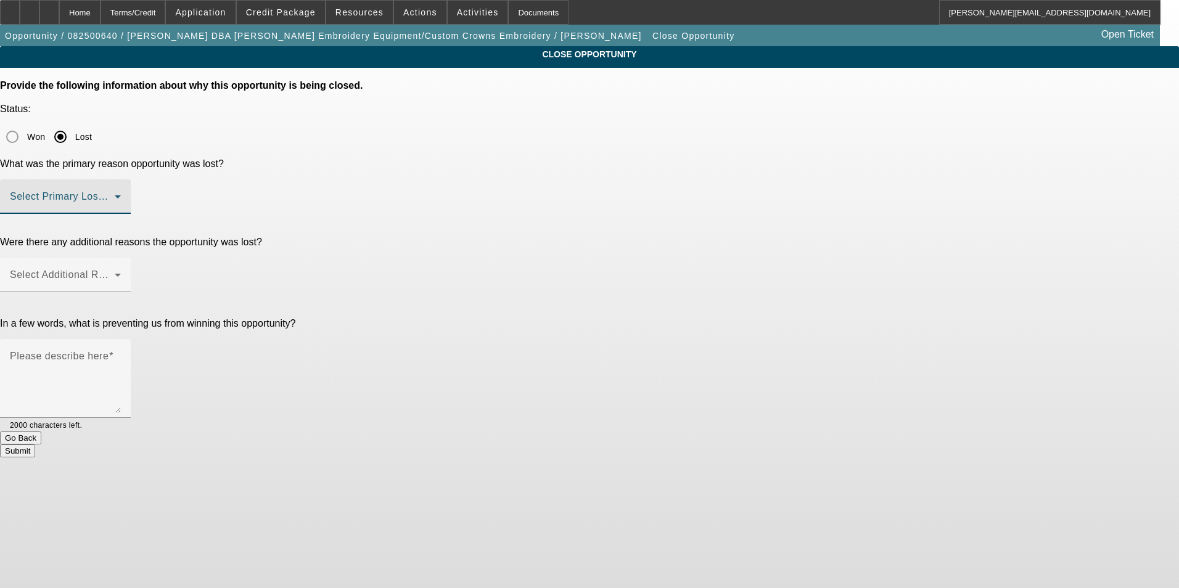
click at [115, 194] on span at bounding box center [62, 201] width 105 height 15
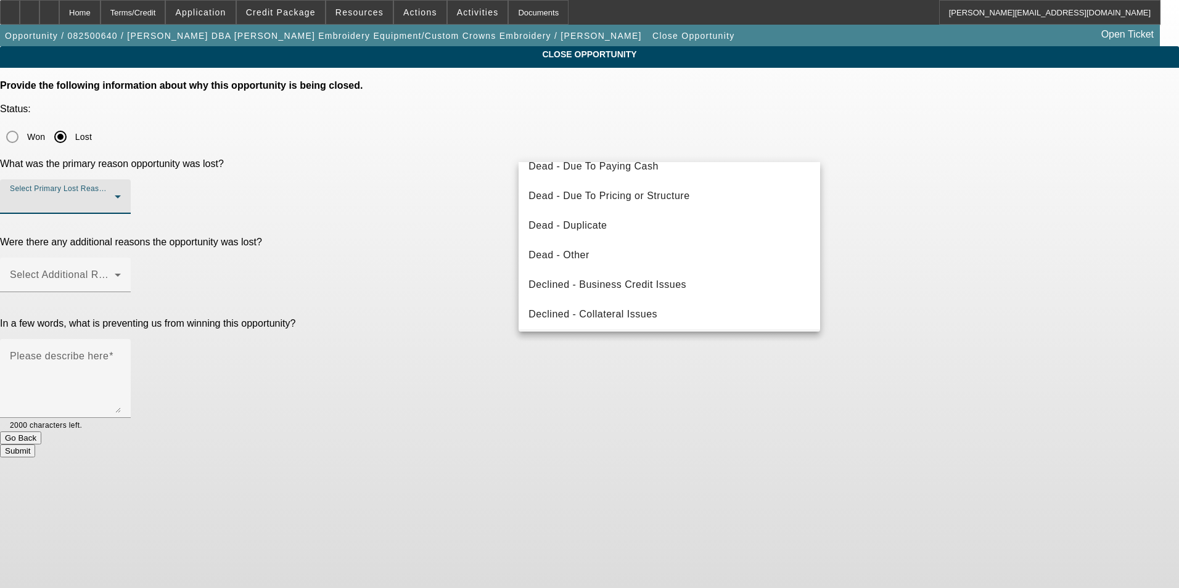
scroll to position [166, 0]
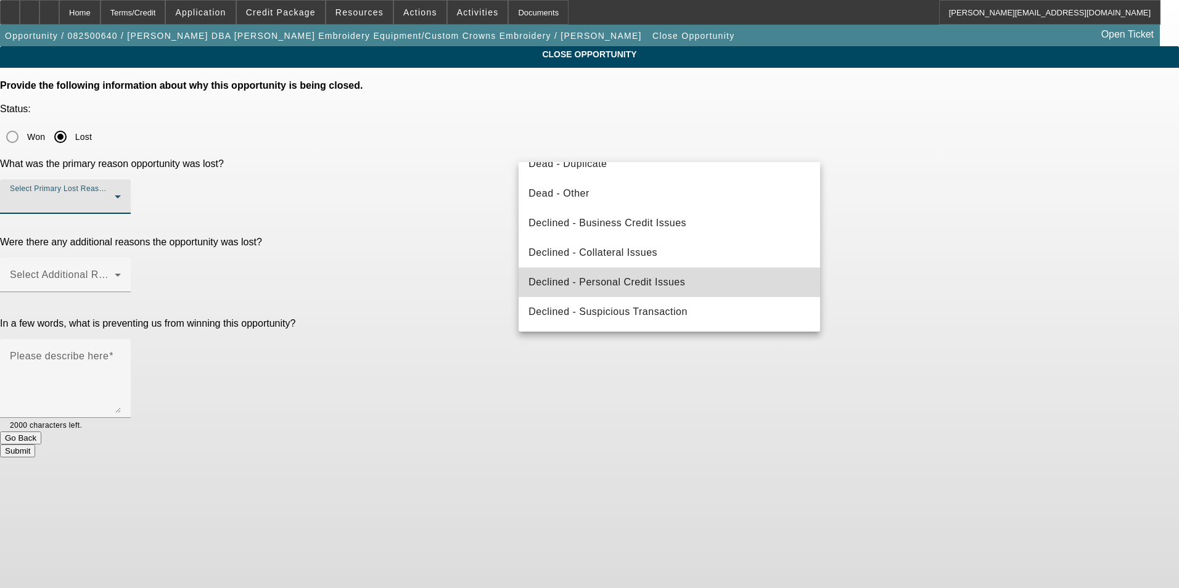
click at [712, 281] on mat-option "Declined - Personal Credit Issues" at bounding box center [670, 283] width 302 height 30
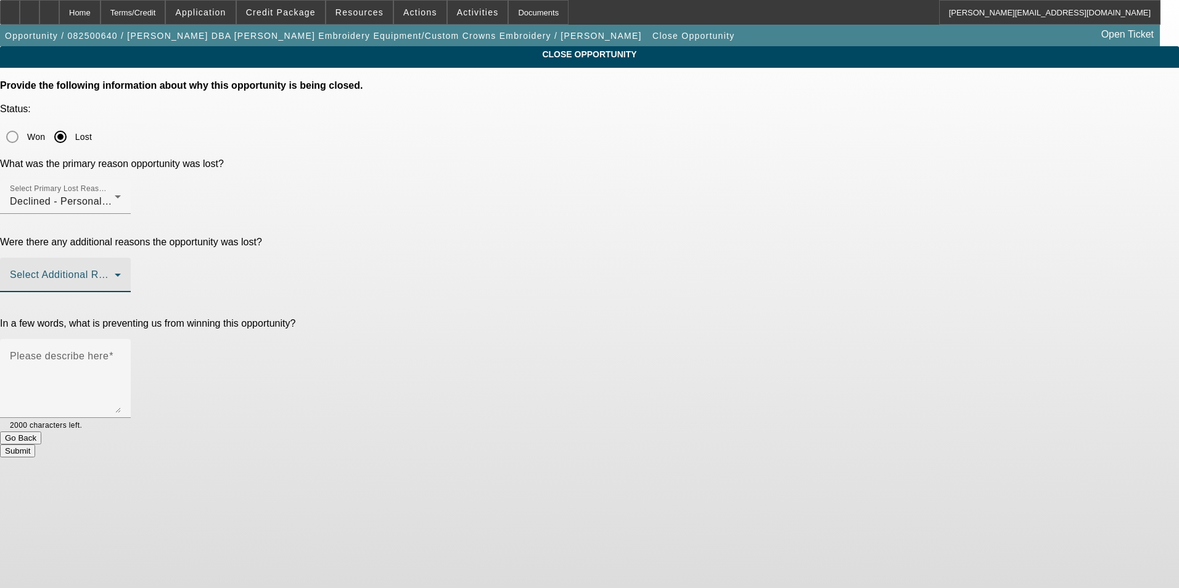
click at [121, 273] on mat-select at bounding box center [65, 280] width 111 height 15
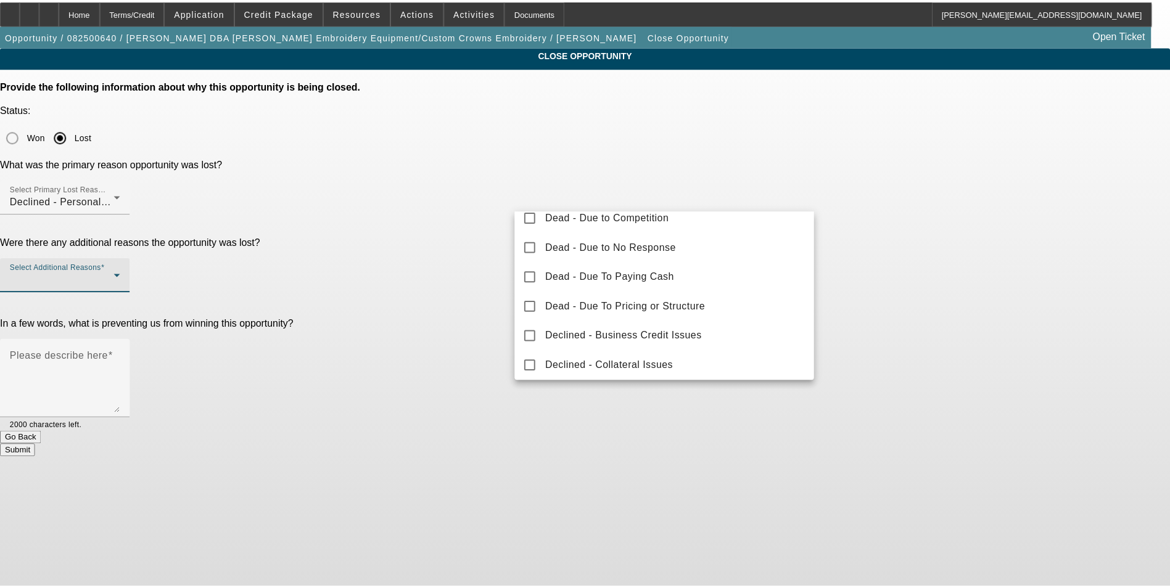
scroll to position [136, 0]
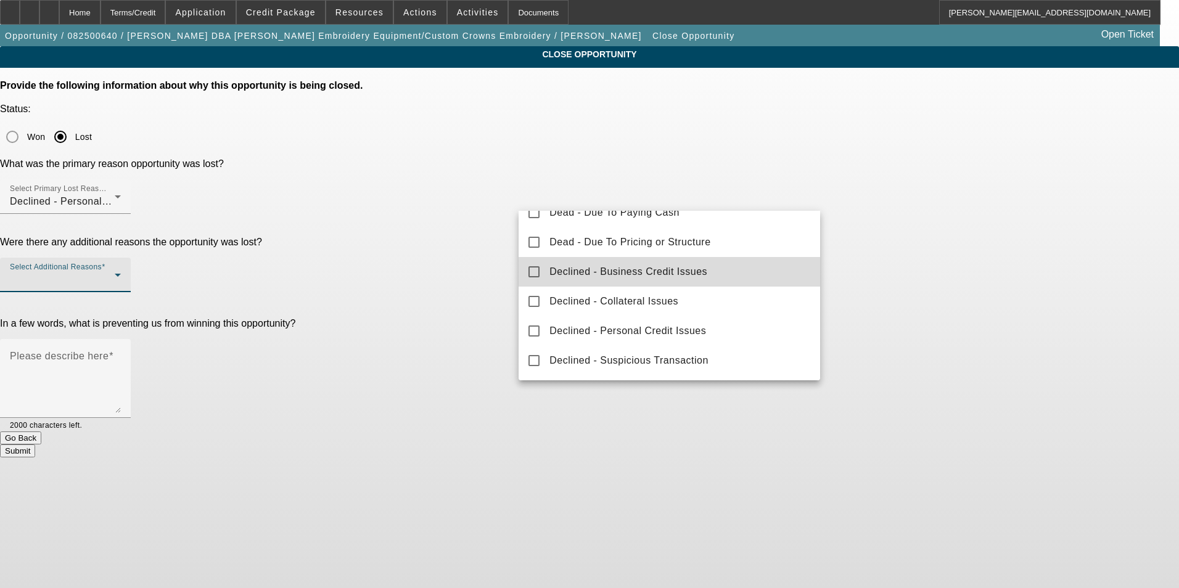
click at [696, 273] on span "Declined - Business Credit Issues" at bounding box center [629, 272] width 158 height 15
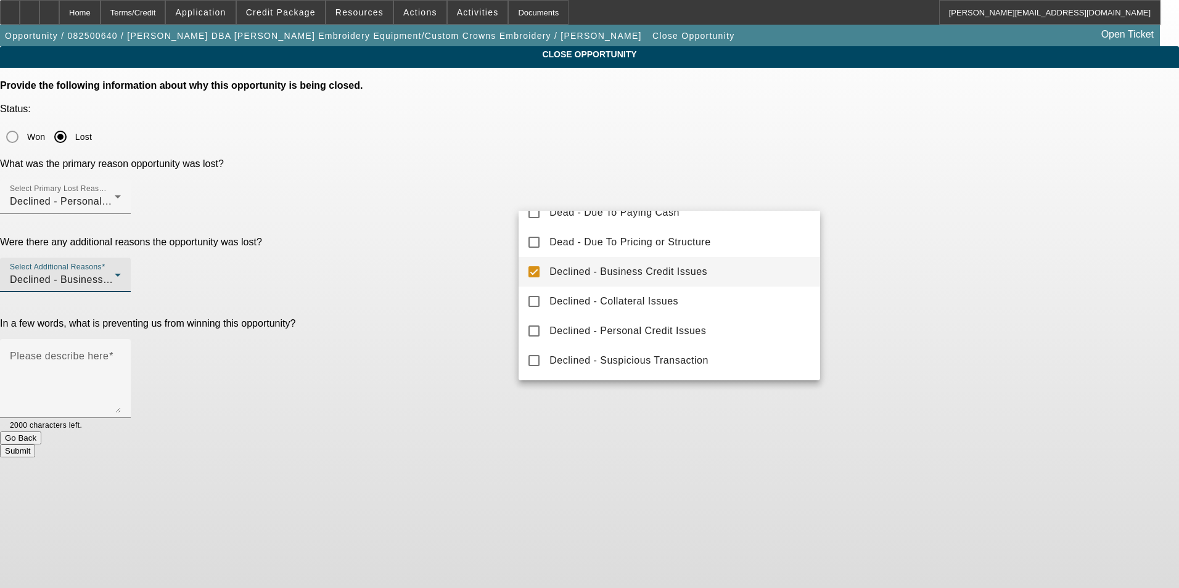
click at [1126, 263] on div at bounding box center [589, 294] width 1179 height 588
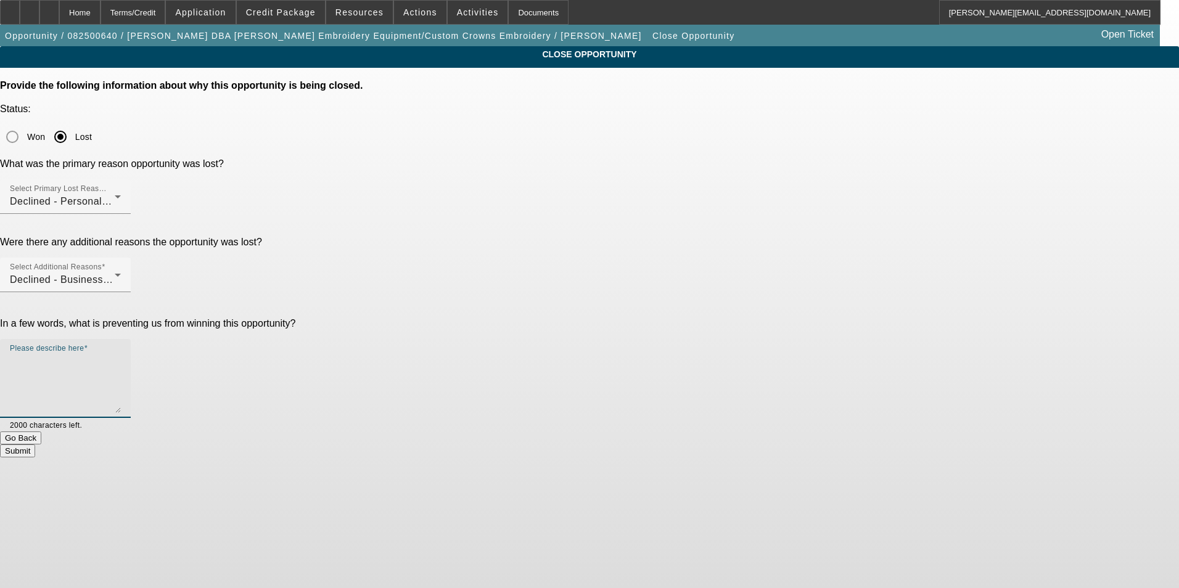
click at [121, 354] on textarea "Please describe here" at bounding box center [65, 383] width 111 height 59
paste textarea "CUSTOM CROWN IS A FULLY RESTRICTED VENDOR DUE TO SELLING POOR NON WORKIGN MACHI…"
drag, startPoint x: 624, startPoint y: 242, endPoint x: 633, endPoint y: 248, distance: 10.8
click at [121, 354] on textarea "Per Bill: CUSTOM CROWN IS A FULLY RESTRICTED VENDOR DUE TO SELLING POOR NON WOR…" at bounding box center [65, 383] width 111 height 59
click at [121, 354] on textarea "Per Bill: CUSTOM CROWN/WAEL SHEHATA IS A FULLY RESTRICTED VENDOR DUE TO SELLING…" at bounding box center [65, 383] width 111 height 59
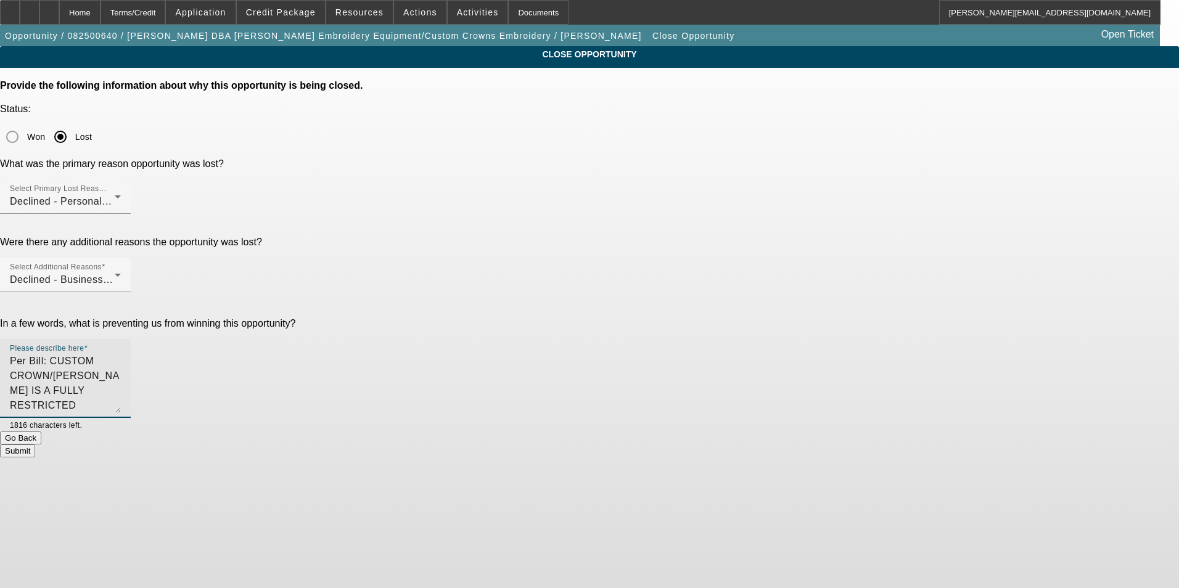
click at [121, 354] on textarea "Per Bill: CUSTOM CROWN/WAEL SHEHATA IS A FULLY RESTRICTED VENDOR DUE TO SELLING…" at bounding box center [65, 383] width 111 height 59
type textarea "Per Bill: CUSTOM CROWN/WAEL SHEHATA IS A FULLY RESTRICTED VENDOR DUE TO SELLING…"
click at [35, 445] on button "Submit" at bounding box center [17, 451] width 35 height 13
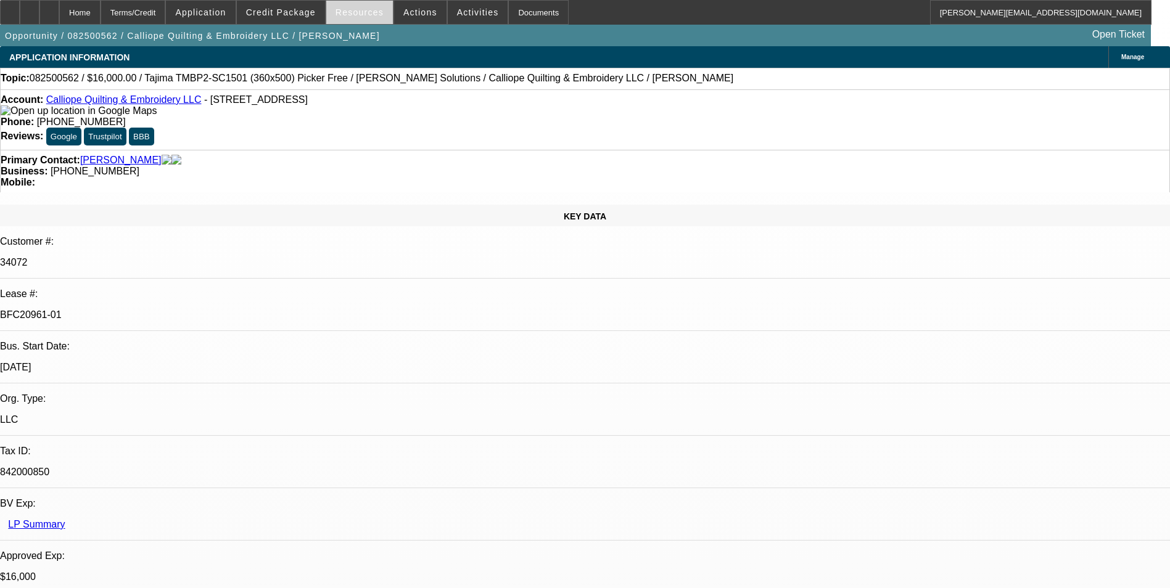
select select "0"
select select "2"
select select "0.1"
select select "0"
select select "2"
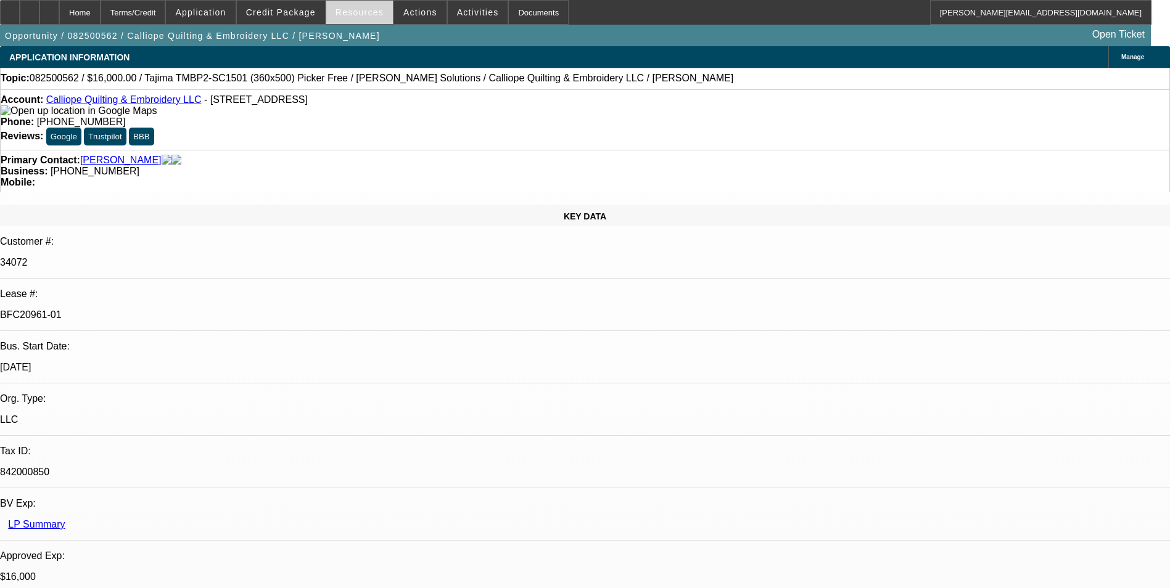
select select "0.1"
select select "1"
select select "2"
select select "4"
select select "1"
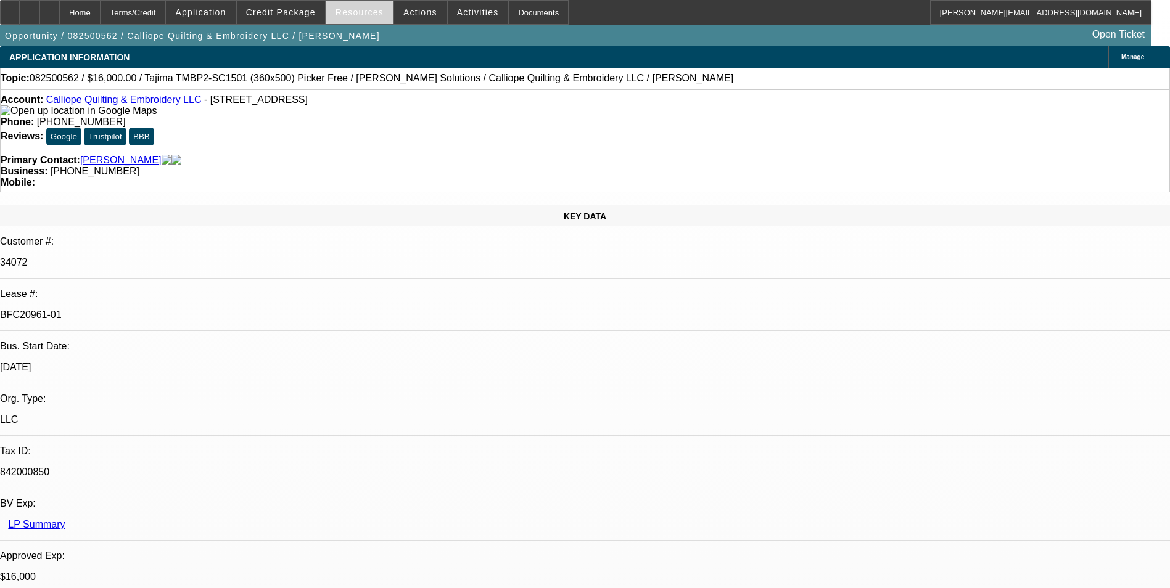
select select "2"
select select "4"
click at [297, 12] on span "Credit Package" at bounding box center [281, 12] width 70 height 10
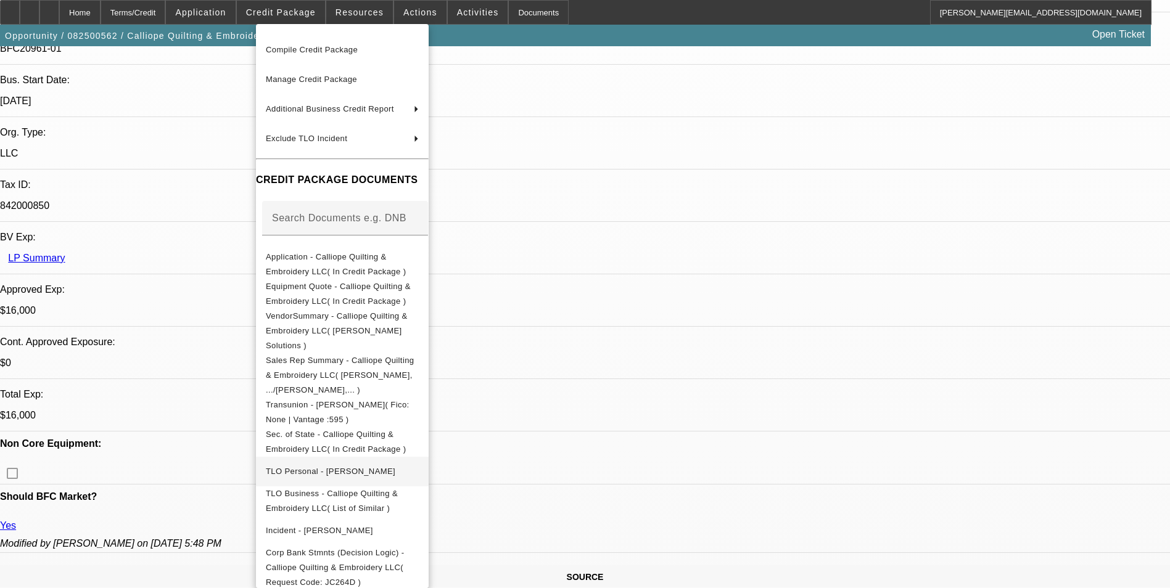
scroll to position [370, 0]
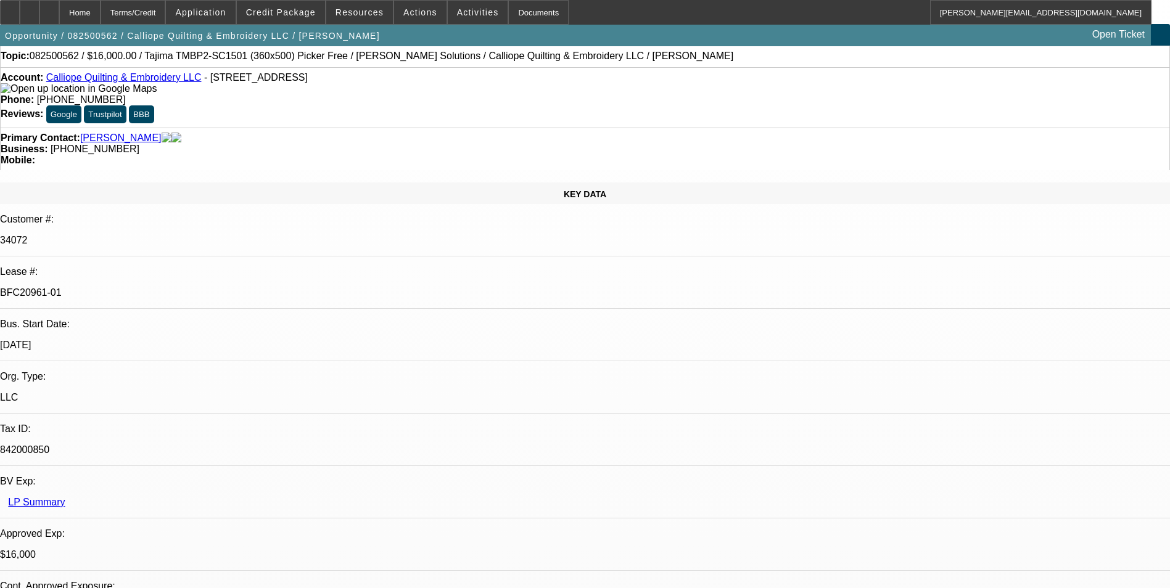
scroll to position [0, 0]
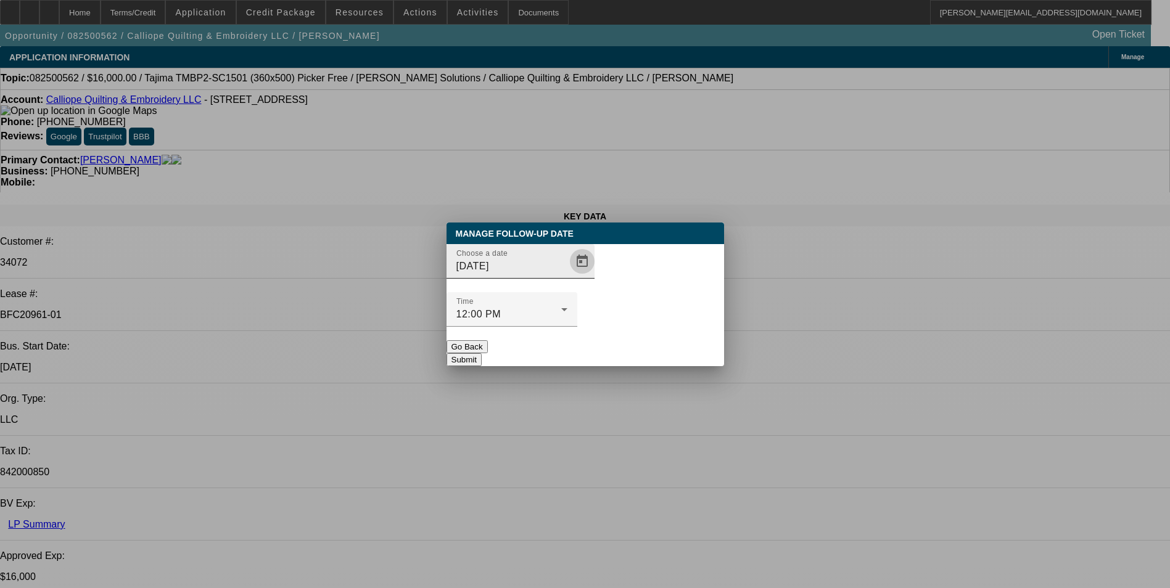
click at [567, 276] on span "Open calendar" at bounding box center [582, 262] width 30 height 30
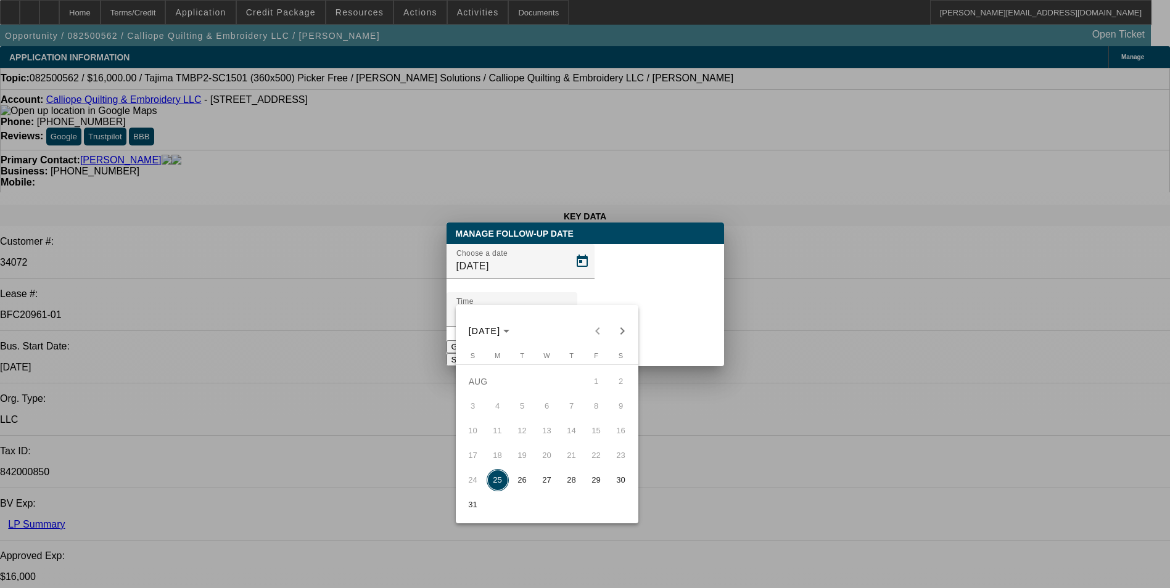
click at [566, 483] on span "28" at bounding box center [572, 480] width 22 height 22
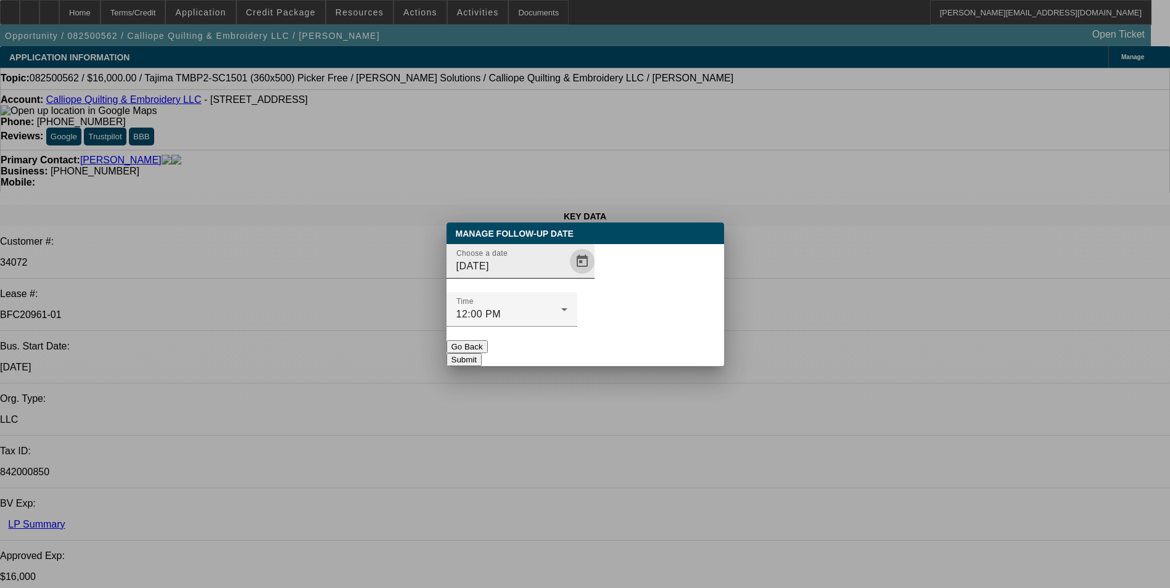
click at [567, 276] on span "Open calendar" at bounding box center [582, 262] width 30 height 30
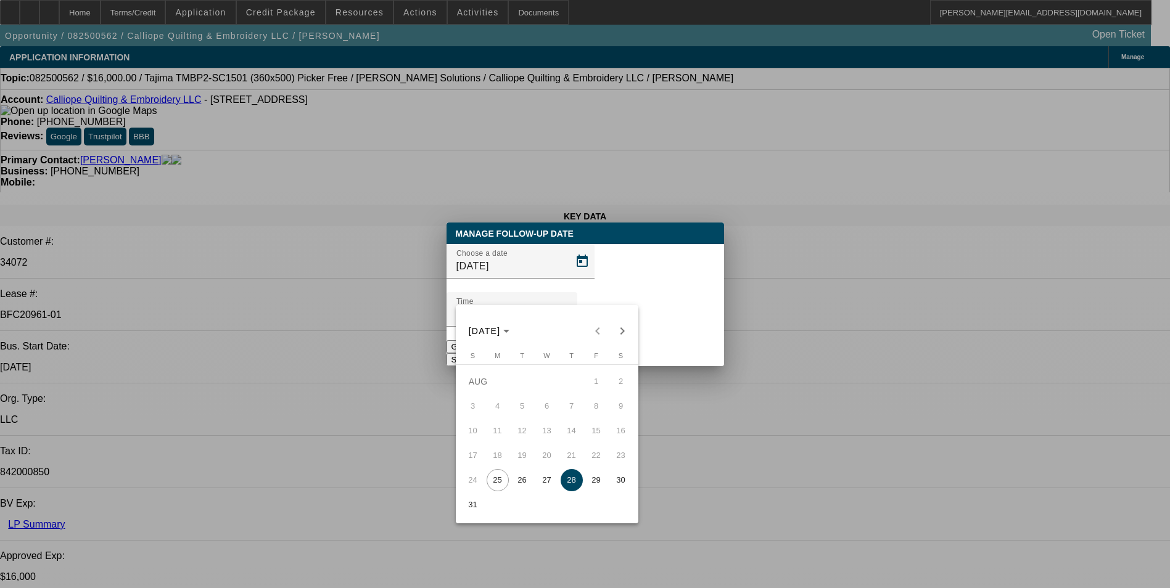
click at [546, 477] on span "27" at bounding box center [547, 480] width 22 height 22
type input "8/27/2025"
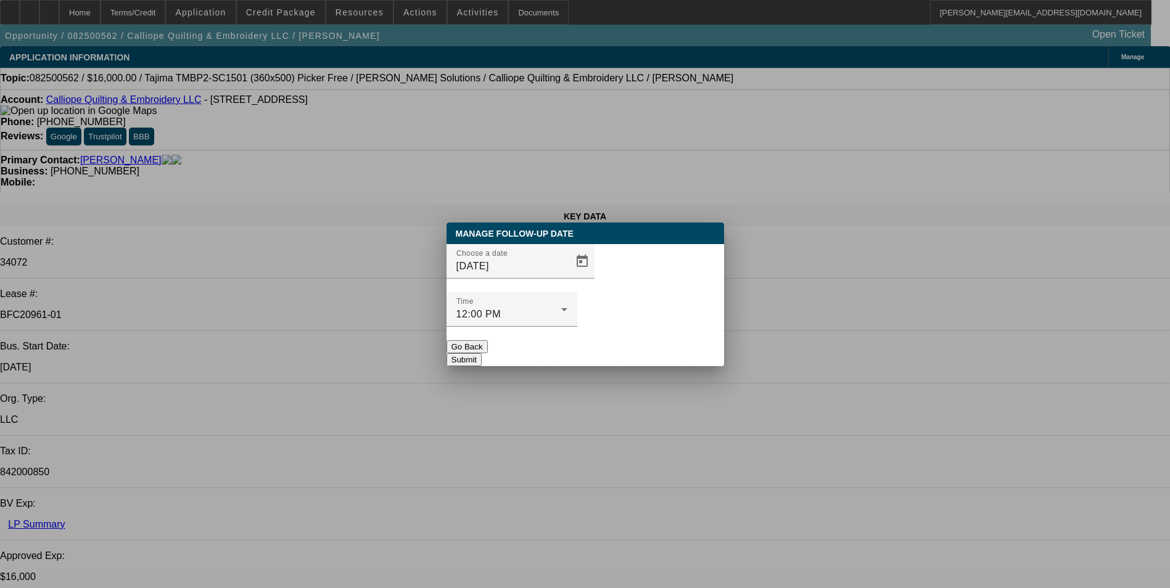
click at [482, 353] on button "Submit" at bounding box center [464, 359] width 35 height 13
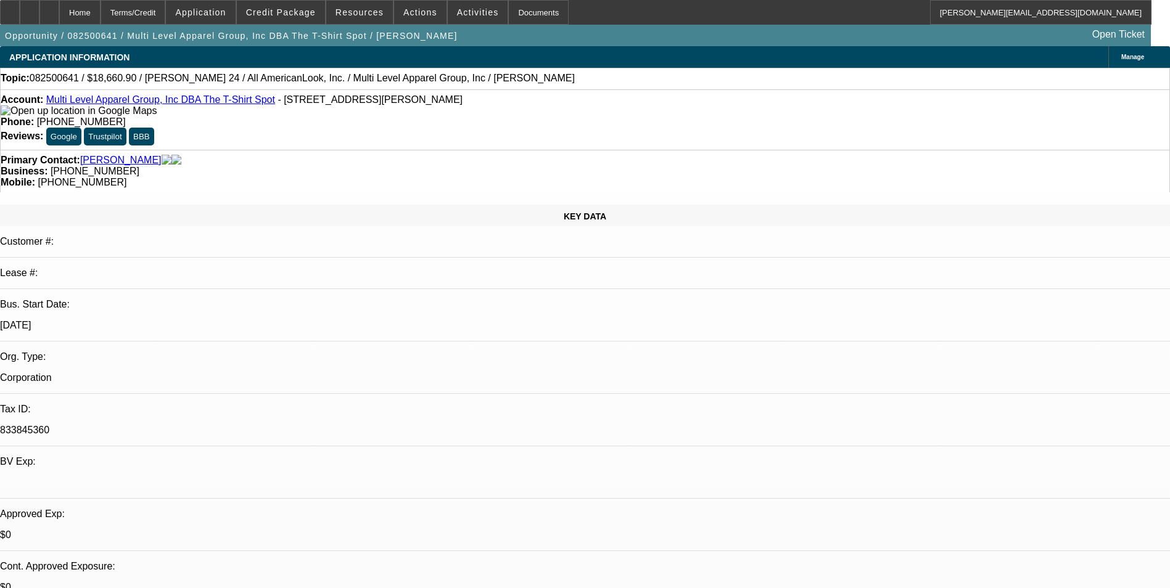
select select "0"
select select "0.1"
select select "0"
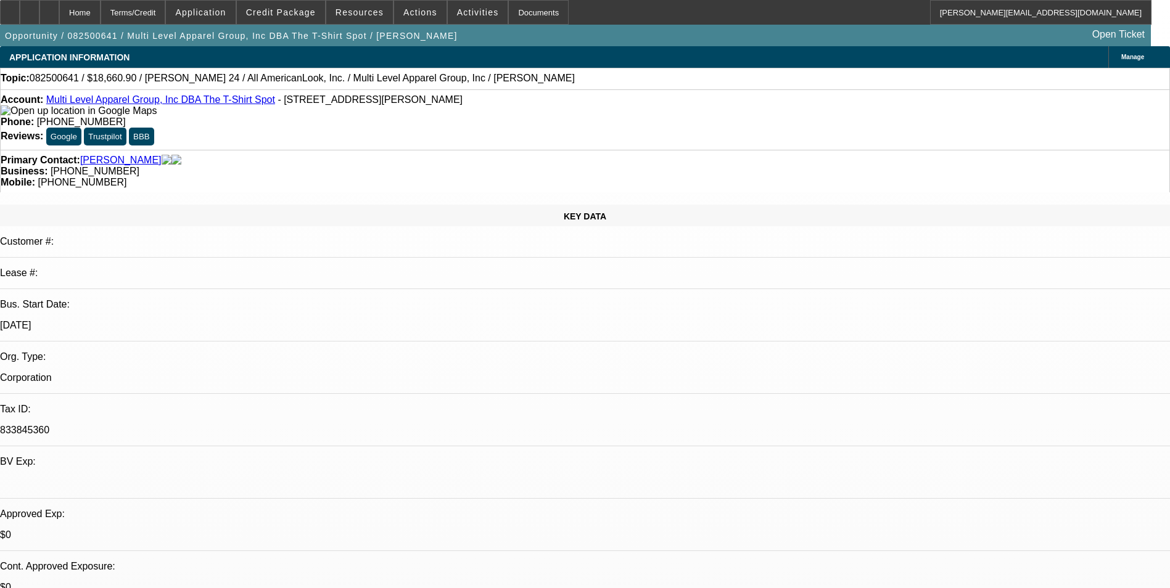
select select "0.1"
select select "1"
select select "4"
select select "1"
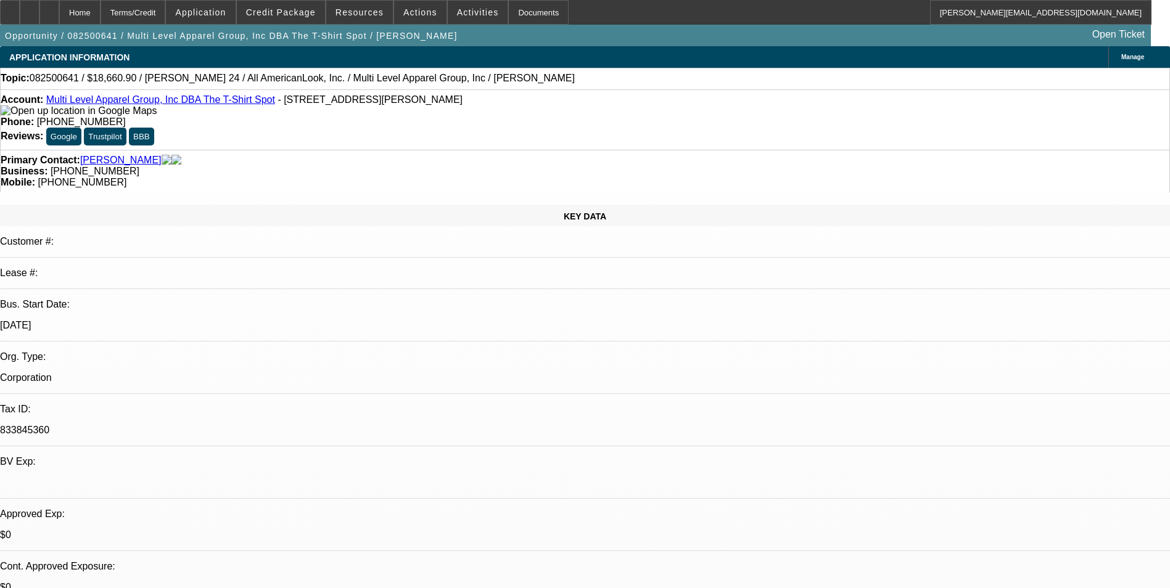
select select "1"
select select "4"
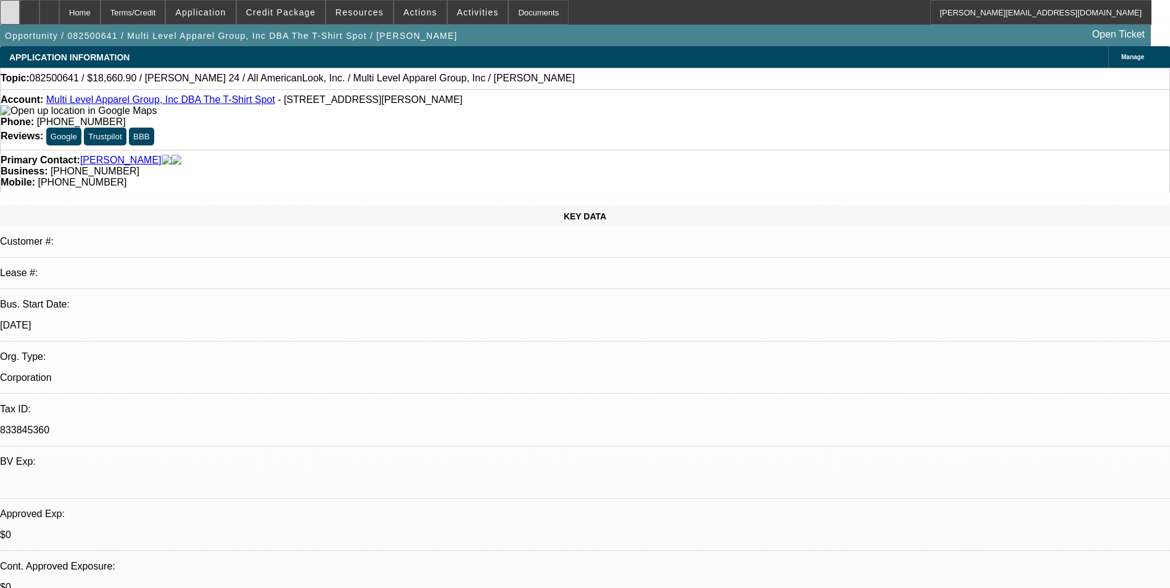
click at [10, 8] on icon at bounding box center [10, 8] width 0 height 0
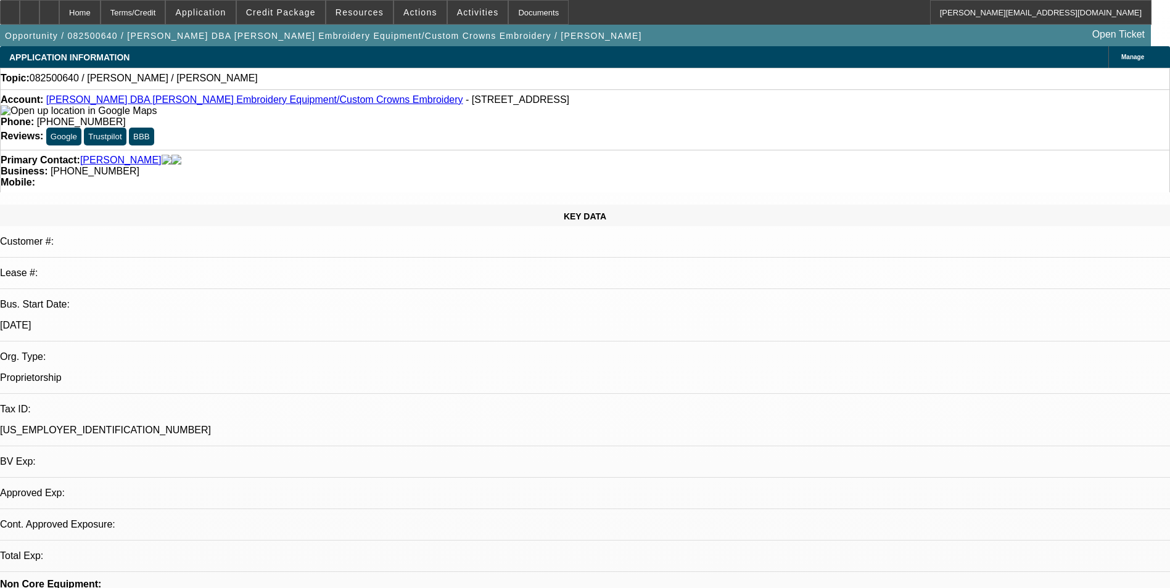
select select "0"
select select "2"
select select "0.1"
select select "1"
select select "2"
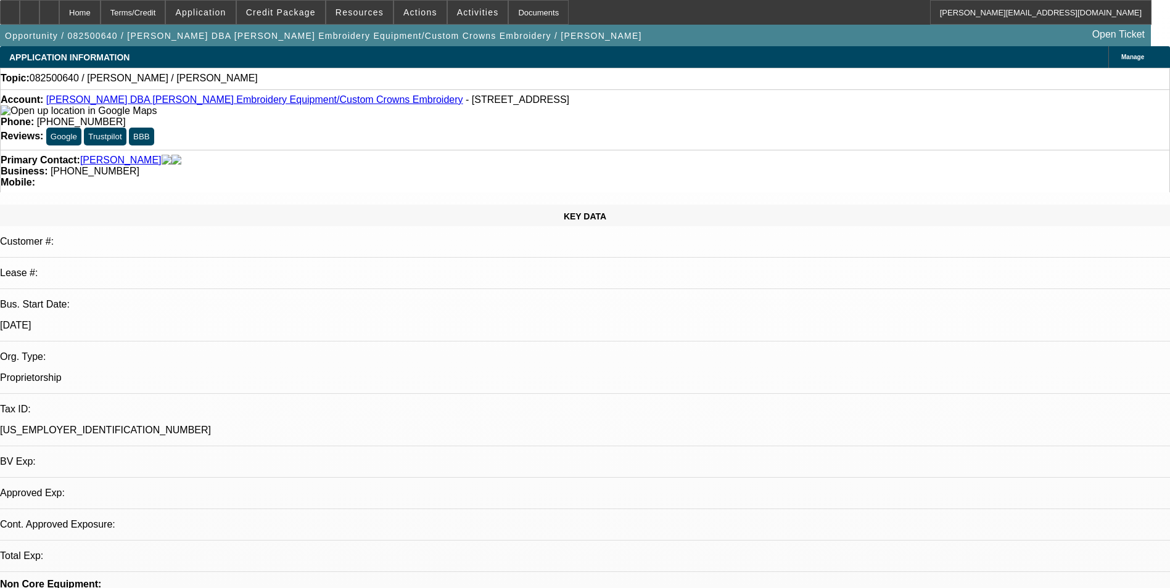
select select "4"
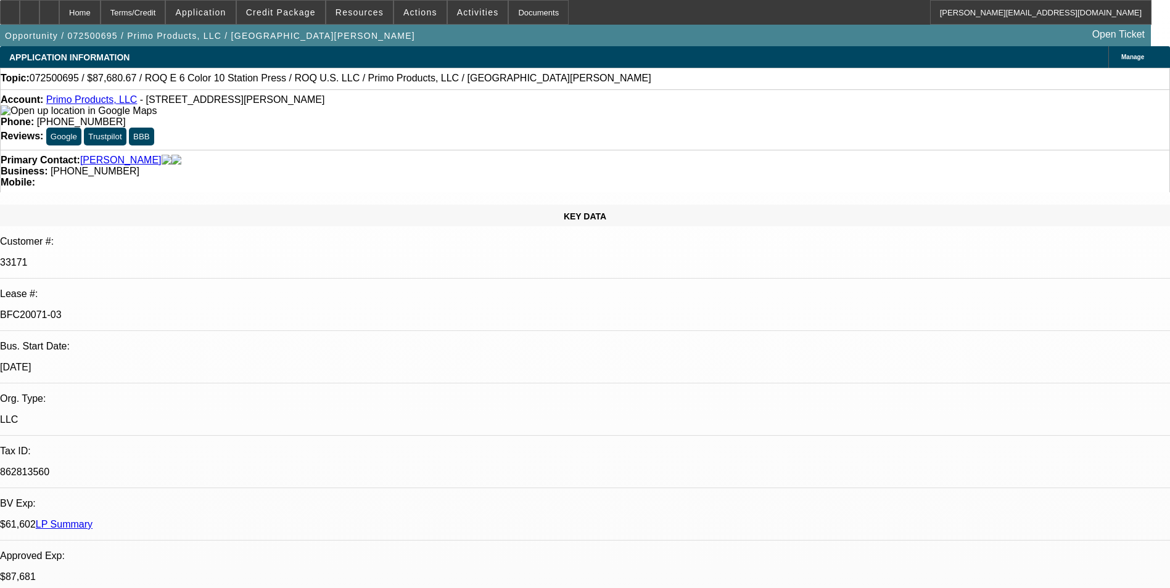
select select "0"
select select "2"
select select "0.1"
select select "0"
select select "2"
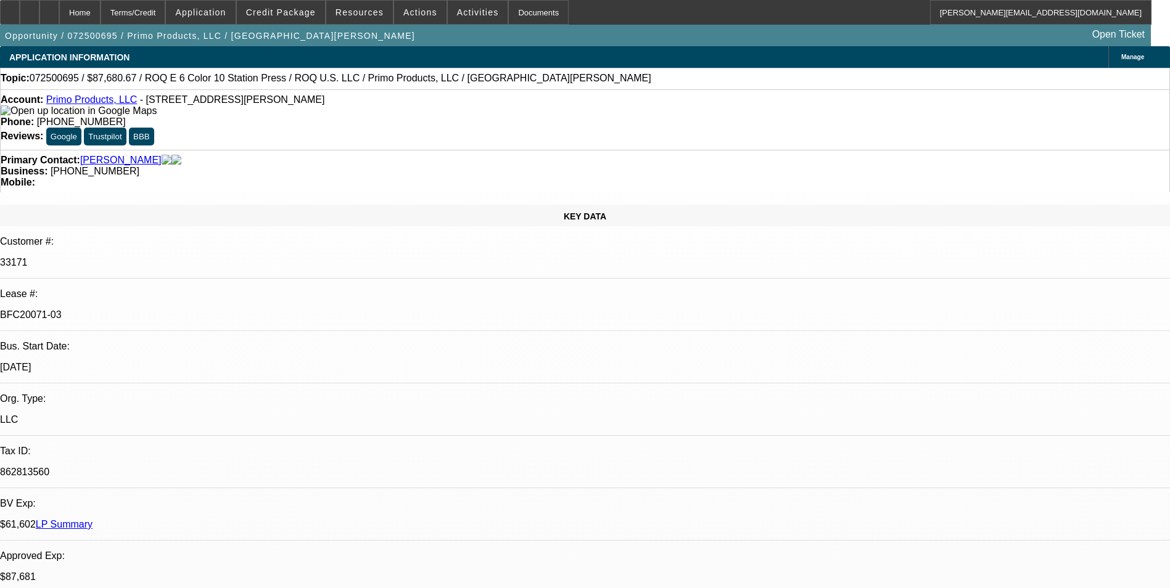
select select "0.1"
select select "0"
select select "2"
select select "0.1"
select select "0"
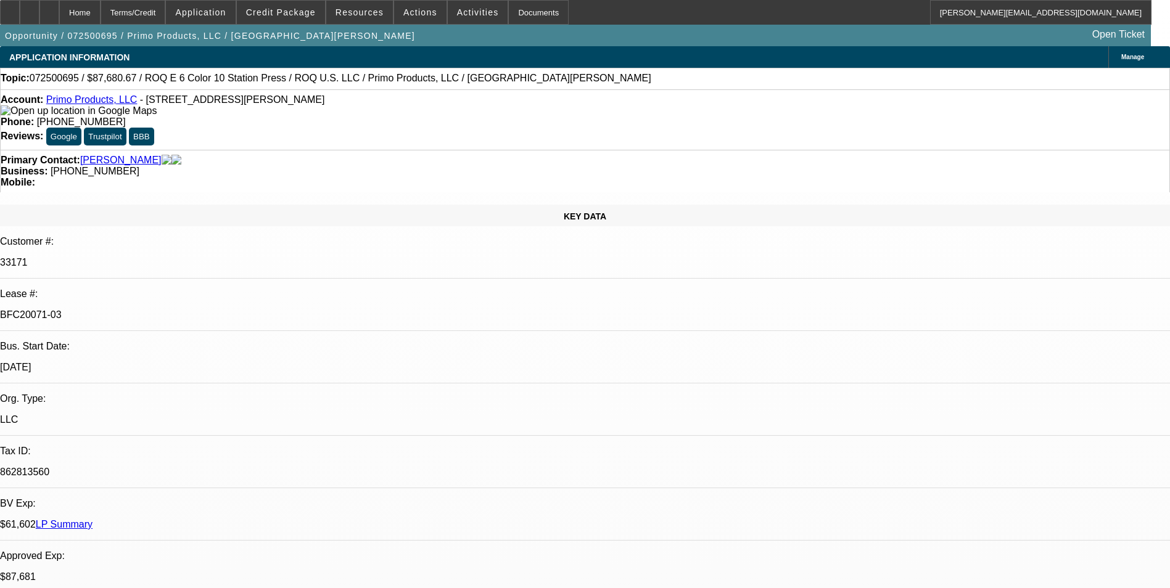
select select "2"
select select "0.1"
select select "1"
select select "2"
select select "4"
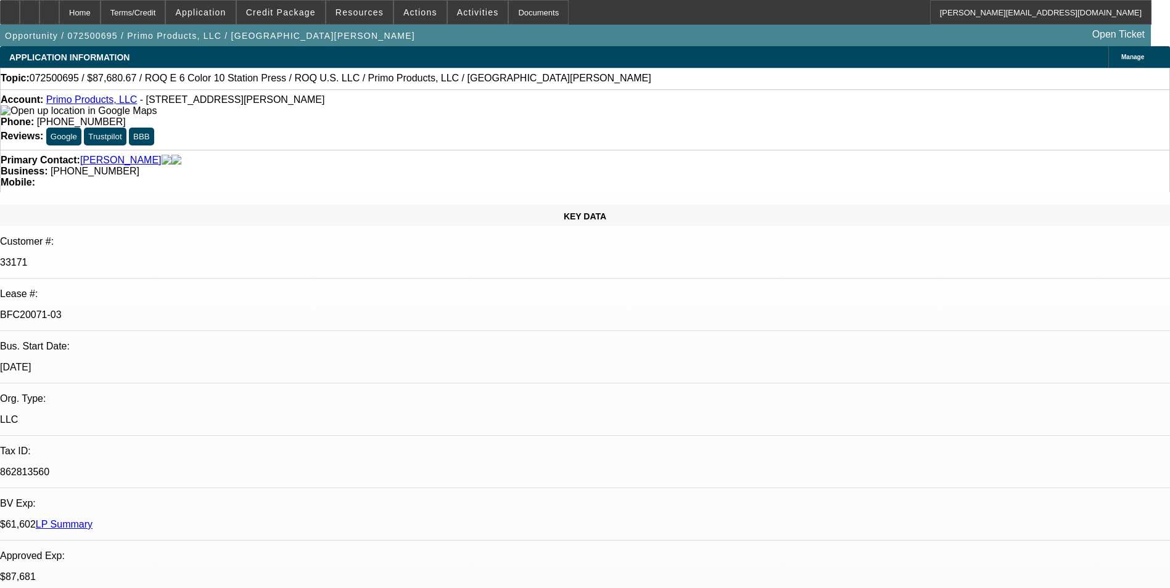
select select "1"
select select "2"
select select "4"
select select "1"
select select "2"
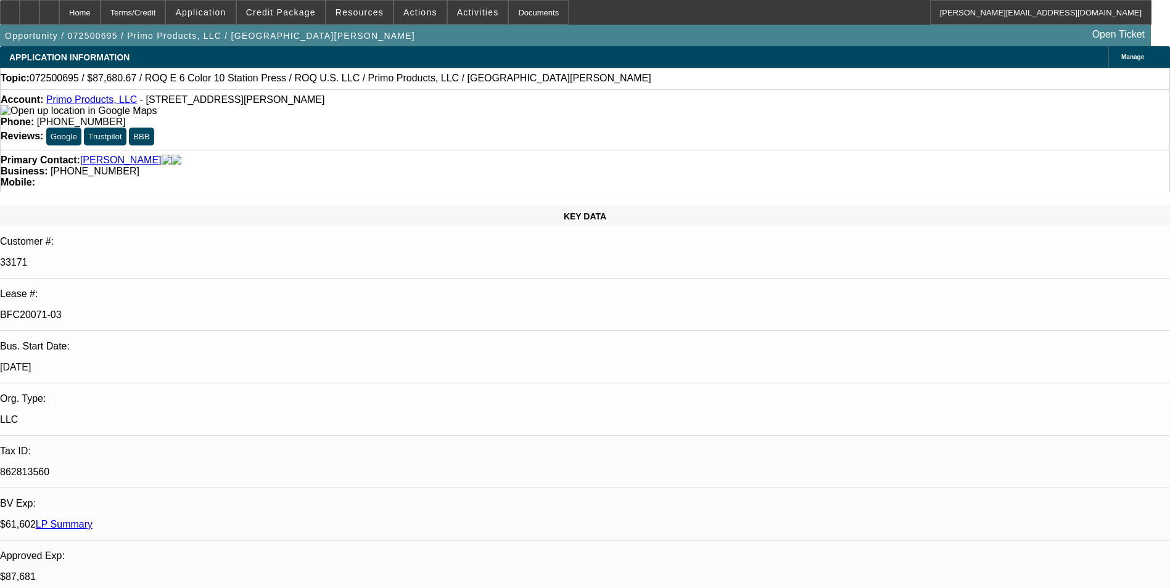
select select "4"
select select "1"
select select "2"
select select "4"
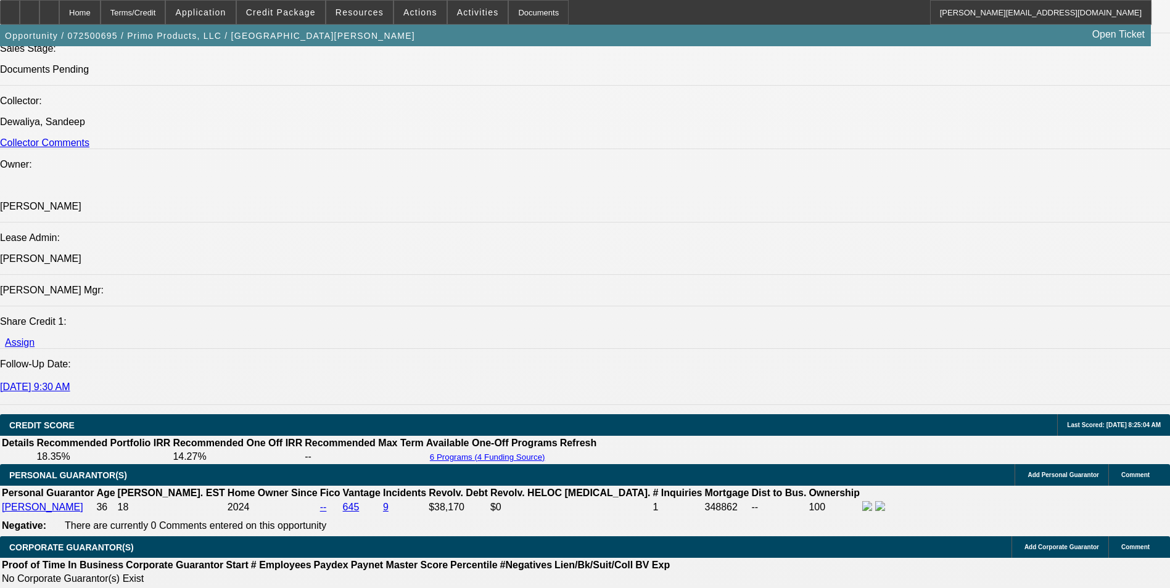
scroll to position [1480, 0]
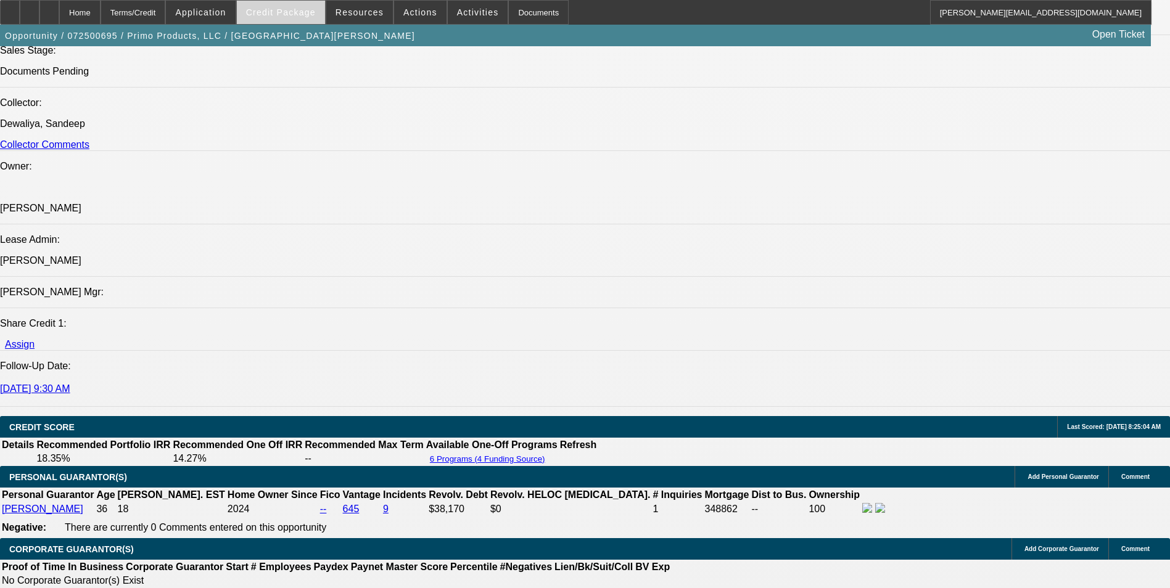
click at [274, 7] on span "Credit Package" at bounding box center [281, 12] width 70 height 10
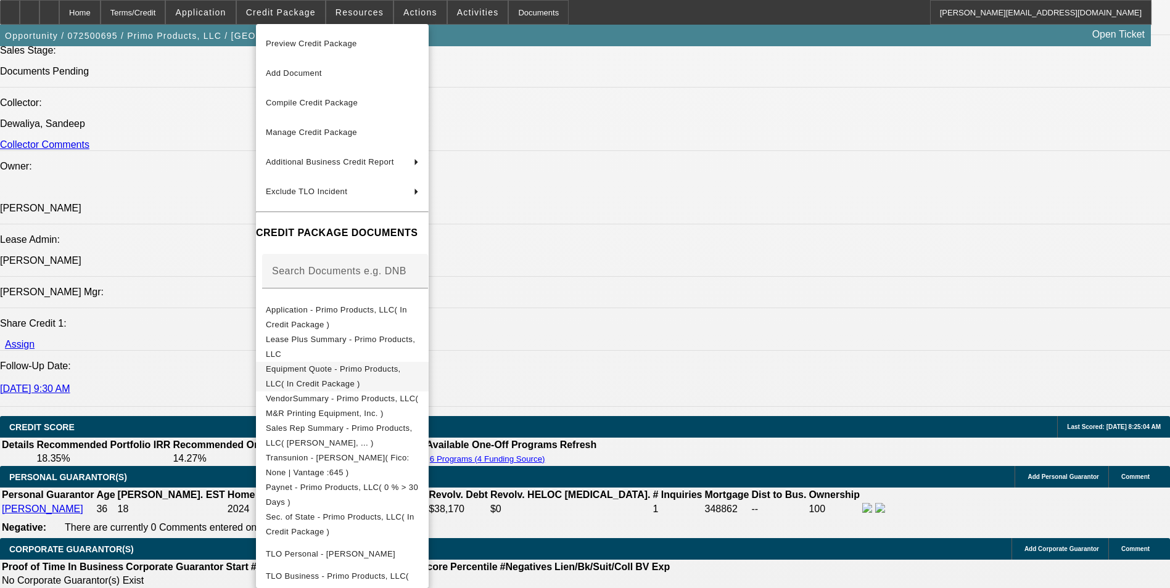
click at [352, 374] on span "Equipment Quote - Primo Products, LLC( In Credit Package )" at bounding box center [333, 377] width 135 height 24
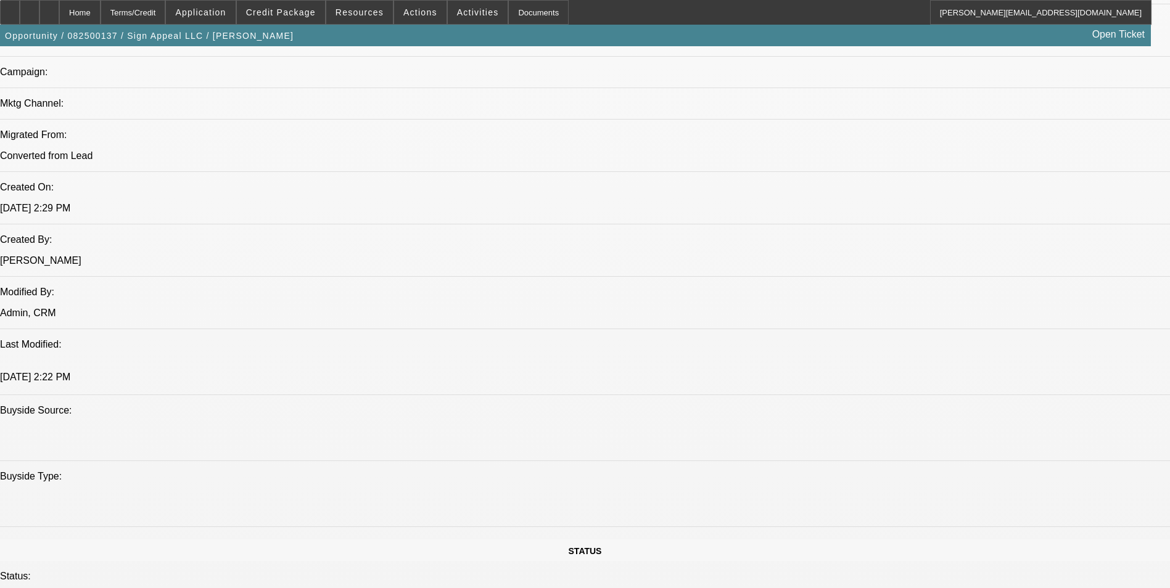
select select "0"
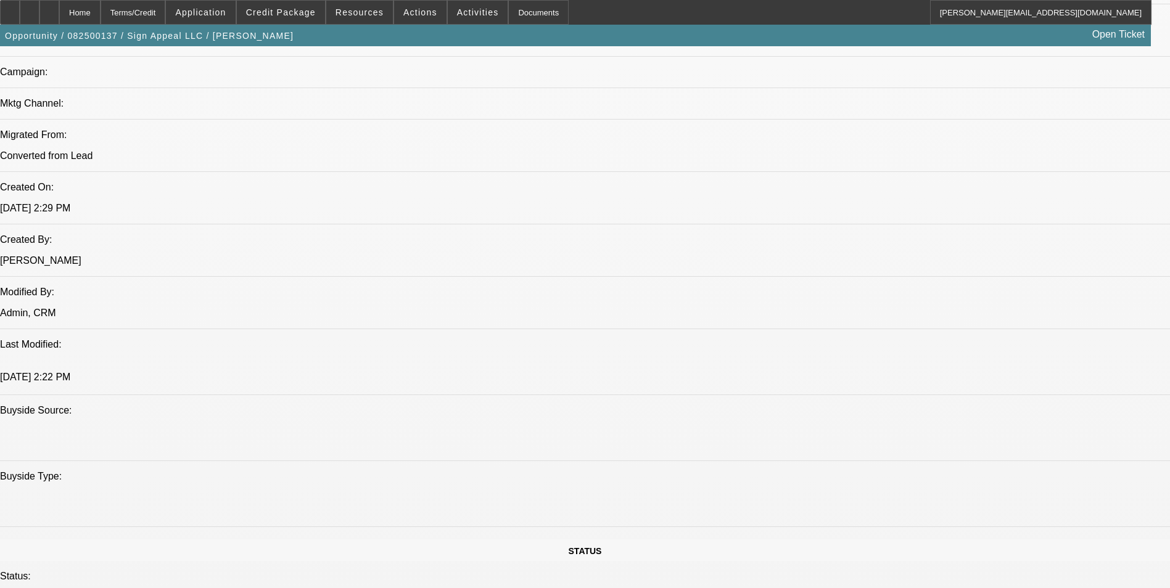
select select "0"
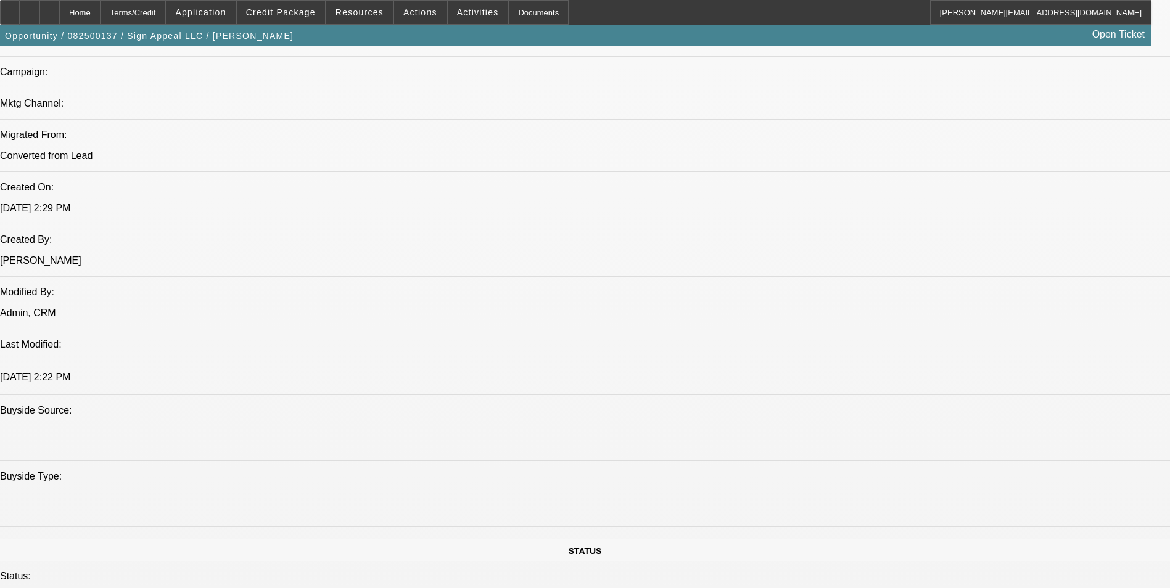
select select "2"
select select "0"
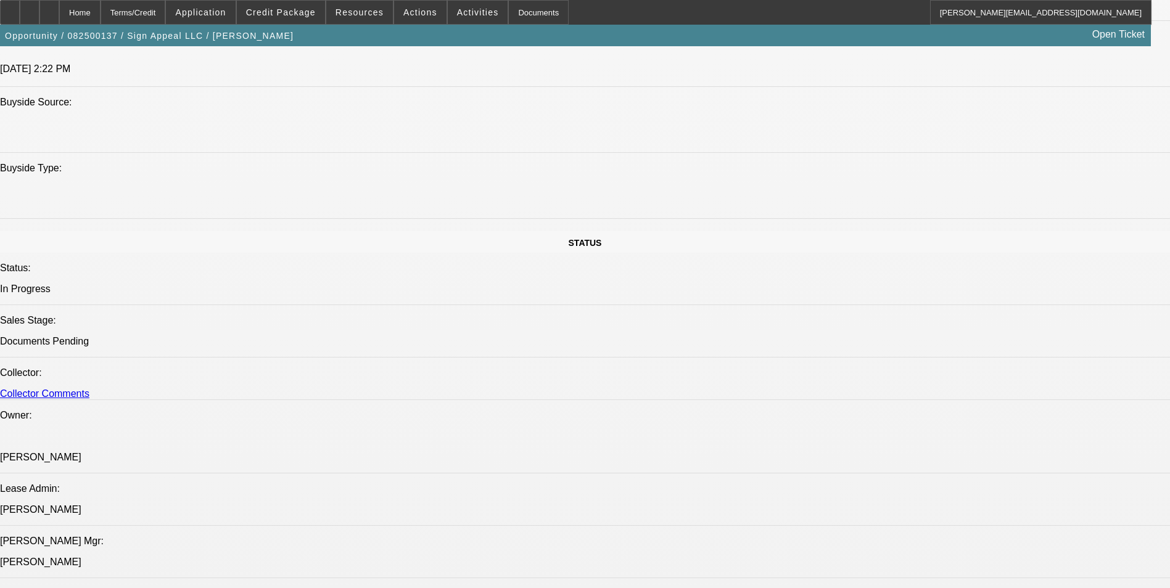
select select "1"
select select "6"
select select "1"
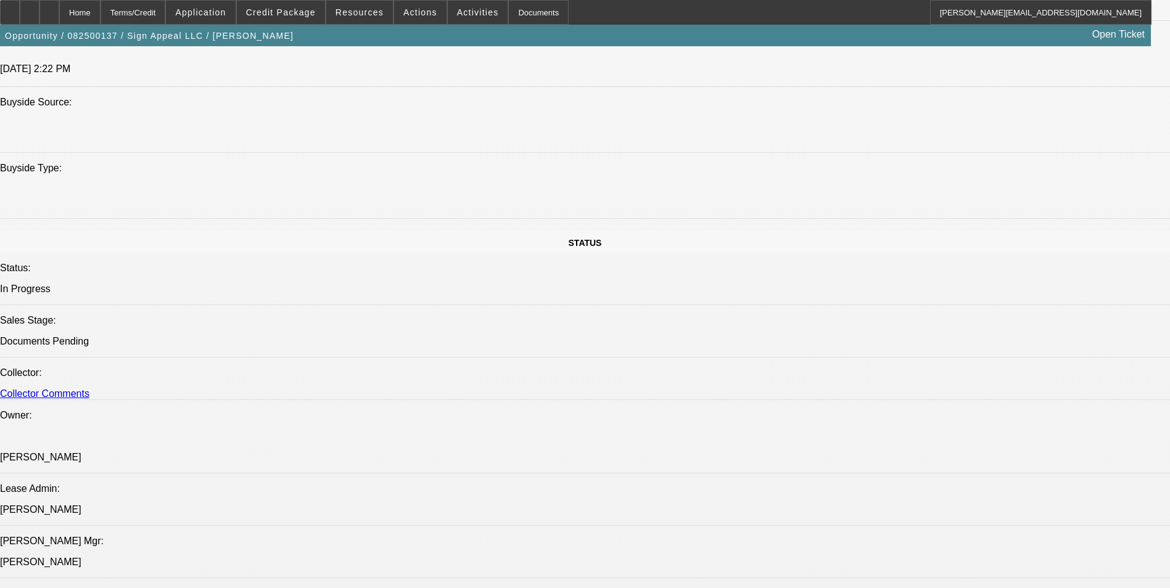
select select "6"
select select "1"
select select "6"
select select "1"
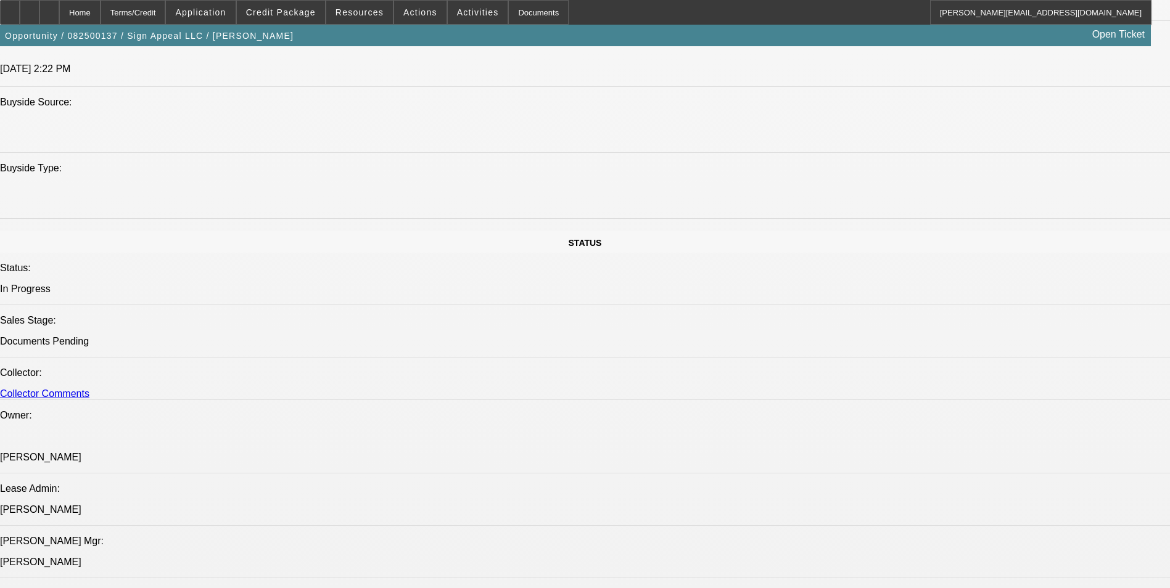
select select "2"
select select "6"
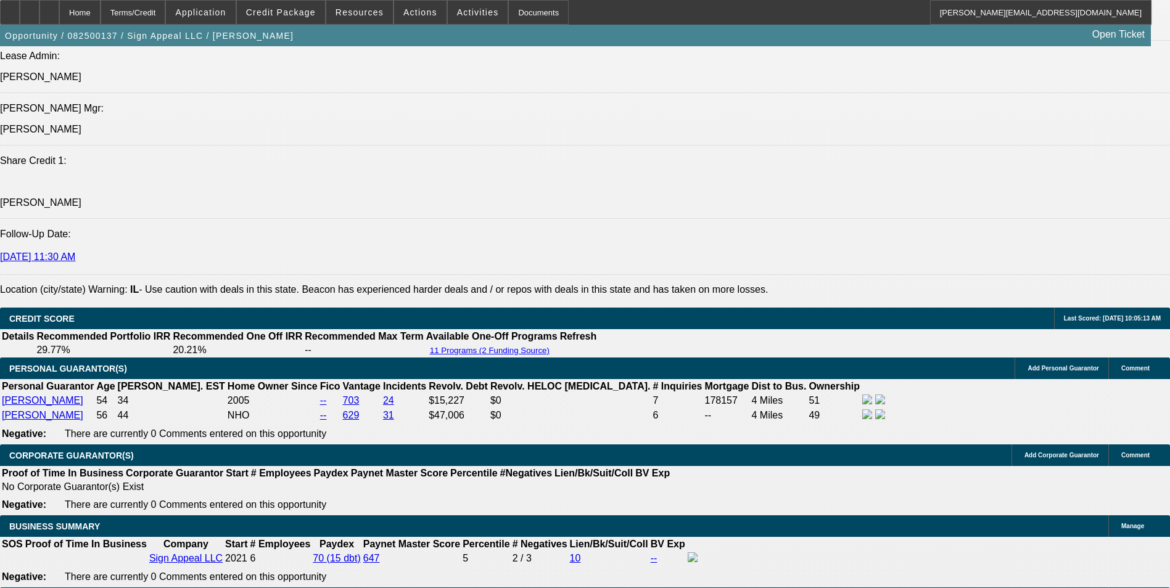
scroll to position [1704, 0]
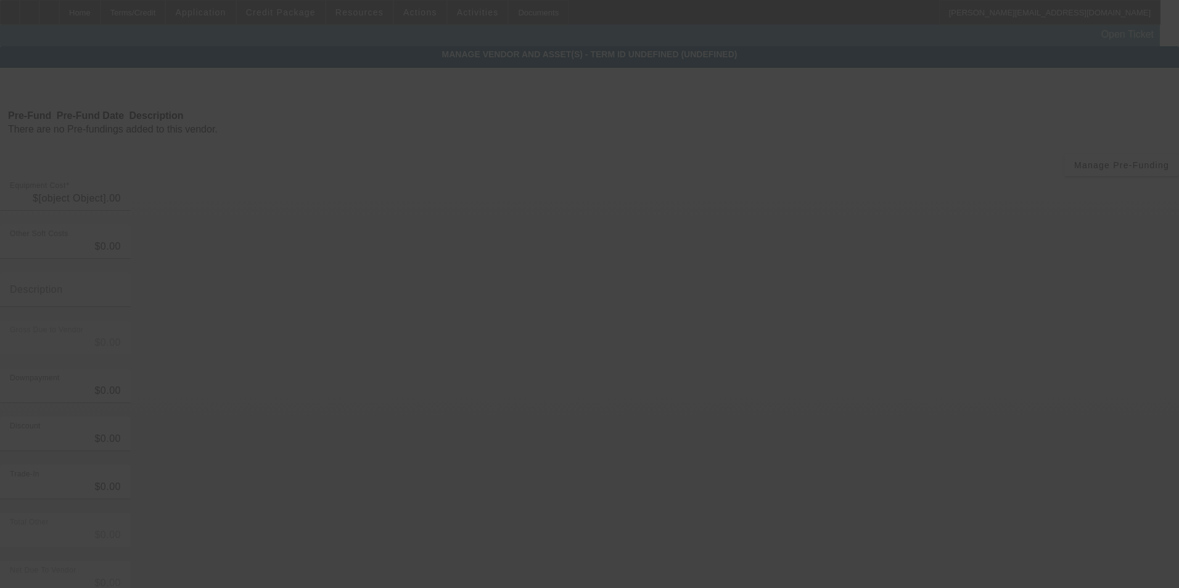
type input "$9,491.04"
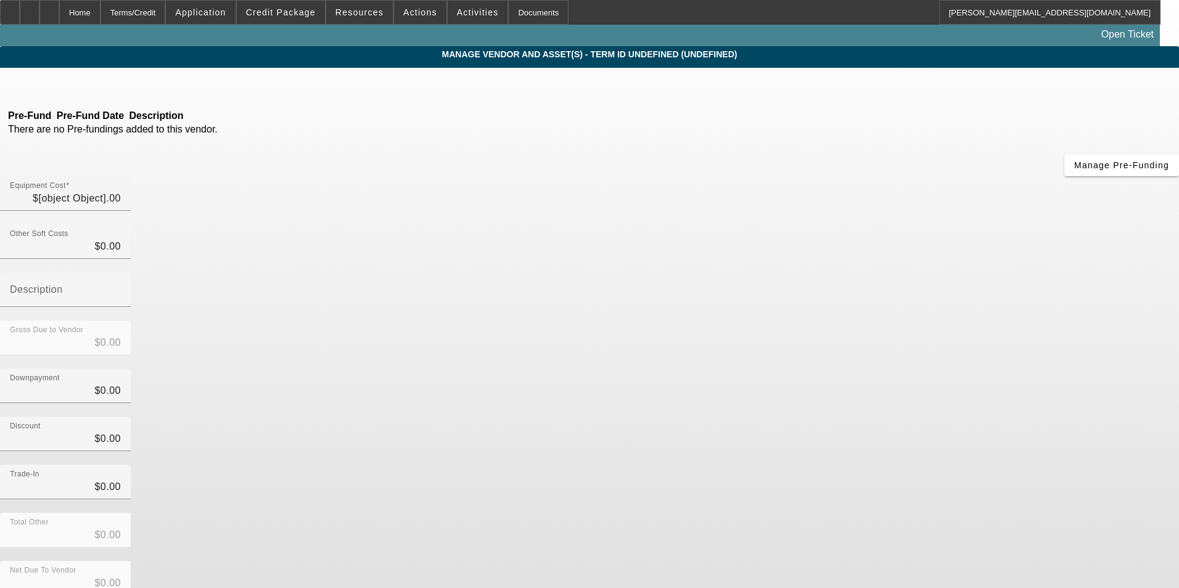
type input "$9,491.04"
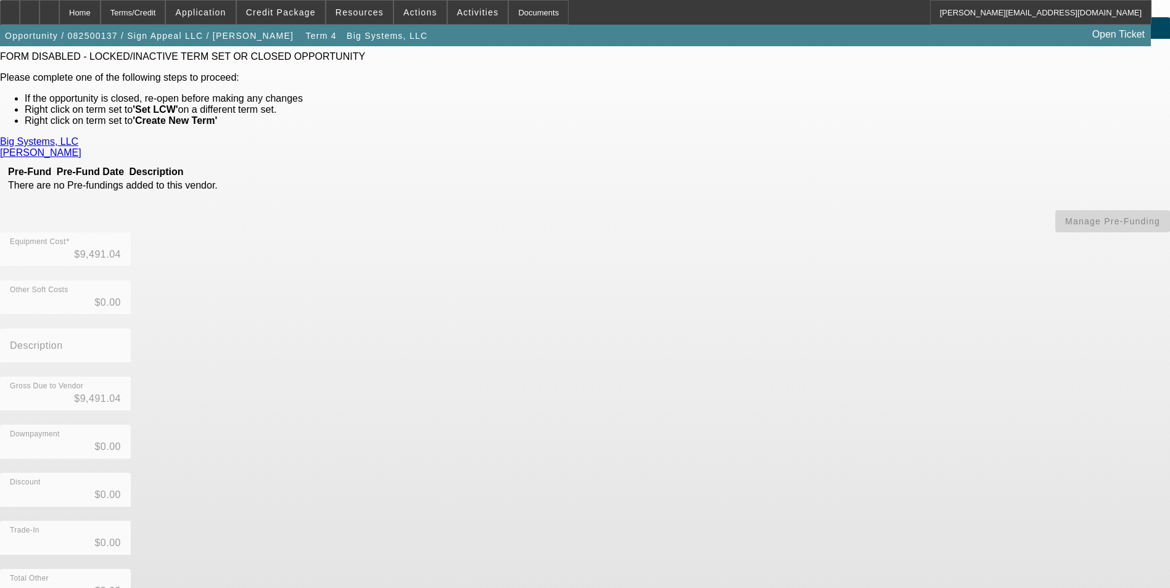
scroll to position [72, 0]
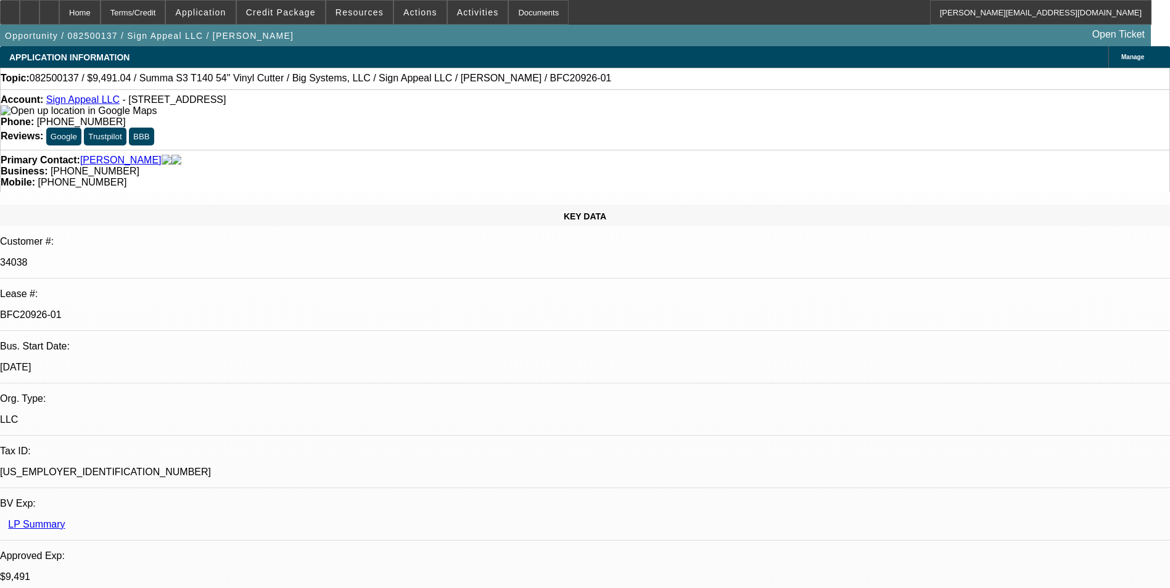
select select "0"
select select "6"
select select "0"
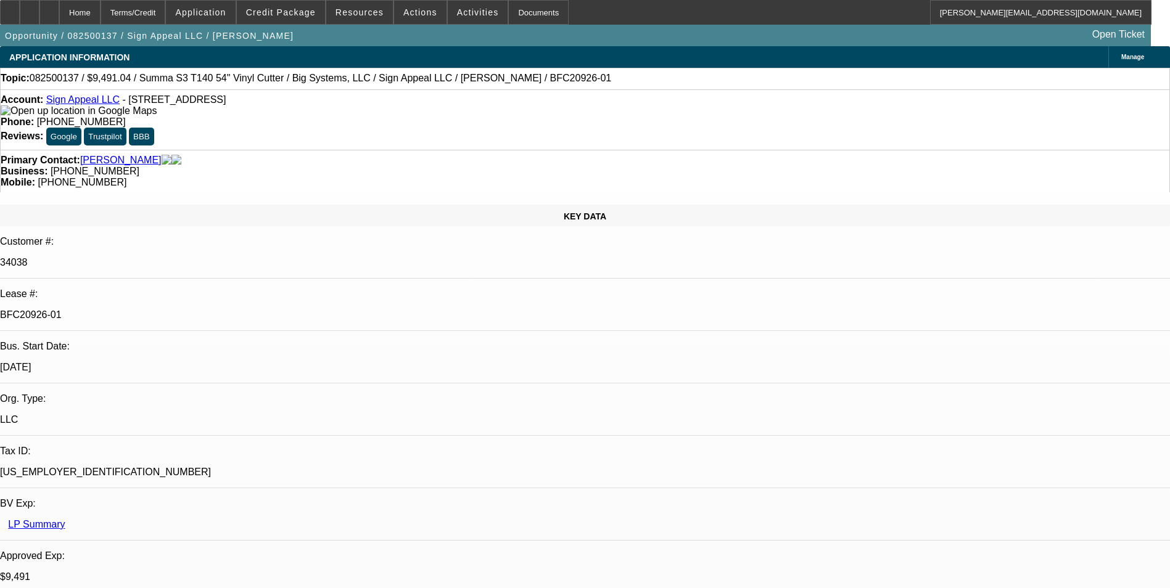
select select "0"
select select "6"
select select "0"
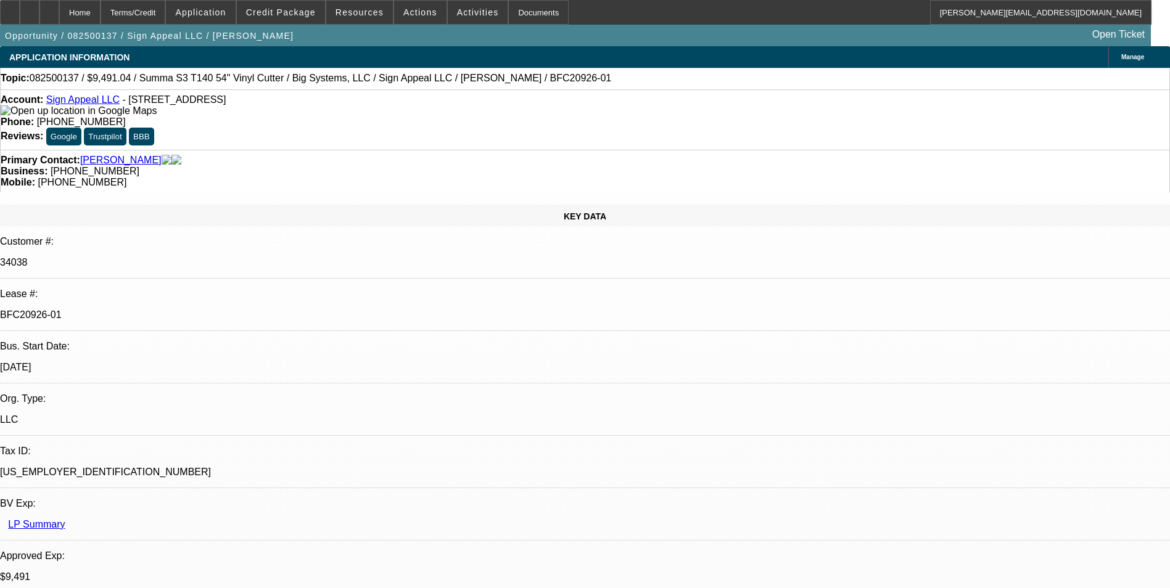
select select "0"
select select "6"
select select "0"
select select "2"
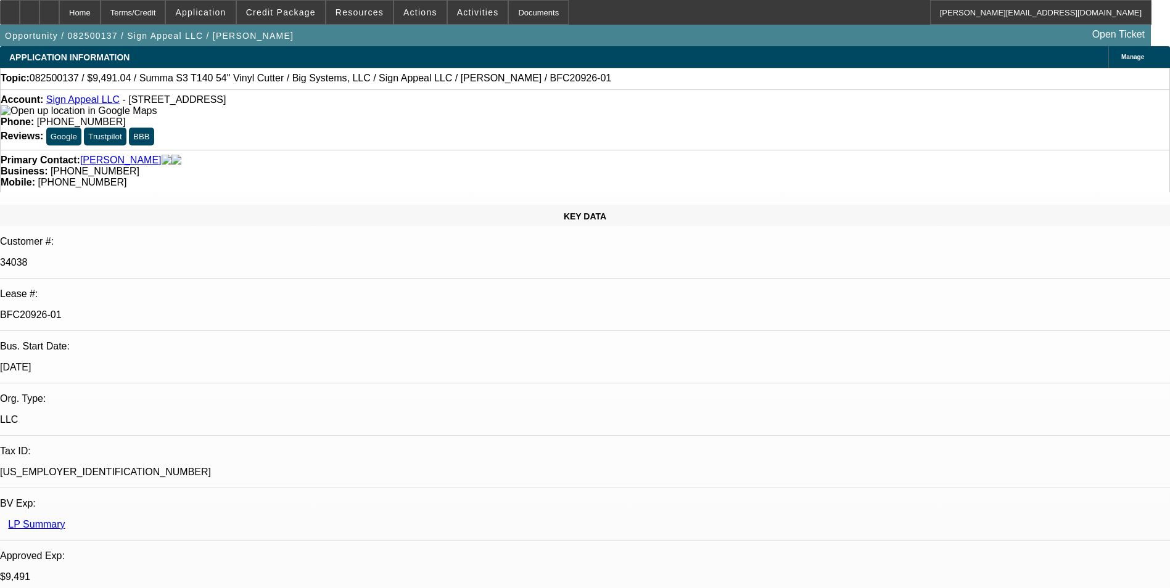
select select "0"
select select "6"
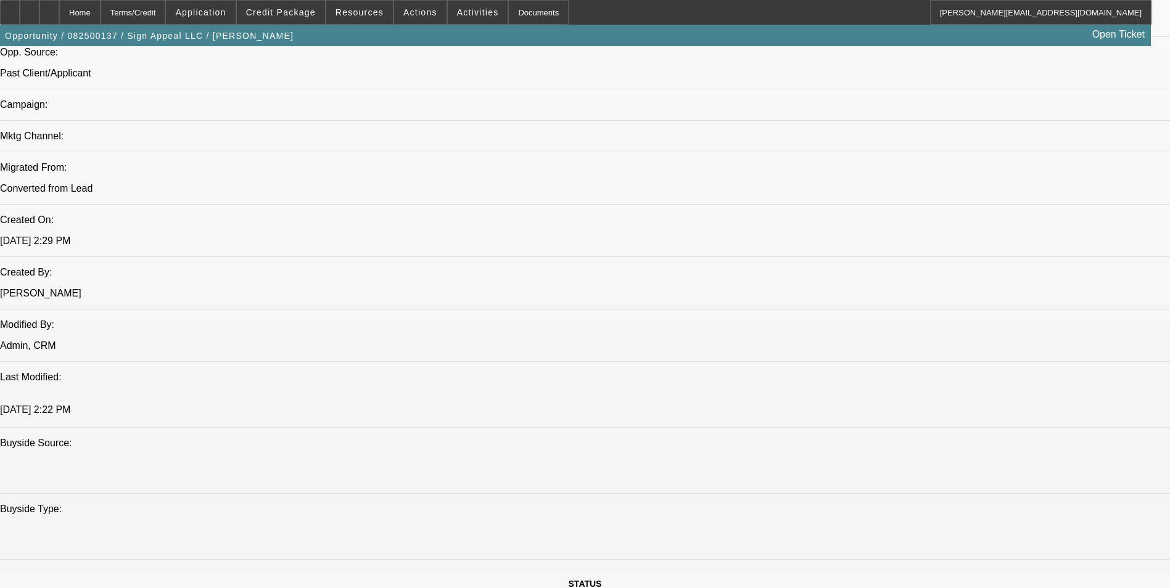
scroll to position [987, 0]
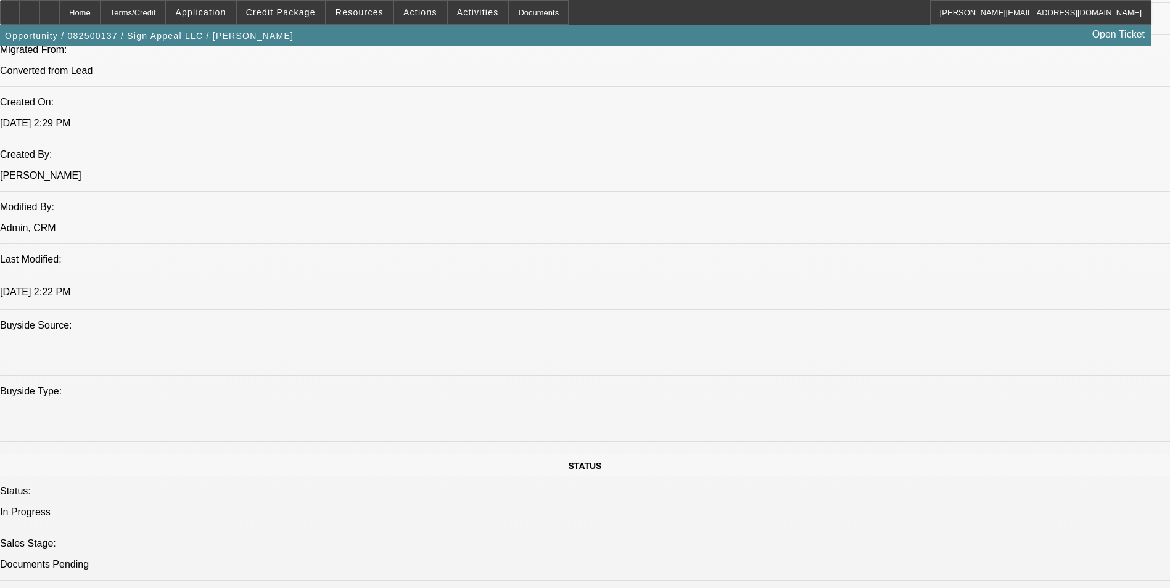
click at [286, 9] on span "Credit Package" at bounding box center [281, 12] width 70 height 10
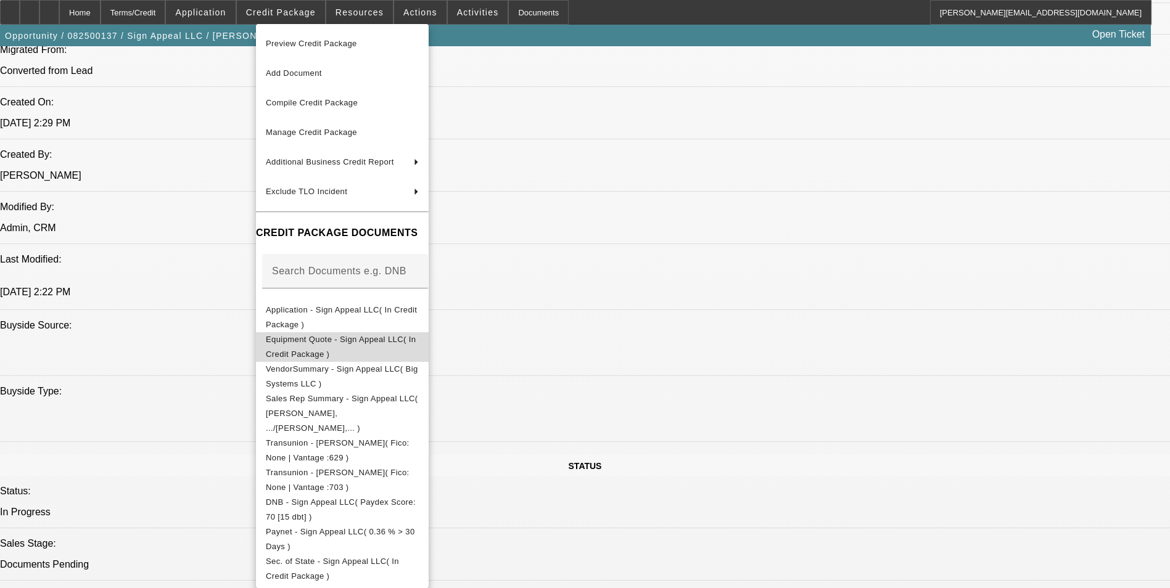
click at [378, 345] on span "Equipment Quote - Sign Appeal LLC( In Credit Package )" at bounding box center [341, 347] width 150 height 24
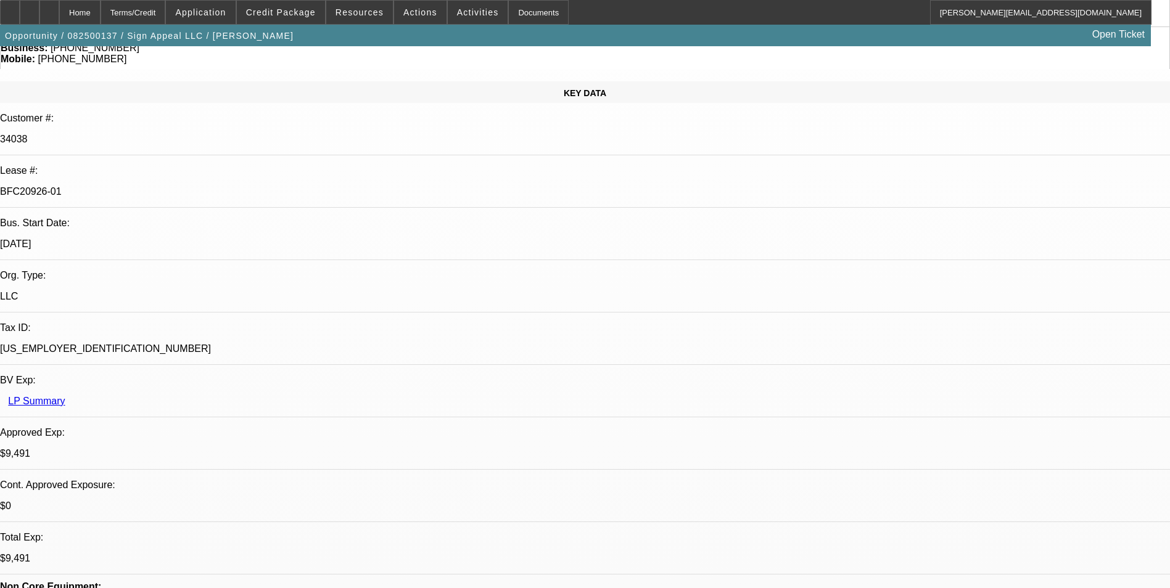
scroll to position [0, 0]
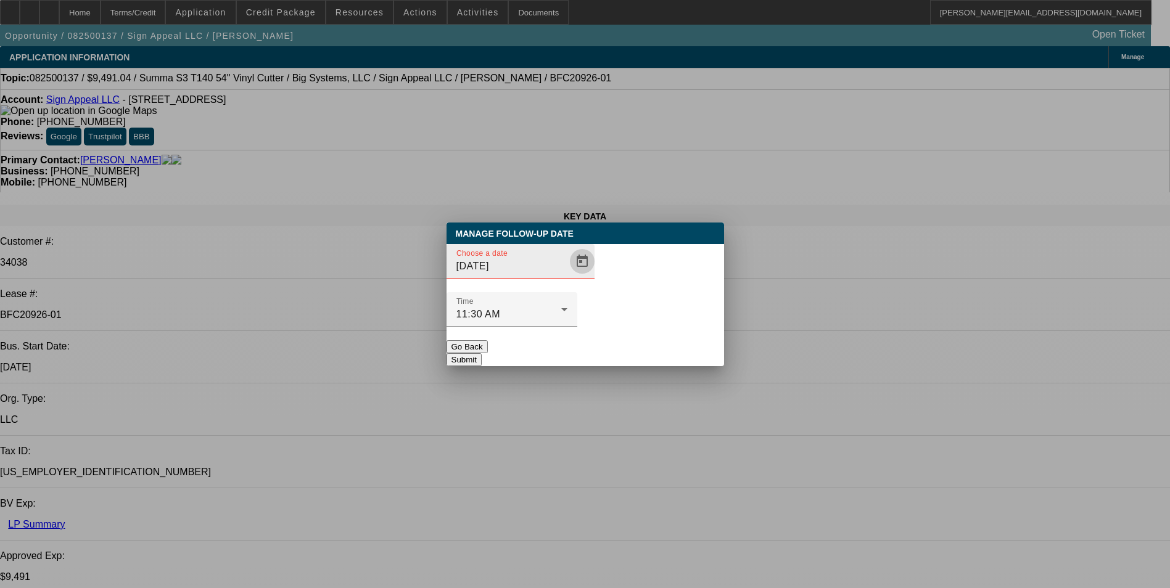
click at [569, 276] on span "Open calendar" at bounding box center [582, 262] width 30 height 30
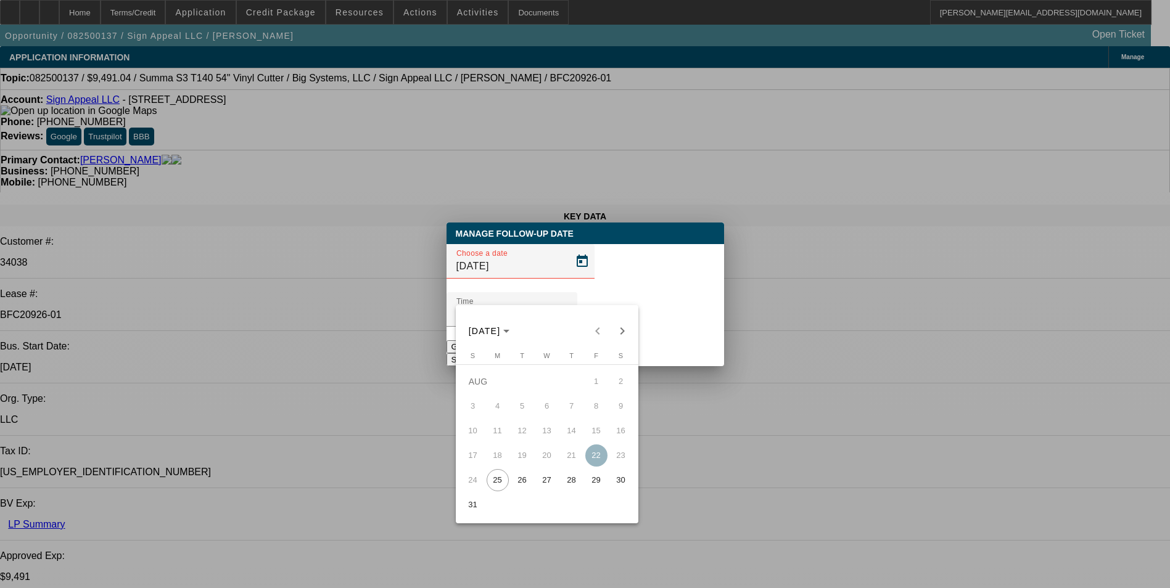
click at [598, 483] on span "29" at bounding box center [596, 480] width 22 height 22
type input "[DATE]"
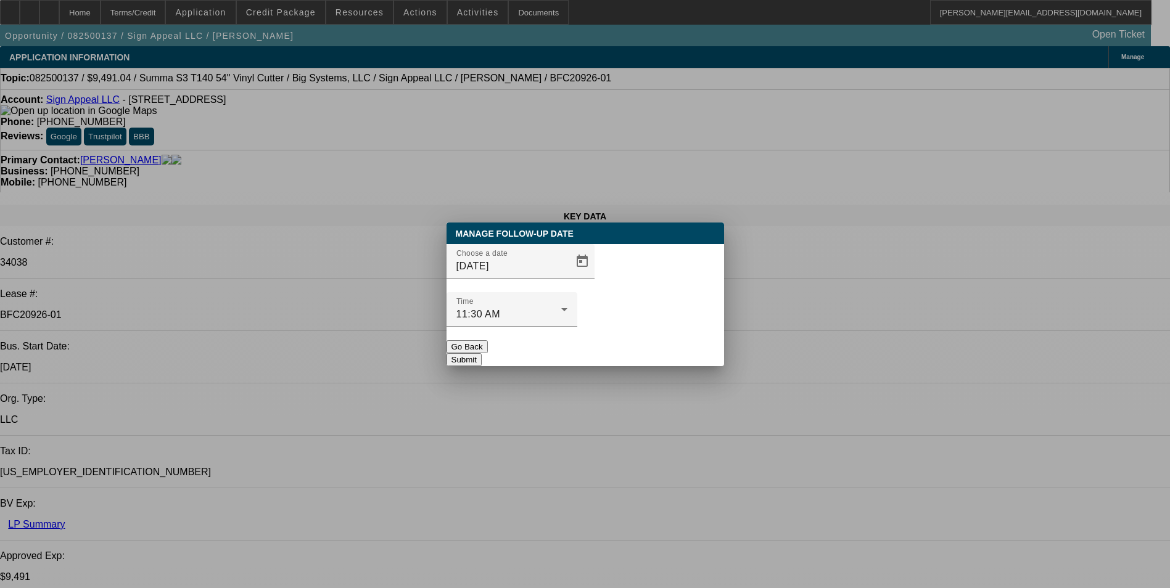
click at [482, 353] on button "Submit" at bounding box center [464, 359] width 35 height 13
